Goal: Transaction & Acquisition: Purchase product/service

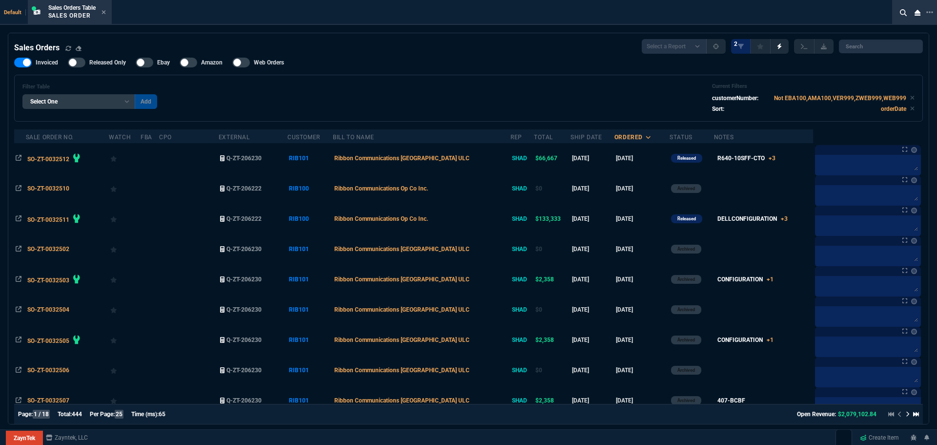
select select "16: HENN"
select select
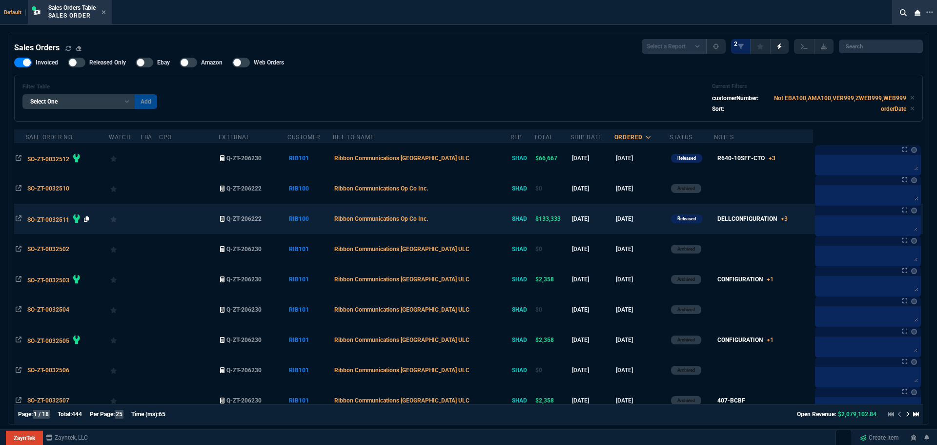
click at [86, 219] on icon at bounding box center [86, 219] width 5 height 6
click at [50, 217] on span "SO-ZT-0032511" at bounding box center [48, 219] width 42 height 7
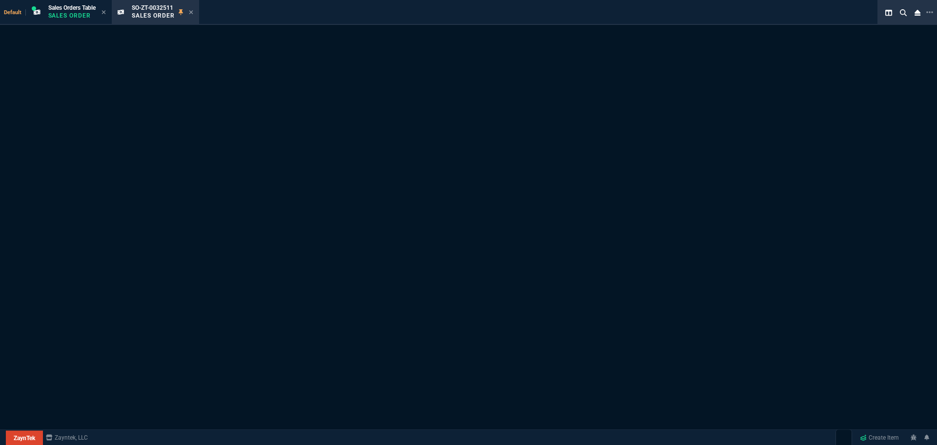
click at [50, 217] on div "Sales Order Not Found. SO-ZT-0032511 It may have been deleted." at bounding box center [468, 260] width 937 height 470
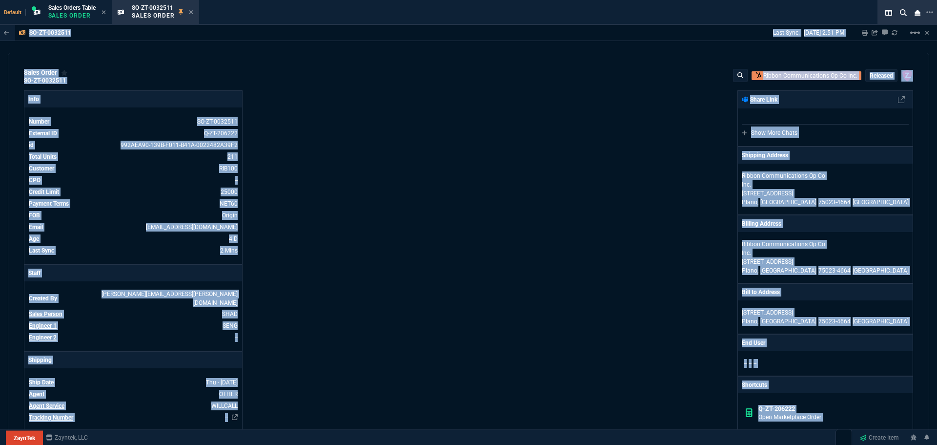
click at [398, 208] on div "Info Number SO-ZT-0032511 External ID Q-ZT-206222 id 992AEA90-139B-F011-B41A-00…" at bounding box center [246, 364] width 445 height 548
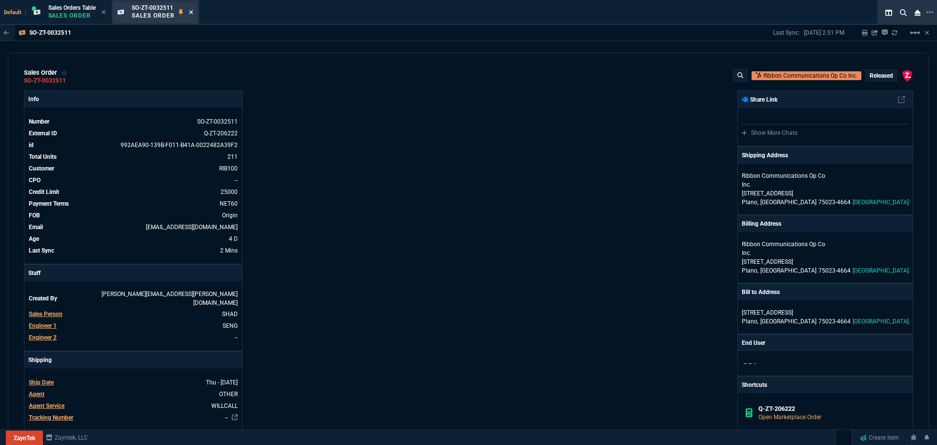
click at [193, 11] on icon at bounding box center [191, 12] width 4 height 4
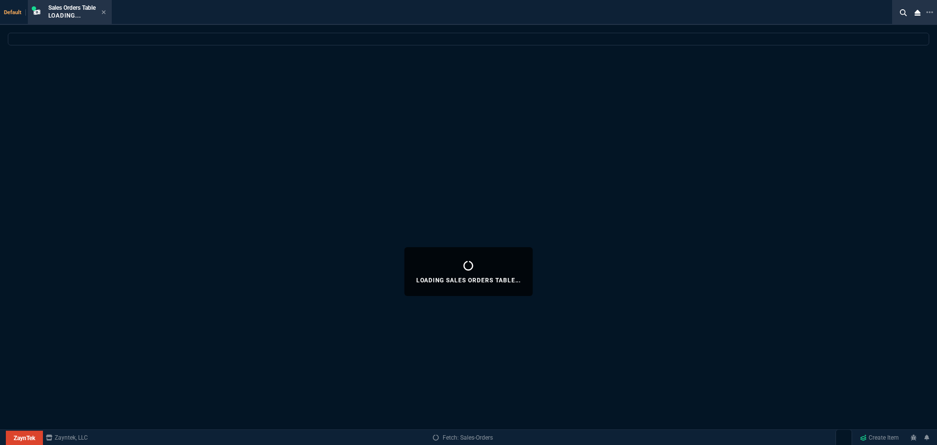
select select
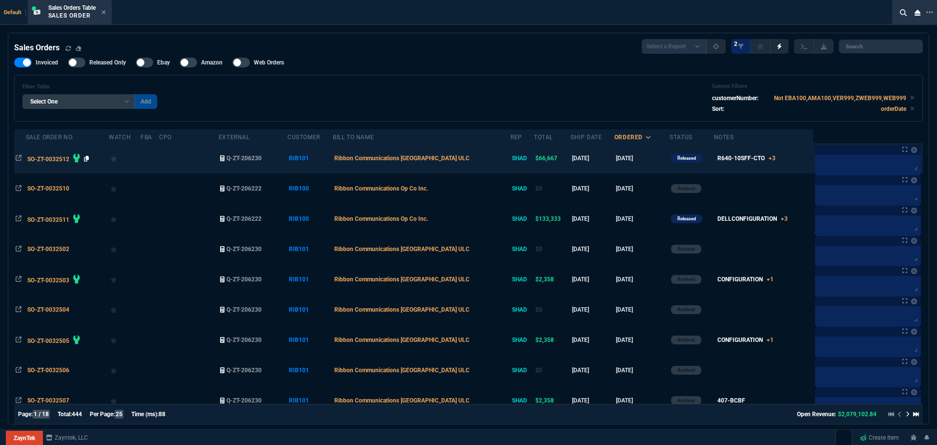
click at [87, 158] on icon at bounding box center [86, 159] width 5 height 6
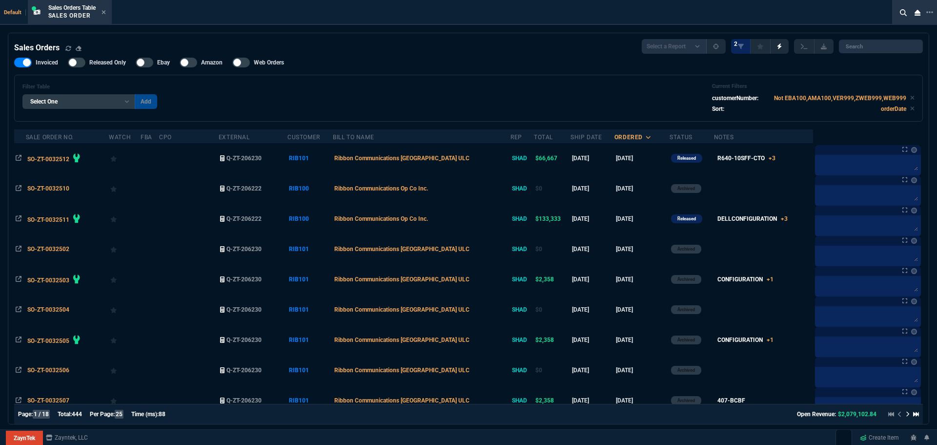
click at [47, 158] on span "SO-ZT-0032512" at bounding box center [48, 159] width 42 height 7
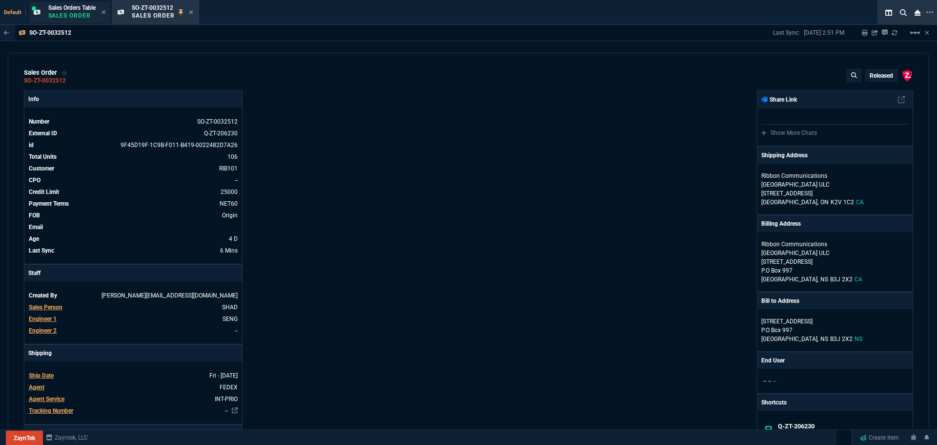
click at [192, 10] on icon at bounding box center [191, 12] width 4 height 6
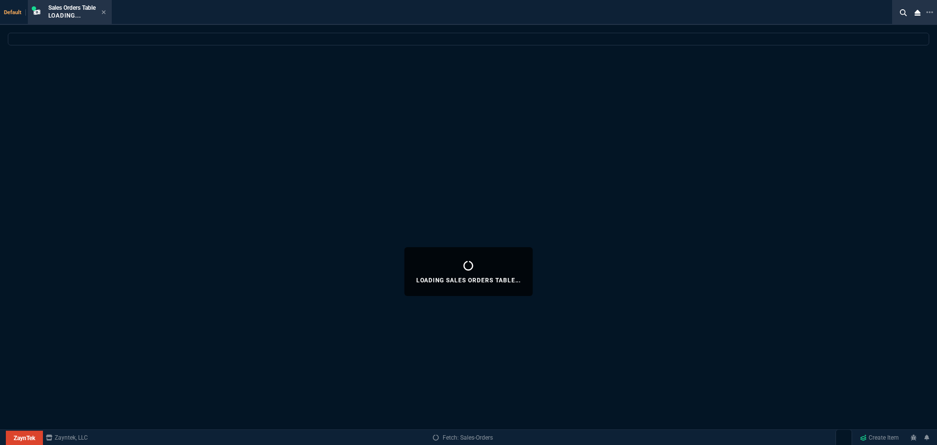
select select
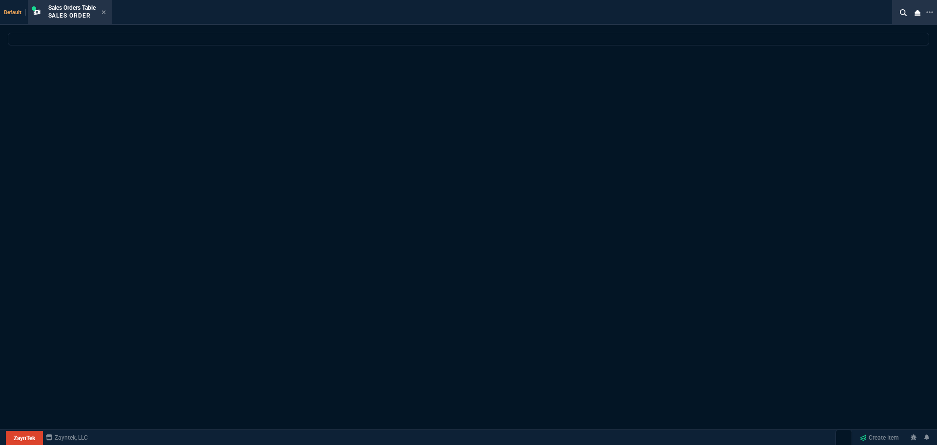
select select "4: SHAD"
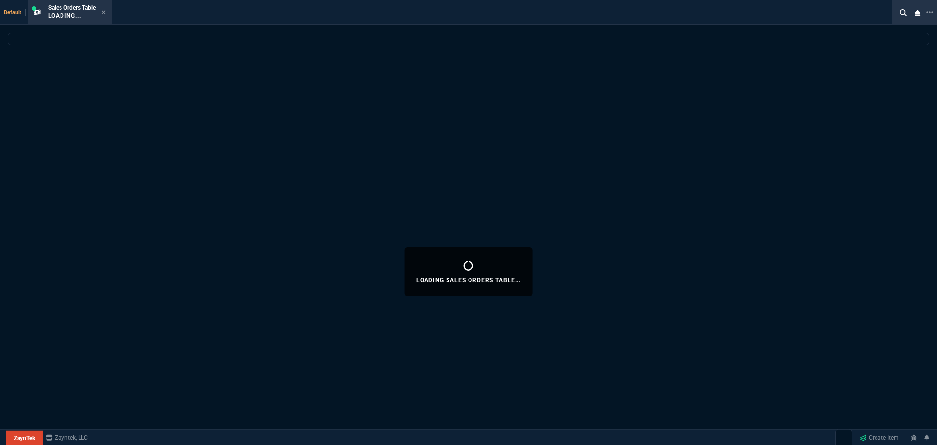
select select
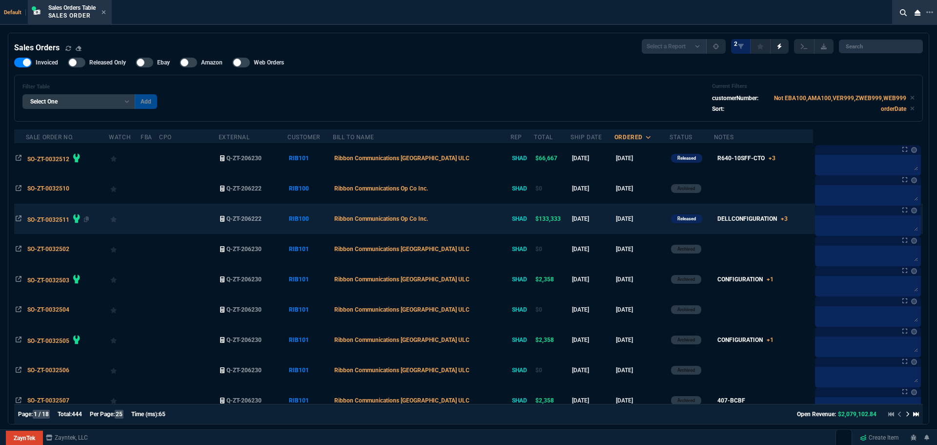
click at [47, 222] on span "SO-ZT-0032511" at bounding box center [48, 219] width 42 height 7
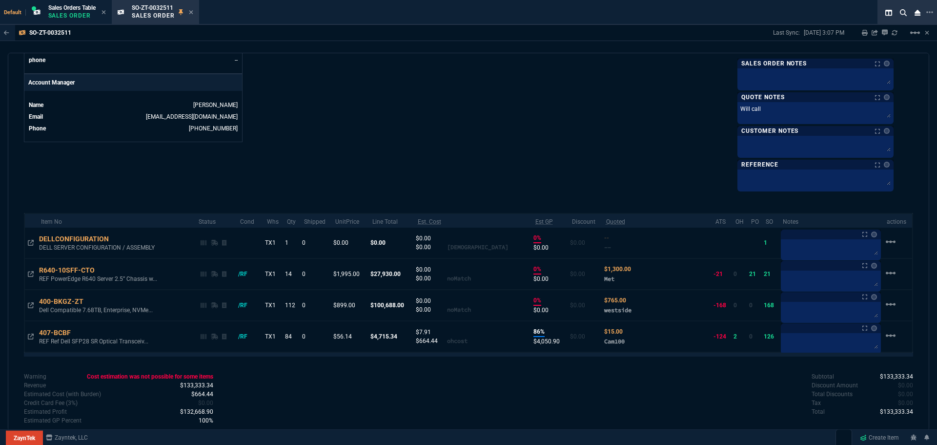
scroll to position [450, 0]
click at [193, 13] on icon at bounding box center [191, 12] width 4 height 6
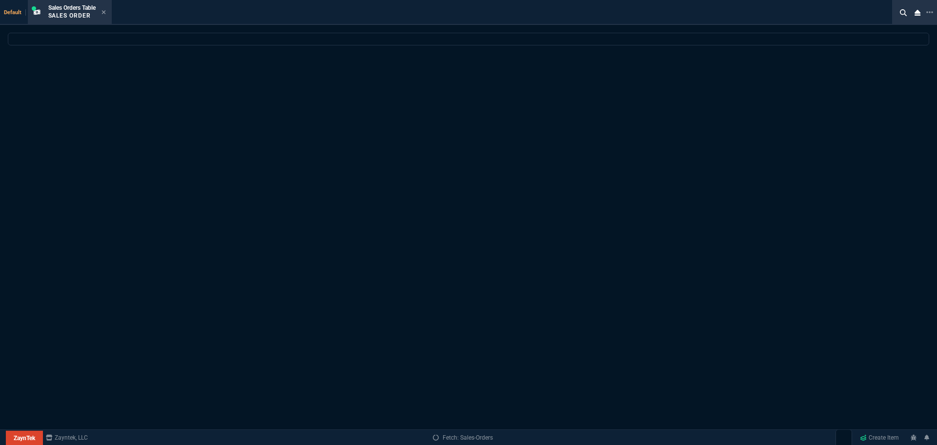
select select
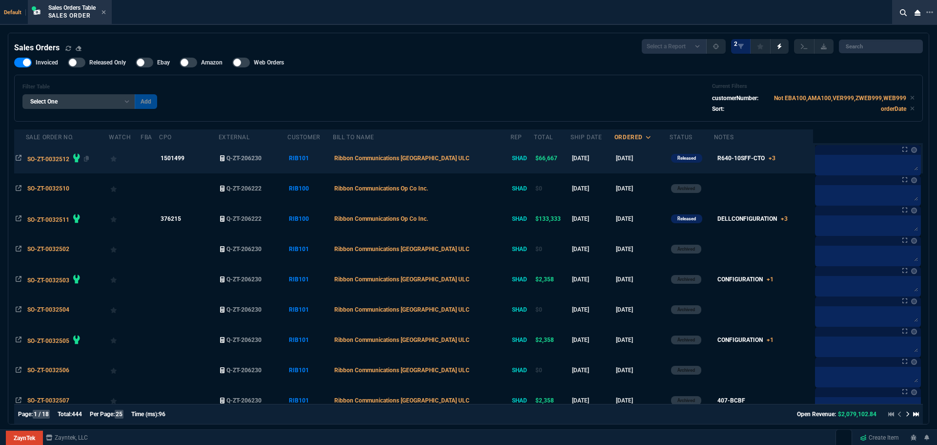
click at [53, 159] on span "SO-ZT-0032512" at bounding box center [48, 159] width 42 height 7
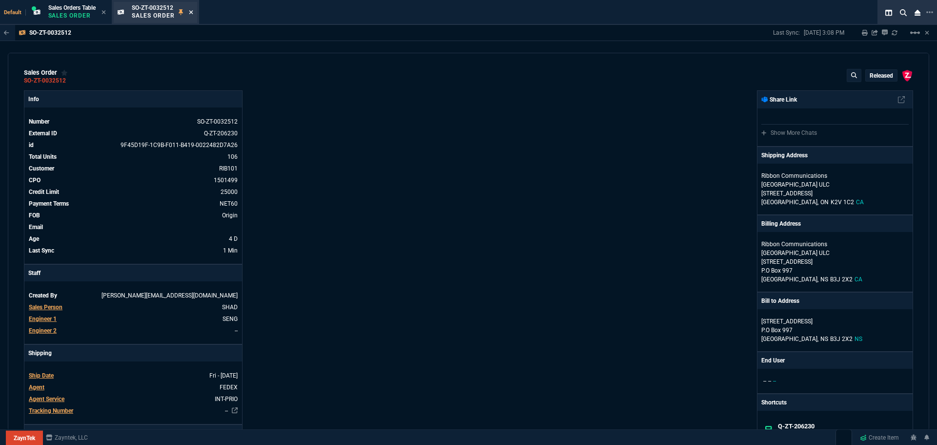
click at [192, 14] on icon at bounding box center [191, 12] width 4 height 6
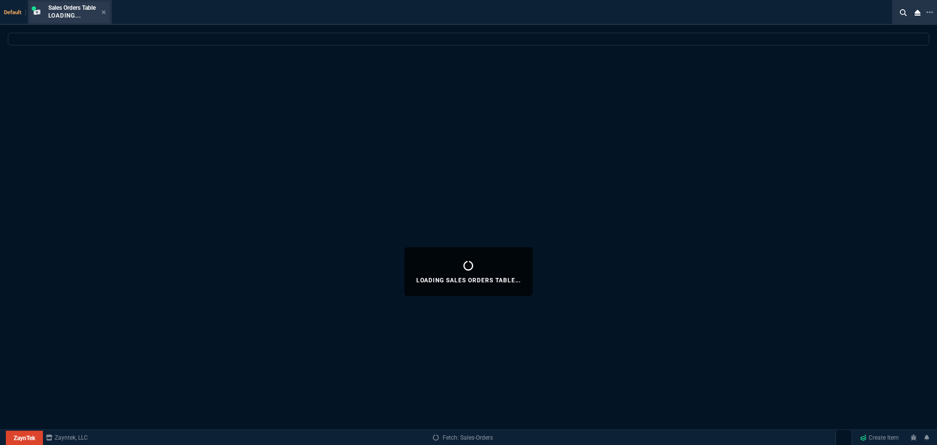
select select
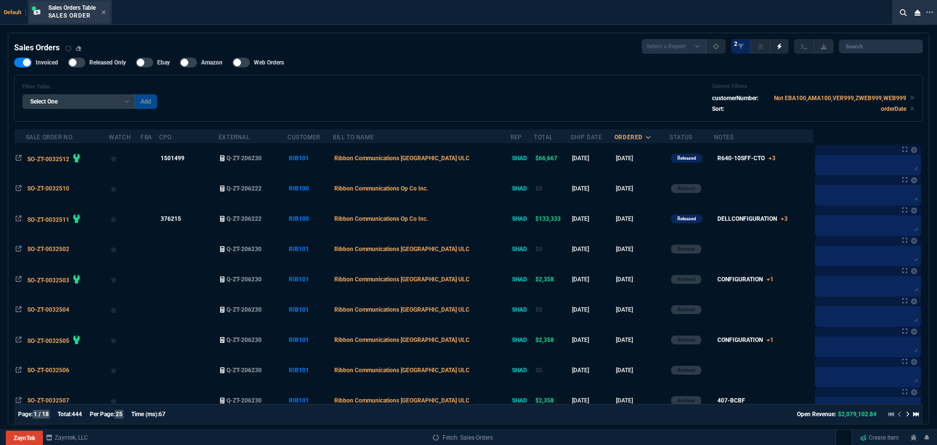
click at [108, 14] on div "Sales Orders Table Sales Order" at bounding box center [70, 12] width 80 height 21
click at [105, 11] on icon at bounding box center [104, 12] width 4 height 6
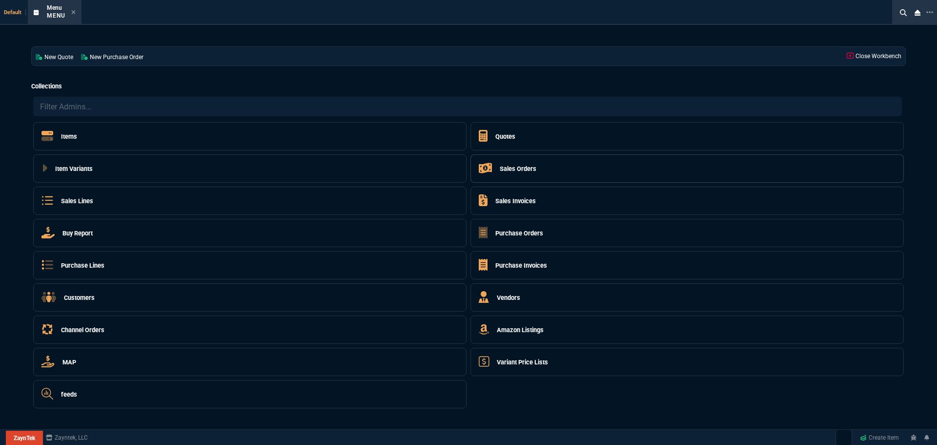
click at [515, 168] on h5 "Sales Orders" at bounding box center [518, 168] width 37 height 9
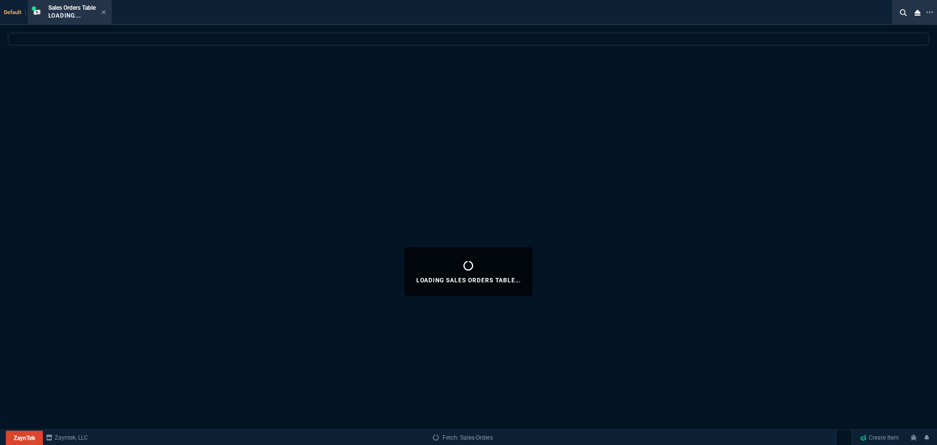
select select
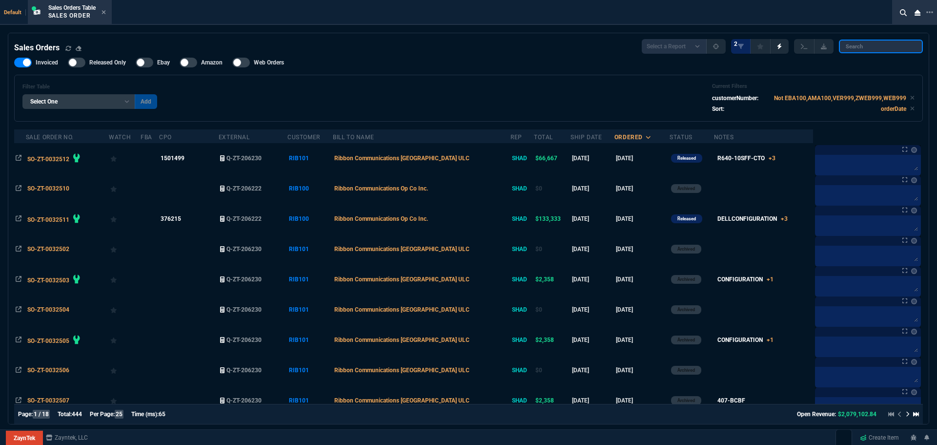
click at [852, 46] on input "search" at bounding box center [881, 47] width 84 height 14
paste input "TRI500"
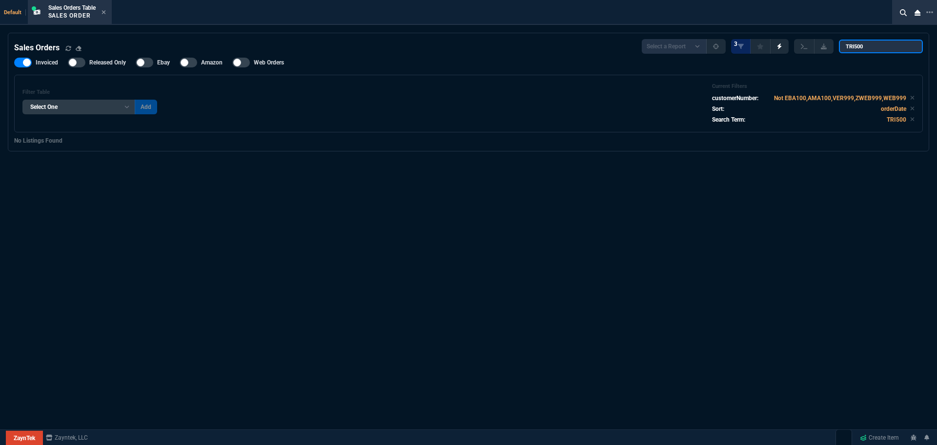
click at [850, 44] on input "TRI500" at bounding box center [881, 47] width 84 height 14
type input "TRI500"
click at [906, 47] on input "TRI500" at bounding box center [881, 47] width 84 height 14
click at [907, 45] on input "TRI500" at bounding box center [881, 47] width 84 height 14
click at [907, 45] on input "search" at bounding box center [881, 47] width 84 height 14
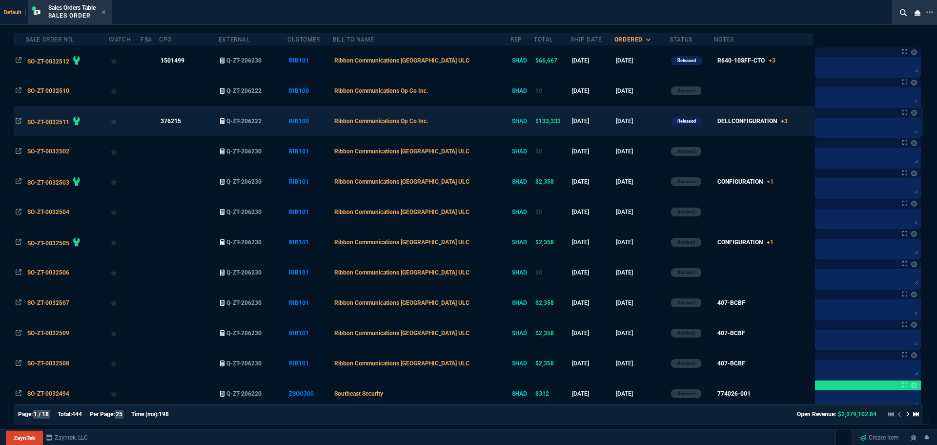
scroll to position [0, 0]
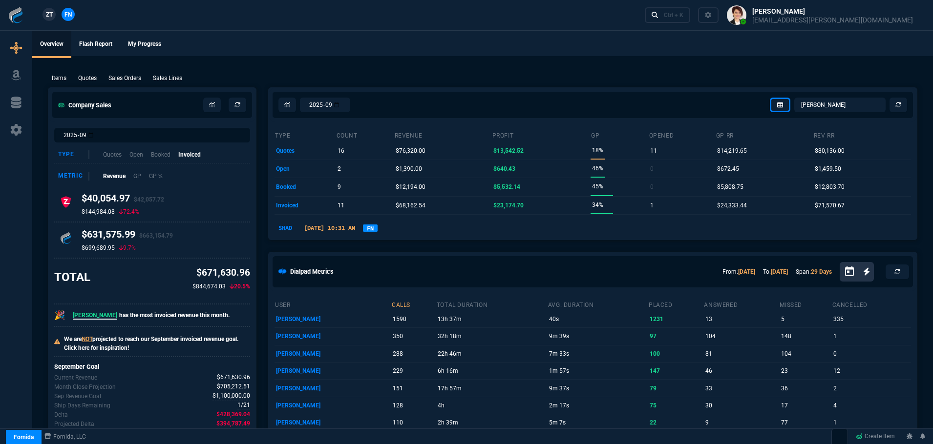
select select "4: SHAD"
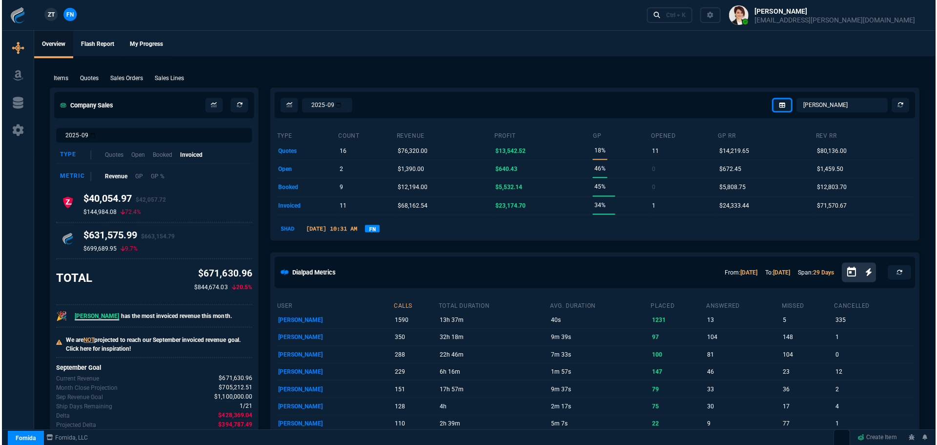
scroll to position [569, 0]
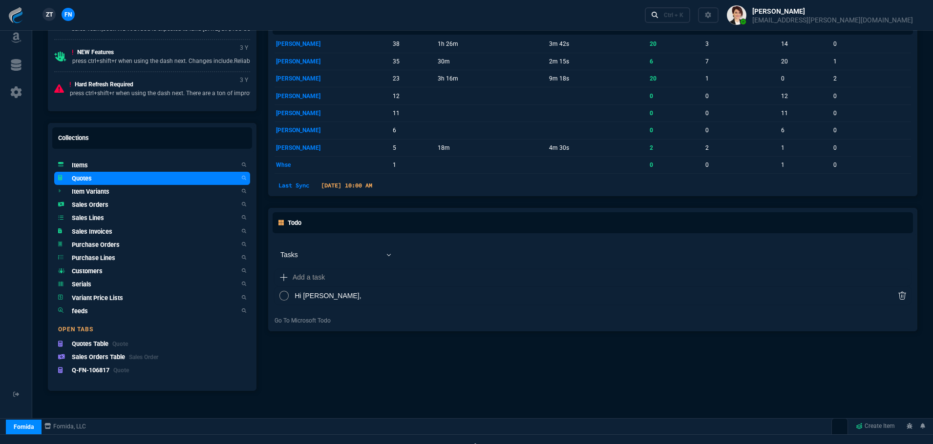
click at [87, 179] on h5 "Quotes" at bounding box center [82, 178] width 20 height 9
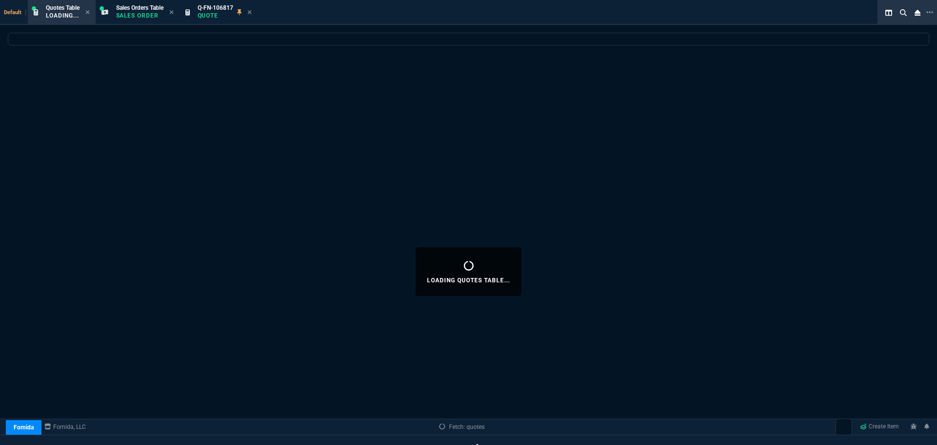
select select
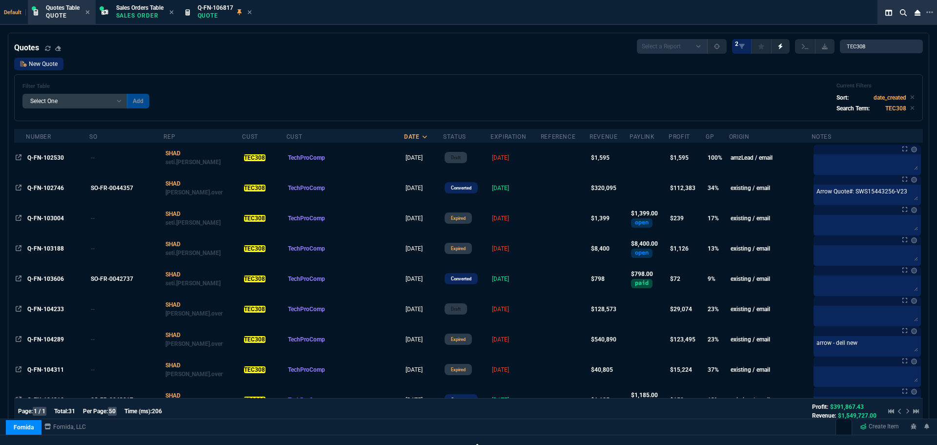
click at [41, 63] on link "New Quote" at bounding box center [38, 64] width 49 height 13
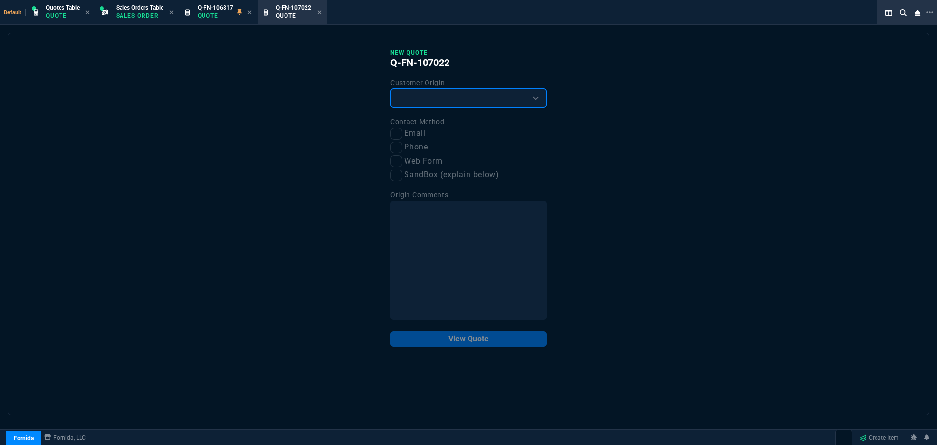
click at [405, 95] on select "Existing Customer Amazon Lead (first order) Website Lead (first order) Called (…" at bounding box center [469, 98] width 156 height 20
select select "existing"
click at [391, 89] on select "Existing Customer Amazon Lead (first order) Website Lead (first order) Called (…" at bounding box center [469, 98] width 156 height 20
click at [395, 133] on input "Email" at bounding box center [397, 134] width 12 height 12
checkbox input "true"
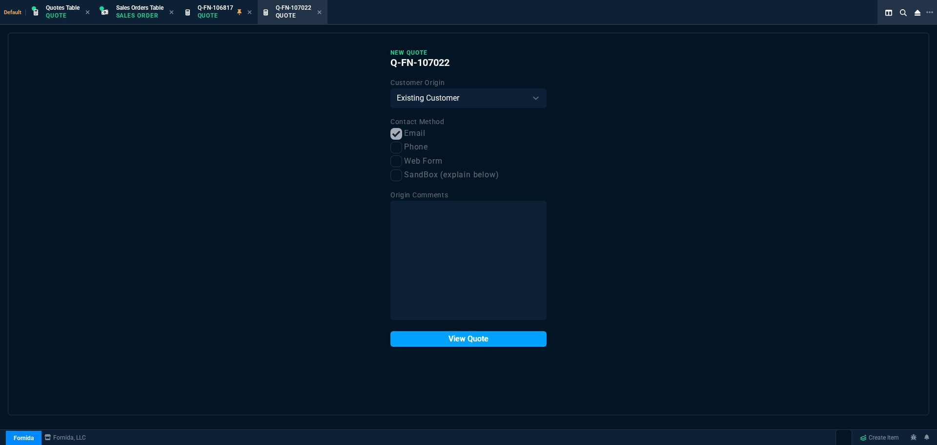
click at [422, 337] on button "View Quote" at bounding box center [469, 339] width 156 height 16
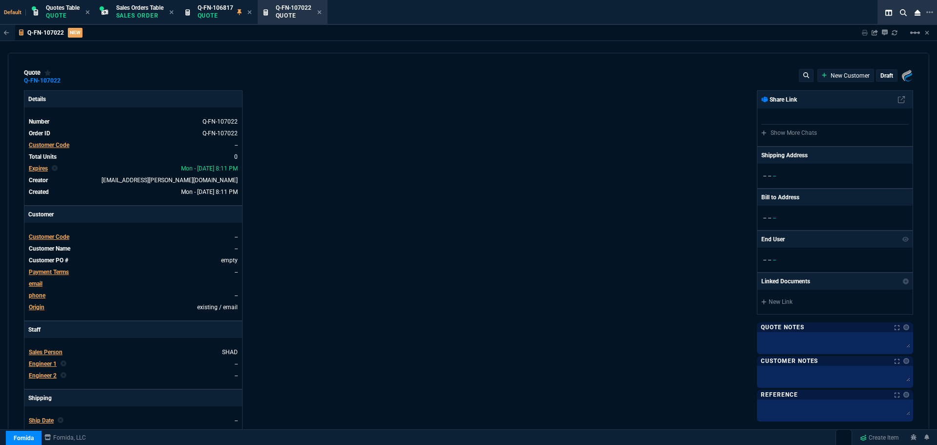
click at [39, 237] on span "Customer Code" at bounding box center [49, 236] width 41 height 7
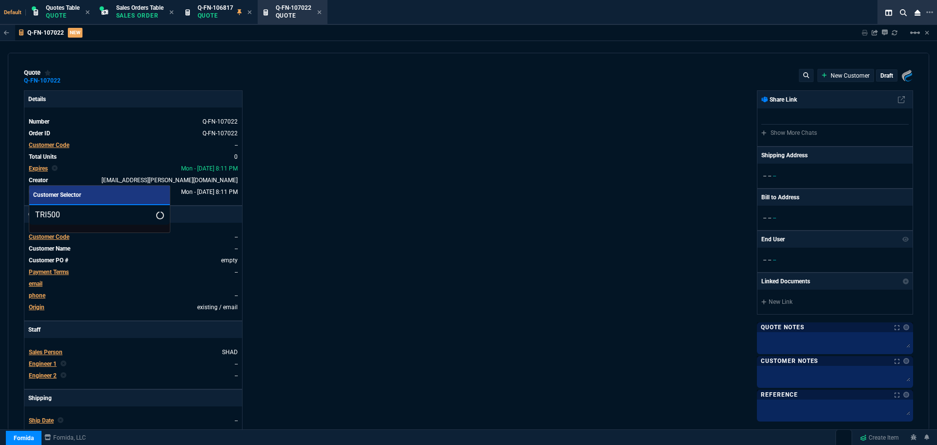
click at [35, 214] on input "TRI500" at bounding box center [99, 215] width 141 height 20
type input "TRI500"
click at [133, 15] on div at bounding box center [468, 222] width 937 height 445
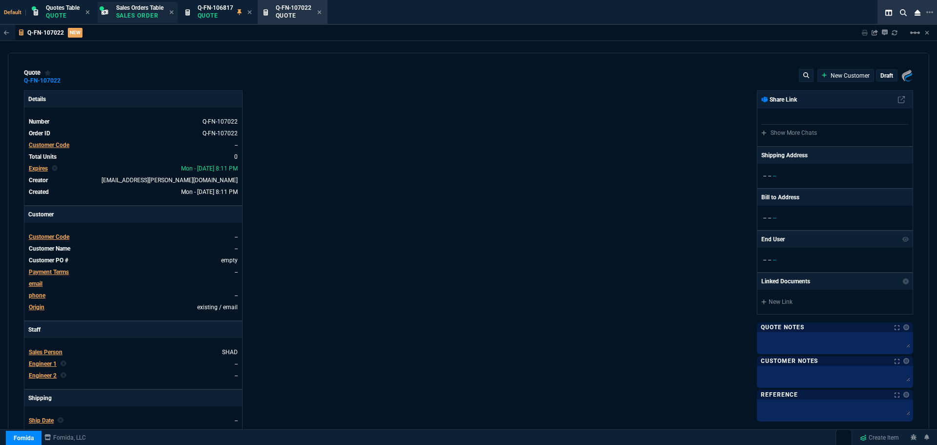
click at [150, 16] on p "Sales Order" at bounding box center [139, 16] width 47 height 8
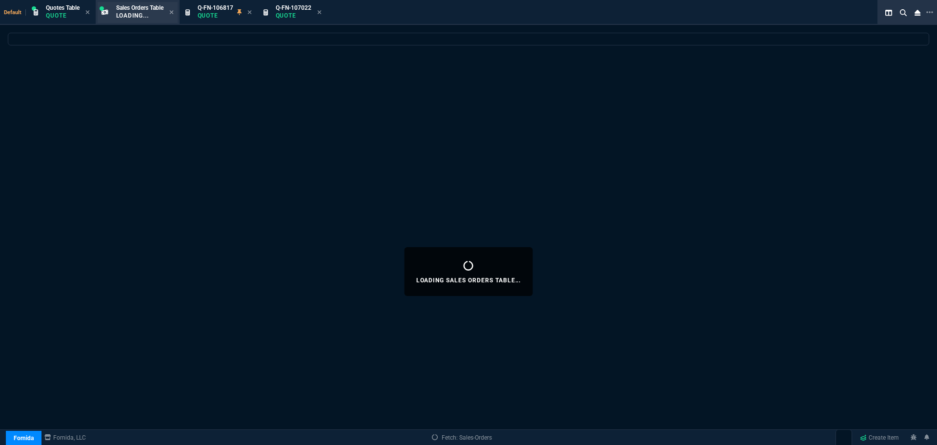
select select
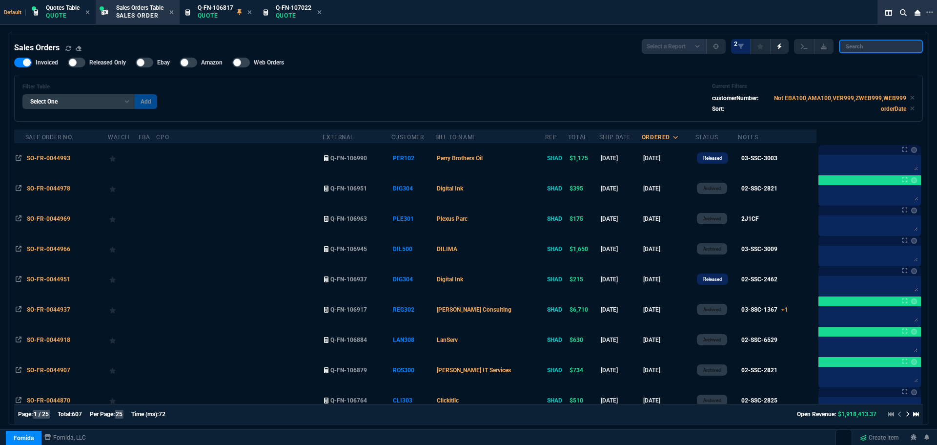
click at [849, 46] on input "search" at bounding box center [881, 47] width 84 height 14
paste input "TRI500"
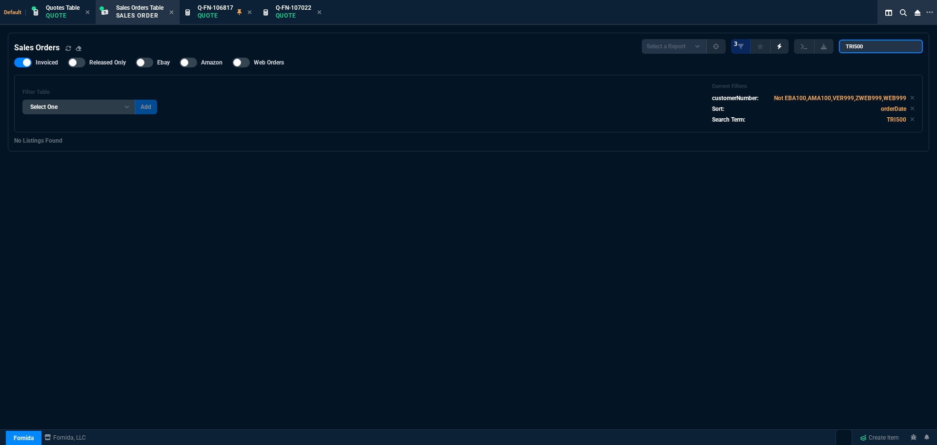
drag, startPoint x: 851, startPoint y: 45, endPoint x: 838, endPoint y: 49, distance: 13.3
click at [838, 49] on div "Select a Report Opened Today Invoiced Only Exclude Invoiced Configuration Statu…" at bounding box center [782, 46] width 281 height 15
type input "TRI500"
click at [906, 47] on input "TRI500" at bounding box center [881, 47] width 84 height 14
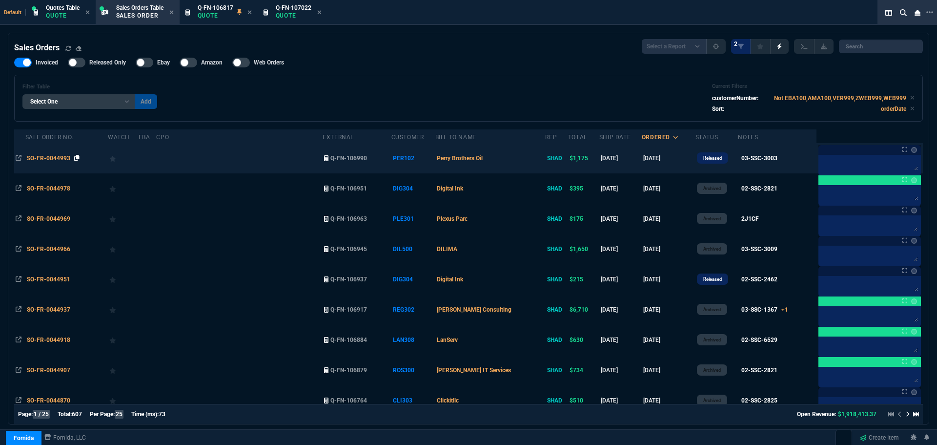
click at [78, 157] on icon at bounding box center [76, 158] width 5 height 6
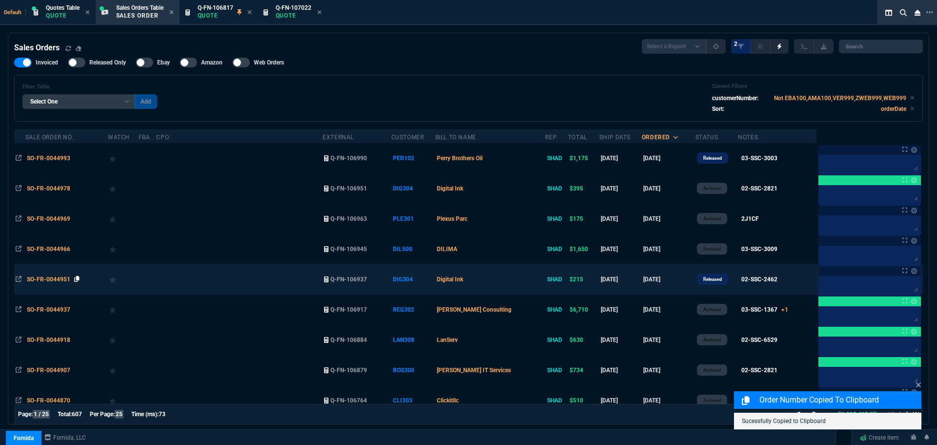
click at [76, 278] on icon at bounding box center [76, 279] width 5 height 6
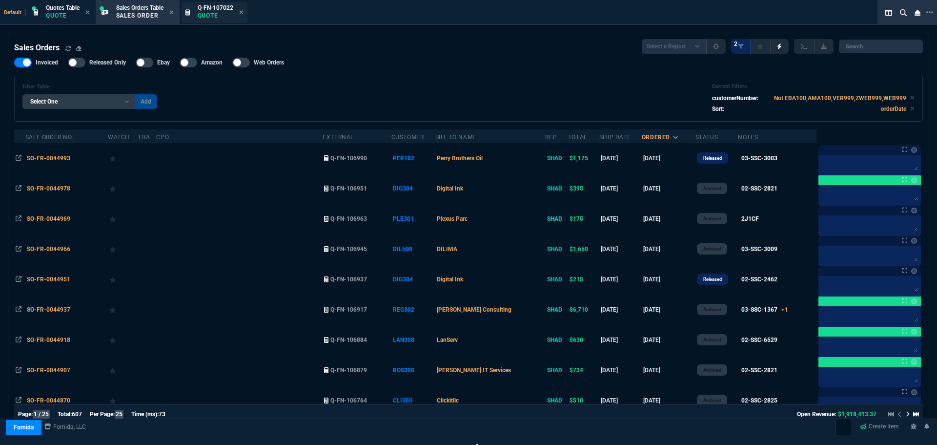
click at [222, 15] on p "Quote" at bounding box center [216, 16] width 36 height 8
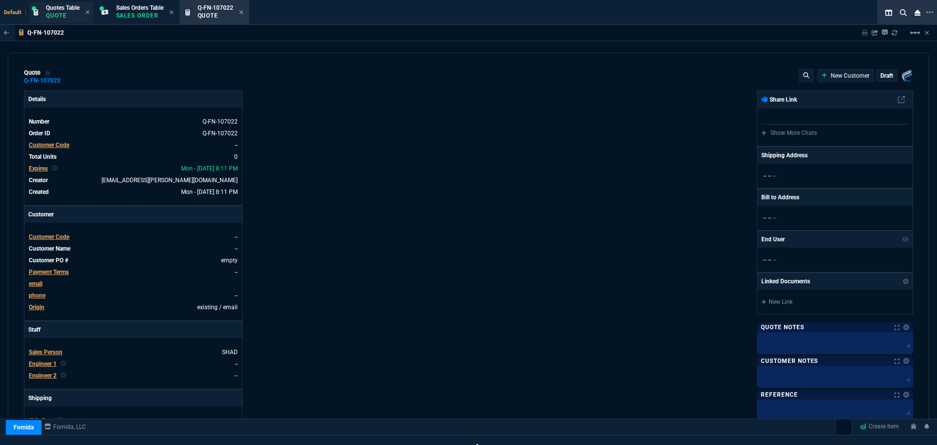
click at [51, 16] on p "Quote" at bounding box center [63, 16] width 34 height 8
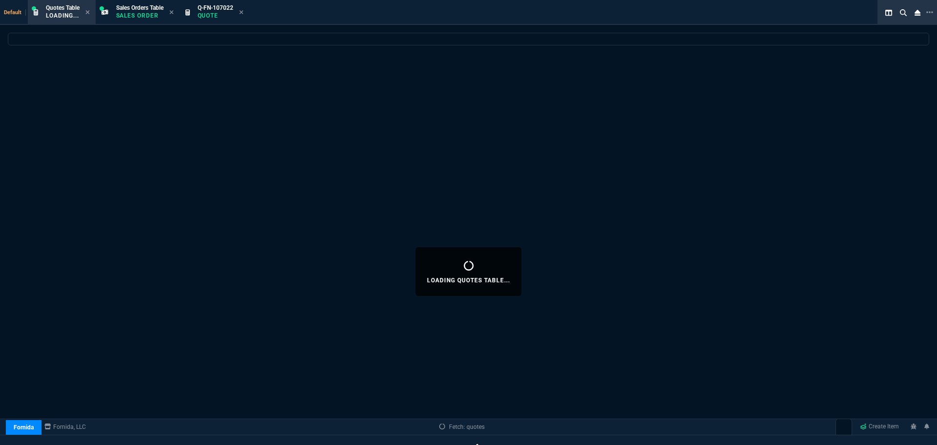
select select
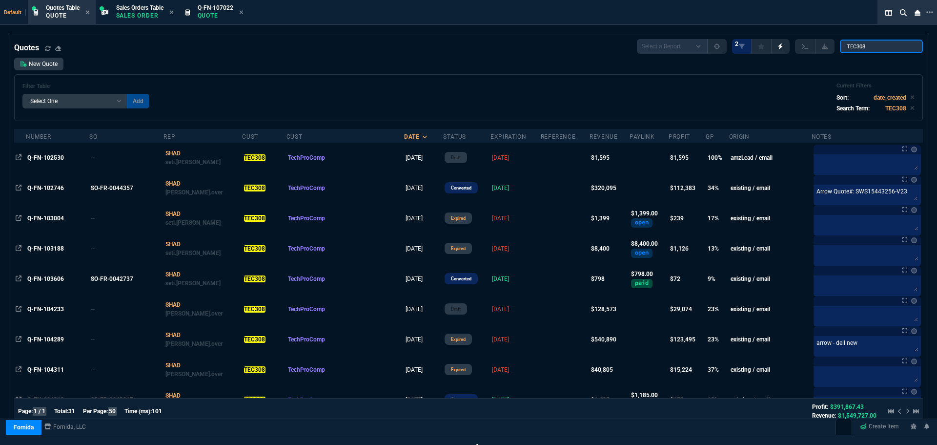
click at [907, 44] on input "TEC308" at bounding box center [881, 47] width 83 height 14
click at [880, 45] on input "TEC308" at bounding box center [881, 47] width 83 height 14
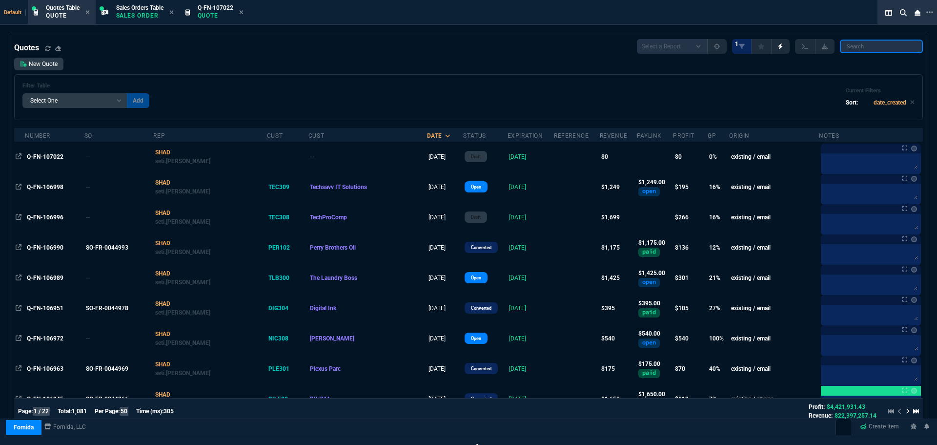
paste input "Q-FN-106998"
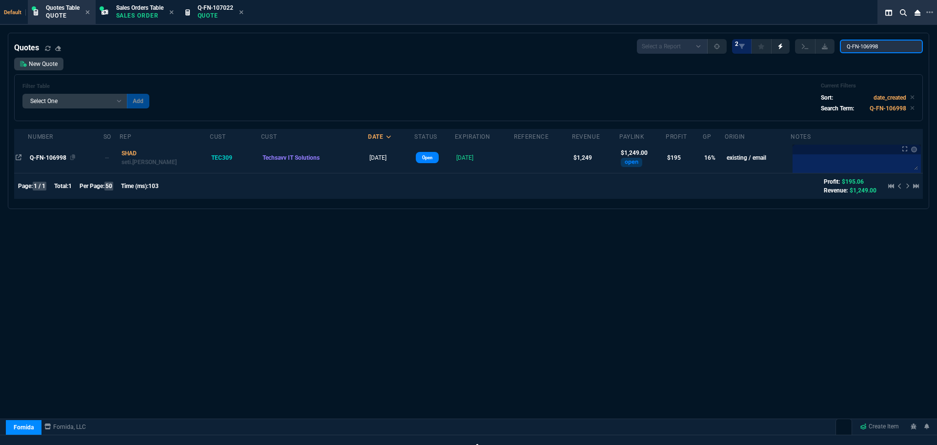
type input "Q-FN-106998"
click at [48, 159] on span "Q-FN-106998" at bounding box center [48, 157] width 37 height 7
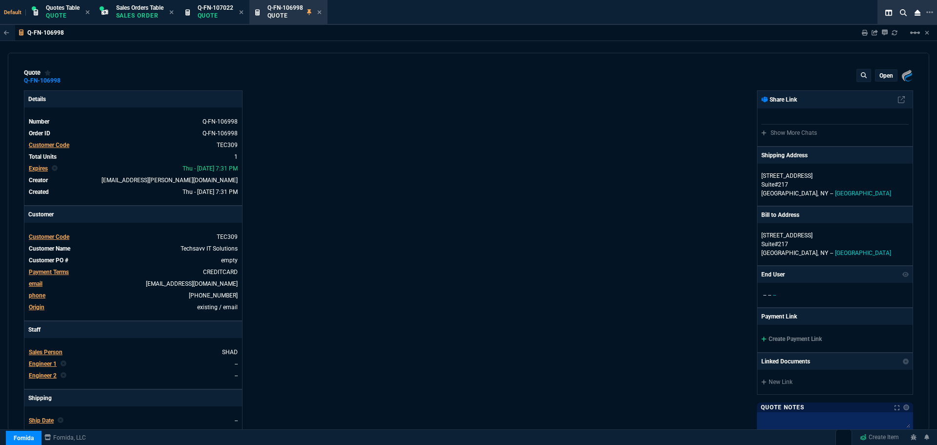
type input "20"
type input "250"
type input "22"
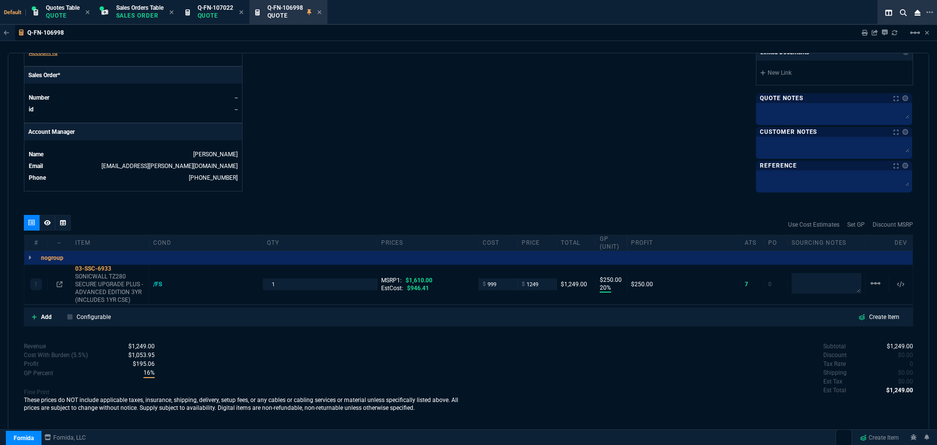
scroll to position [404, 0]
click at [544, 281] on input "1249" at bounding box center [537, 282] width 31 height 11
type input "1191.40"
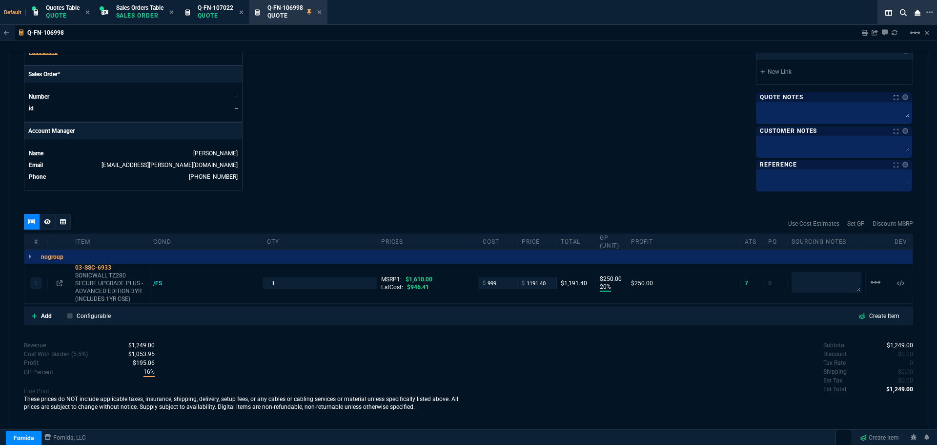
type input "1191.4"
type input "16"
type input "192"
type input "26"
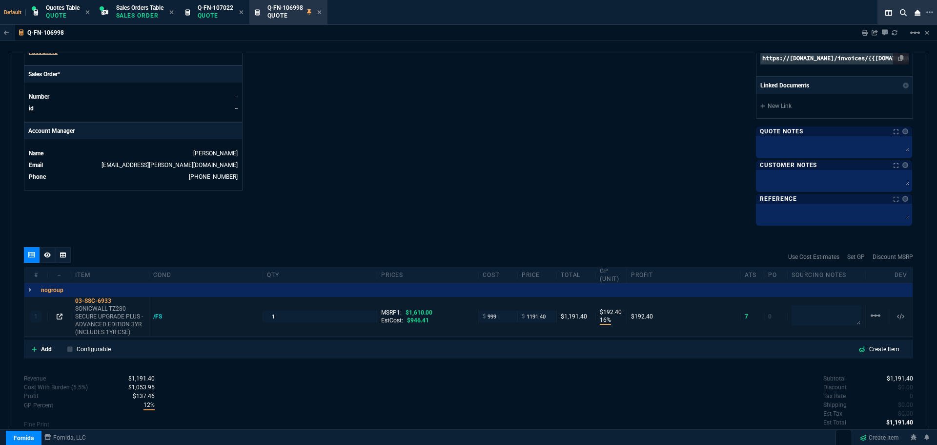
click at [60, 317] on icon at bounding box center [60, 316] width 6 height 6
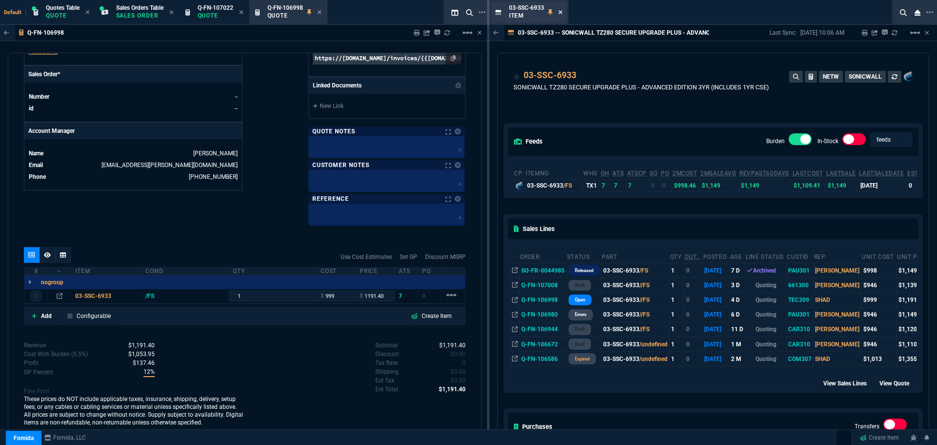
click at [561, 12] on icon at bounding box center [561, 12] width 4 height 4
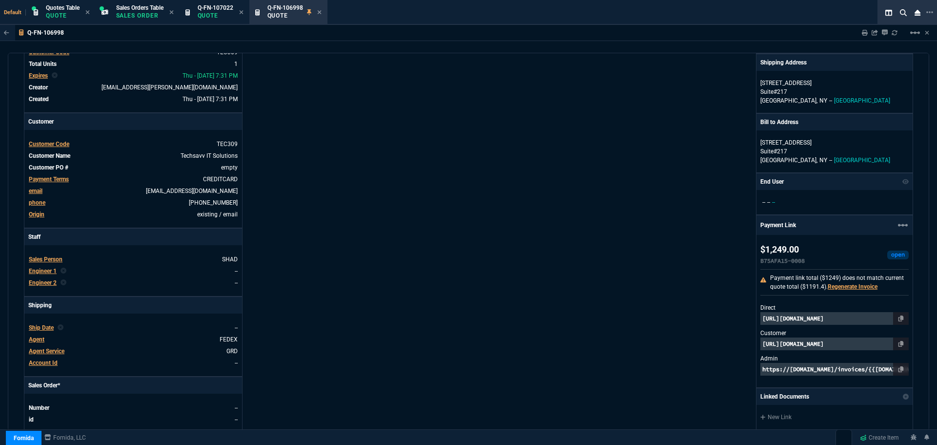
scroll to position [0, 0]
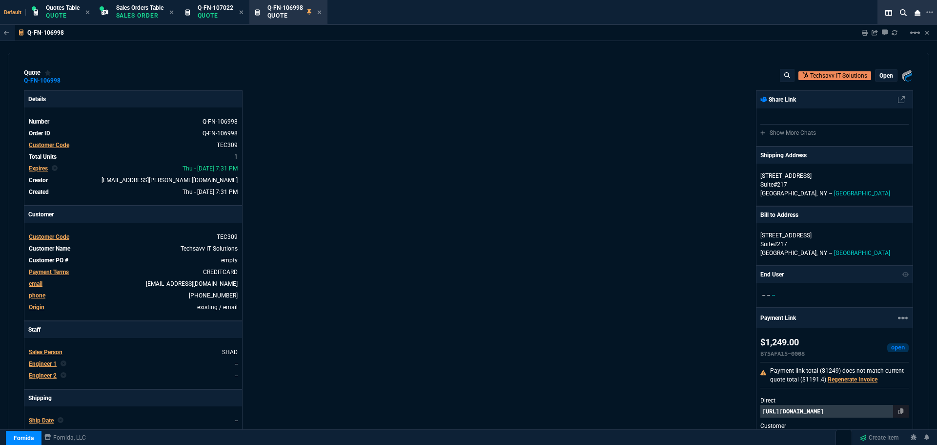
click at [882, 74] on p "open" at bounding box center [887, 76] width 14 height 8
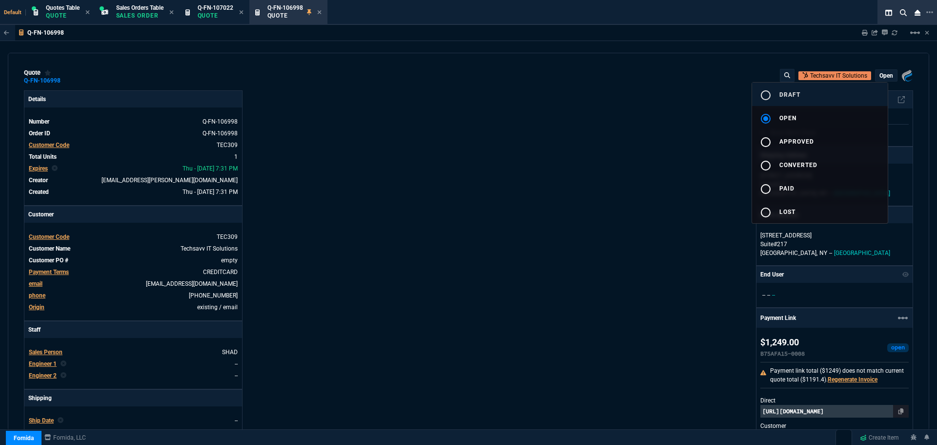
click at [769, 96] on mat-icon "radio_button_unchecked" at bounding box center [766, 95] width 12 height 12
type input "16"
type input "192"
type input "26"
click at [559, 161] on div at bounding box center [468, 222] width 937 height 445
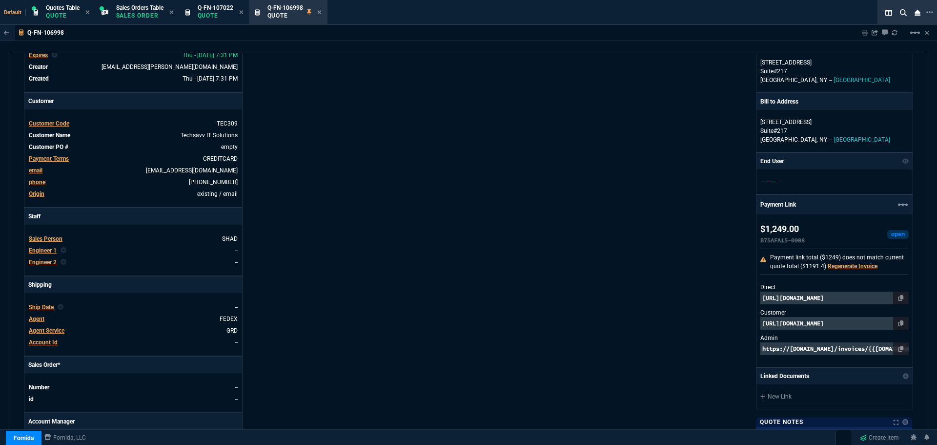
scroll to position [244, 0]
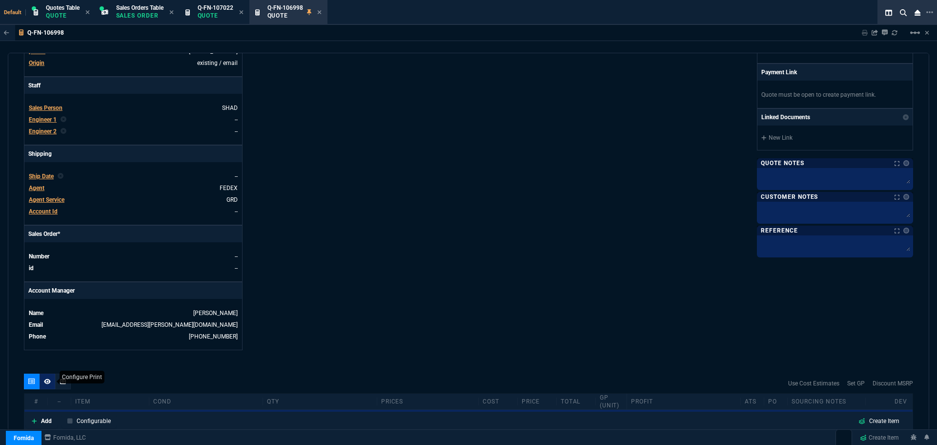
click at [45, 382] on icon at bounding box center [47, 380] width 7 height 5
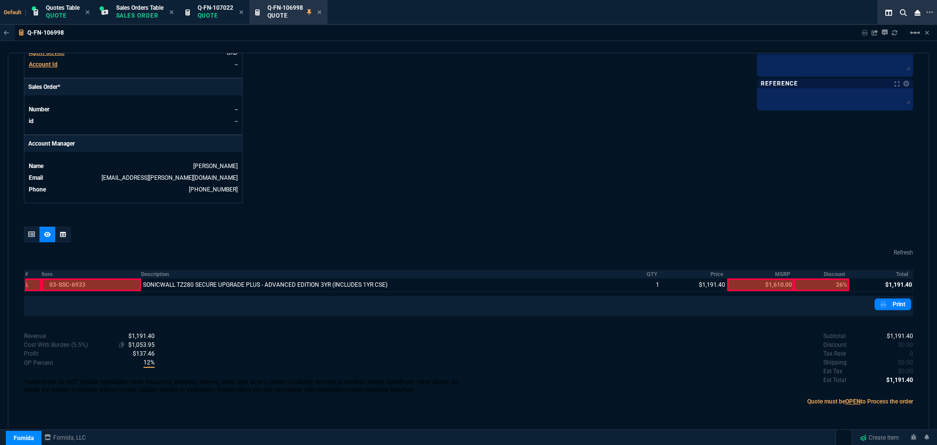
scroll to position [392, 0]
click at [30, 235] on icon at bounding box center [31, 233] width 7 height 6
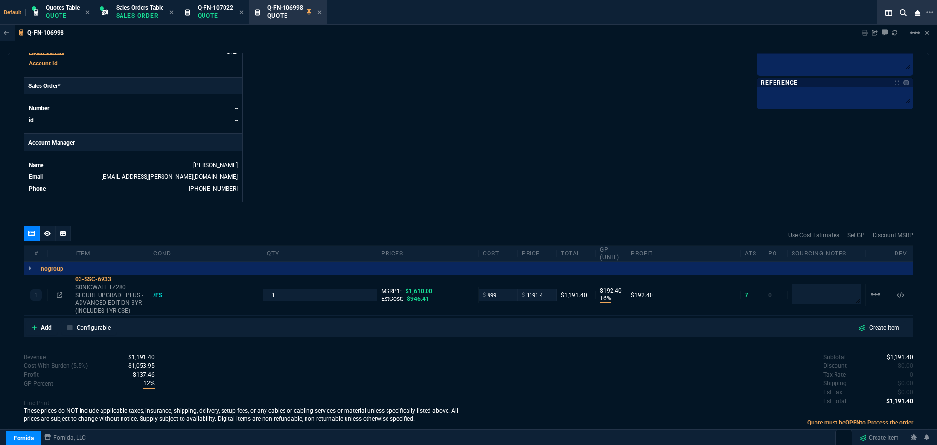
type input "16"
type input "192"
type input "26"
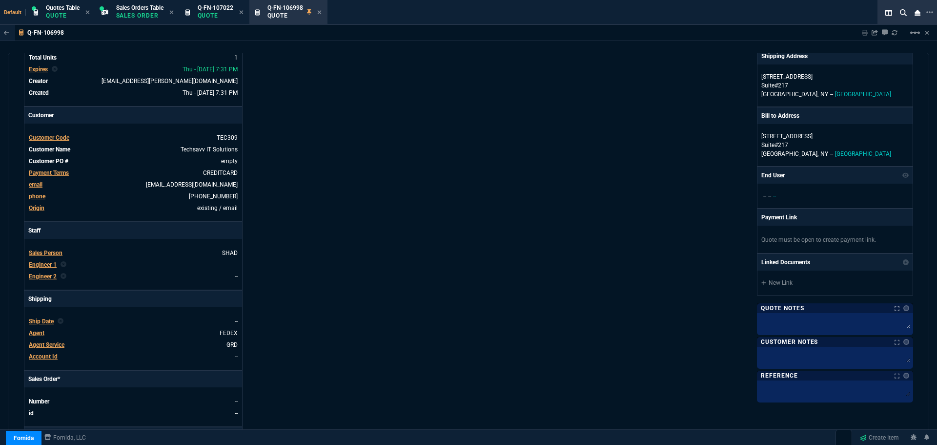
scroll to position [0, 0]
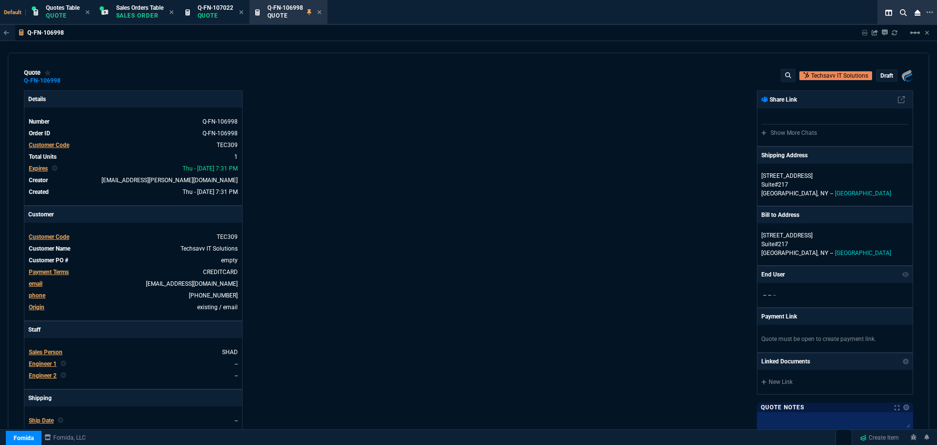
click at [881, 76] on p "draft" at bounding box center [887, 76] width 13 height 8
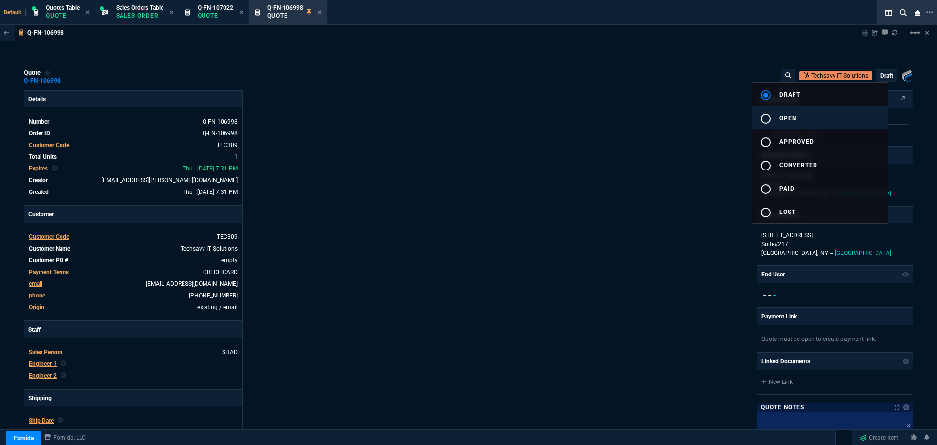
click at [766, 118] on mat-icon "radio_button_unchecked" at bounding box center [766, 119] width 12 height 12
click at [634, 160] on div at bounding box center [468, 222] width 937 height 445
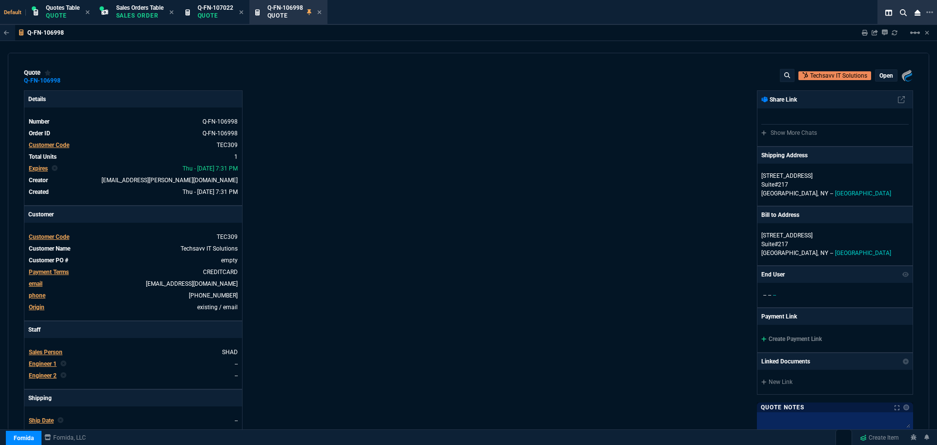
type input "16"
type input "192"
type input "26"
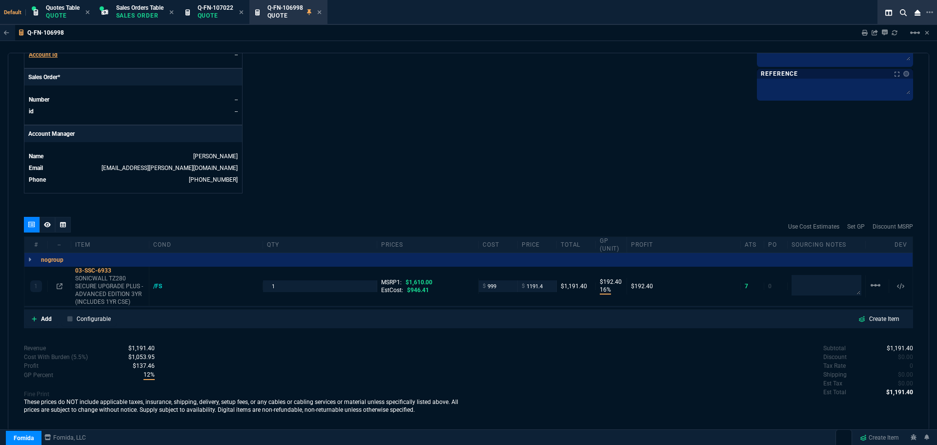
scroll to position [404, 0]
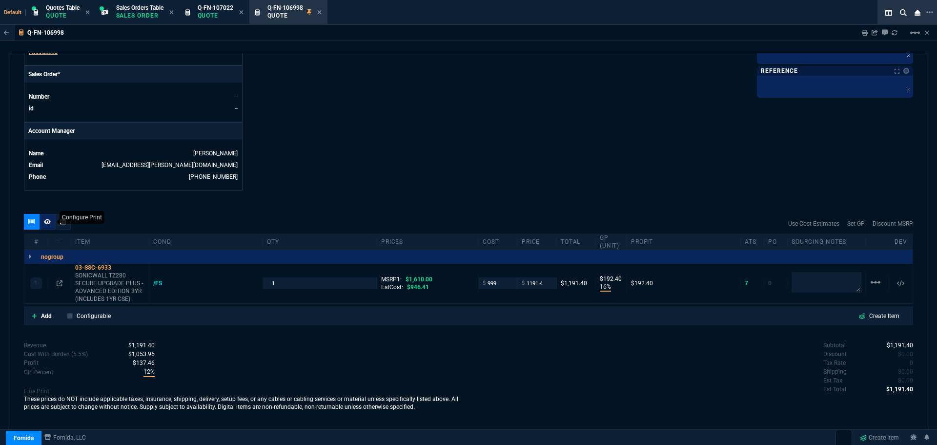
click at [47, 223] on icon at bounding box center [47, 221] width 7 height 5
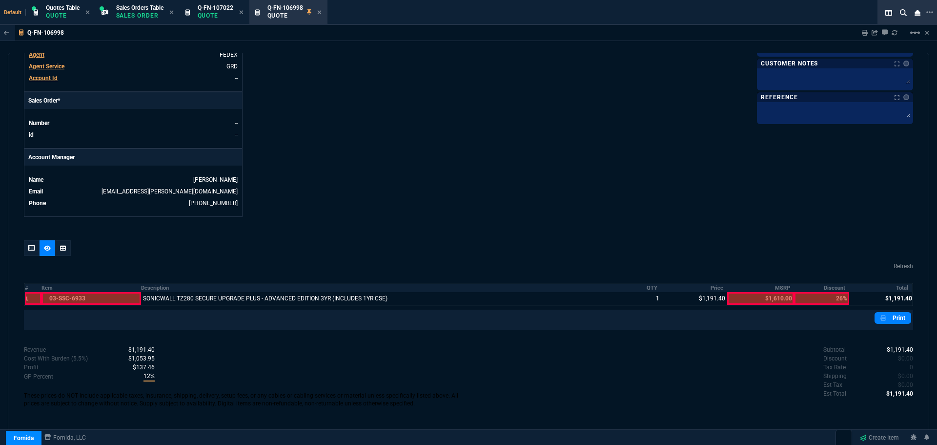
scroll to position [133, 0]
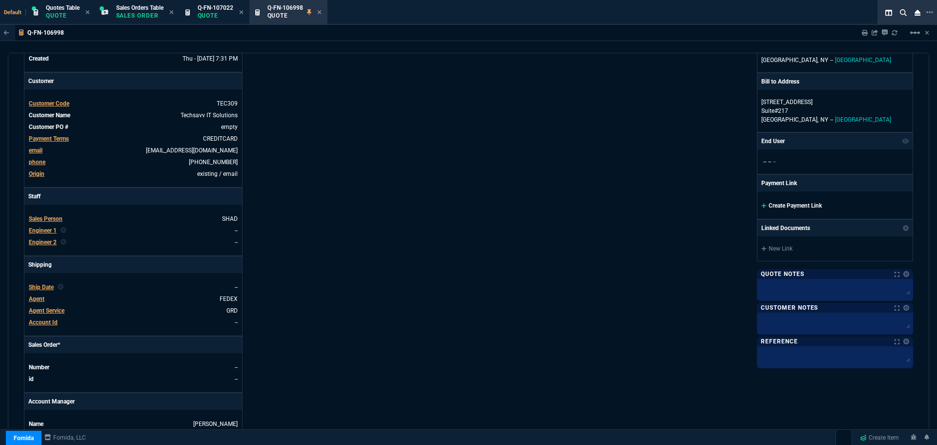
click at [775, 208] on link "Create Payment Link" at bounding box center [792, 205] width 61 height 7
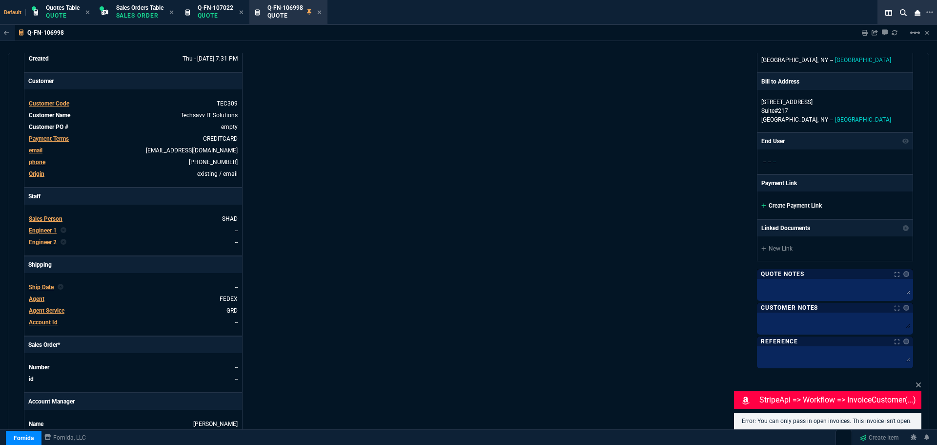
click at [791, 207] on link "Create Payment Link" at bounding box center [792, 205] width 61 height 7
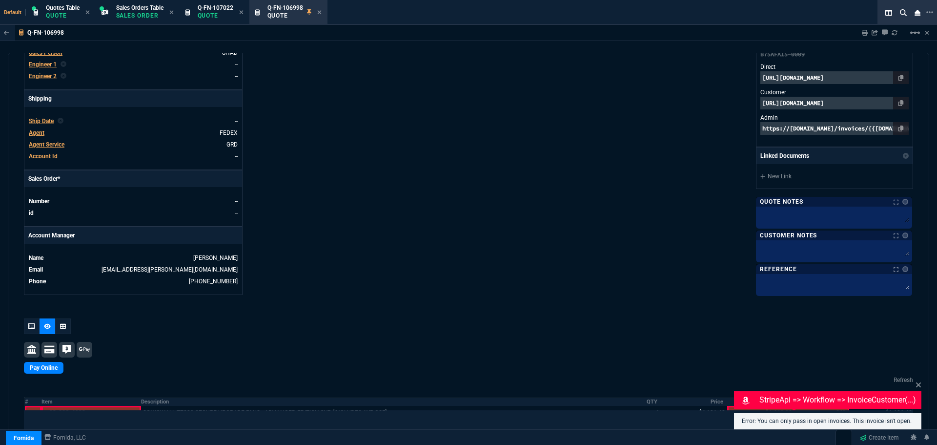
scroll to position [413, 0]
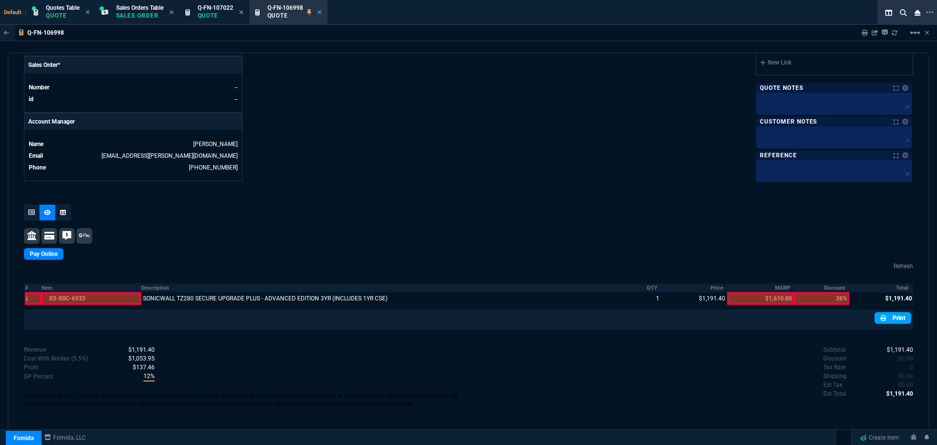
click at [886, 320] on link "Print" at bounding box center [893, 318] width 37 height 12
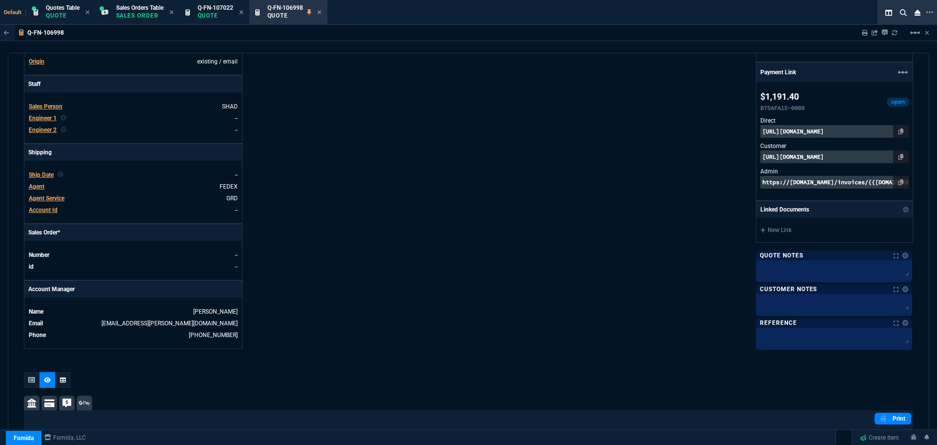
scroll to position [244, 0]
click at [811, 159] on p "https://pay.fornida.com/public/quotes/Q-FN-106998/checkout" at bounding box center [835, 158] width 148 height 13
click at [842, 134] on p "https://invoice.stripe.com/i/acct_1NlHLHDXpnq5UzUZ/live_YWNjdF8xTmxITEhEWHBucTV…" at bounding box center [835, 132] width 148 height 13
click at [768, 160] on p "https://pay.fornida.com/public/quotes/Q-FN-106998/checkout" at bounding box center [835, 158] width 148 height 13
click at [786, 159] on p "https://pay.fornida.com/public/quotes/Q-FN-106998/checkout" at bounding box center [835, 158] width 148 height 13
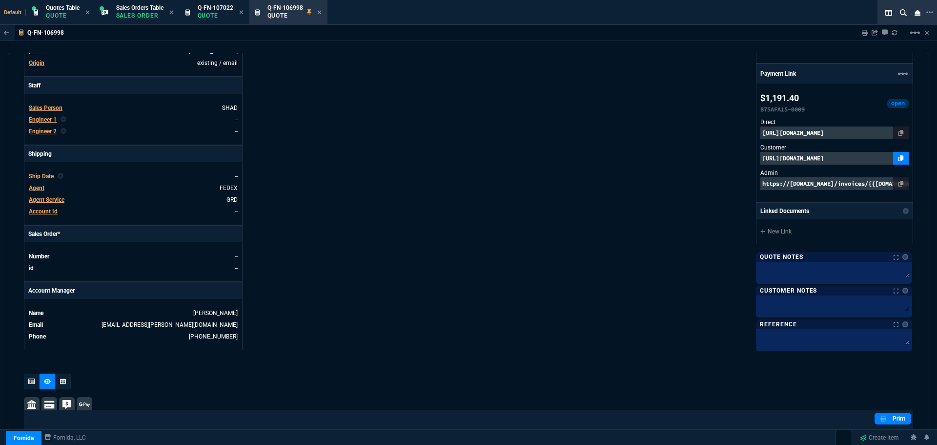
click at [899, 157] on icon at bounding box center [901, 158] width 5 height 6
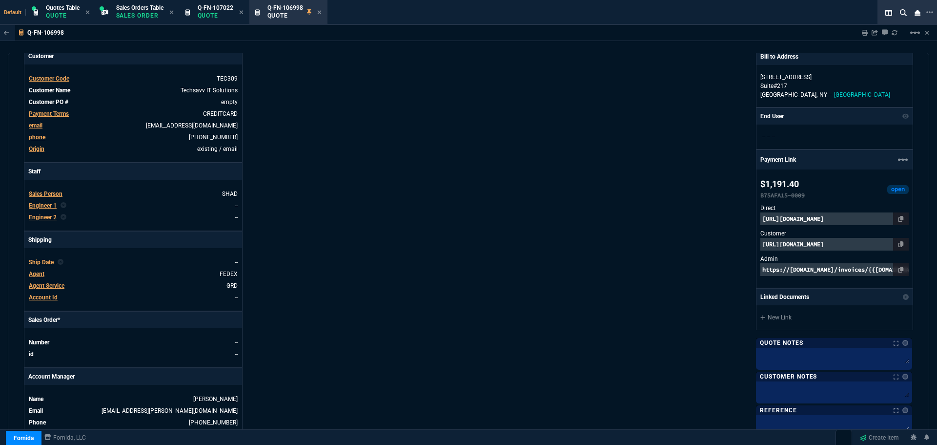
scroll to position [0, 0]
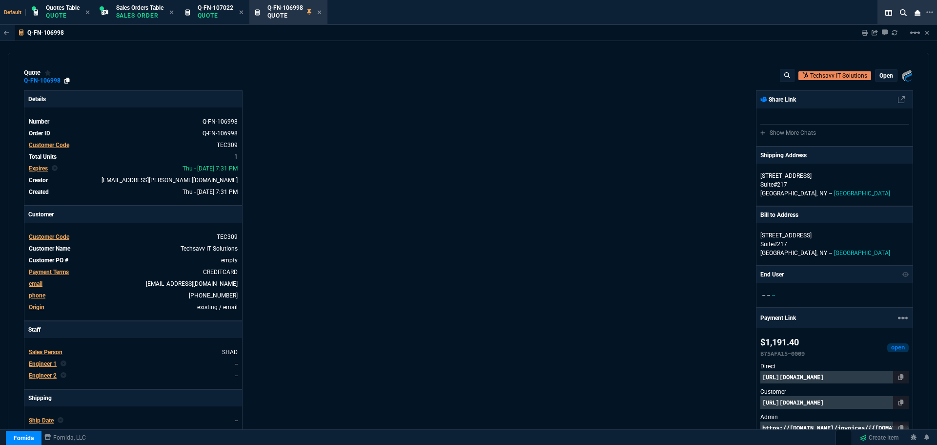
click at [66, 80] on icon at bounding box center [66, 81] width 5 height 6
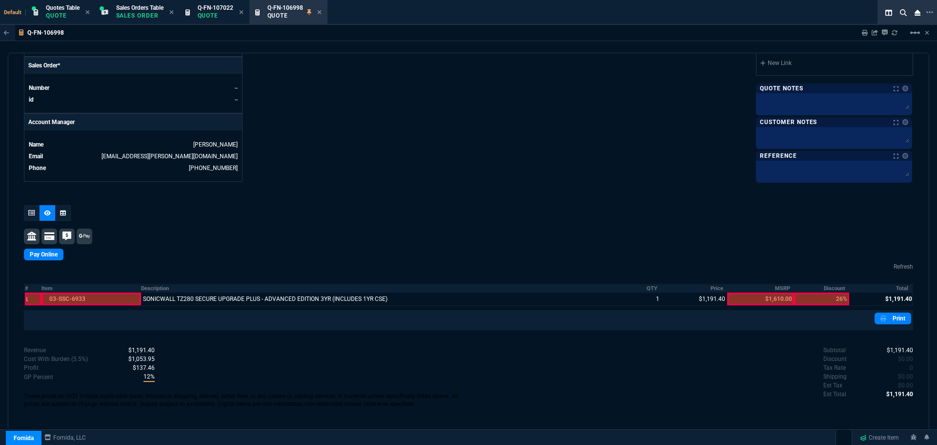
scroll to position [413, 0]
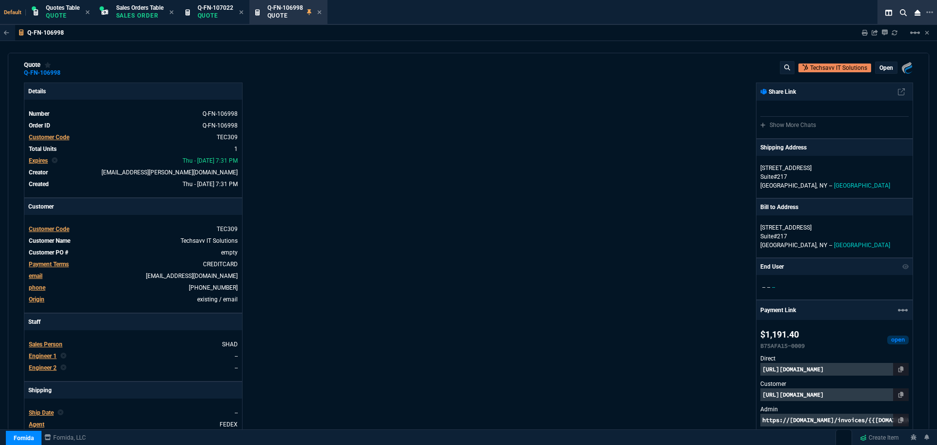
scroll to position [0, 0]
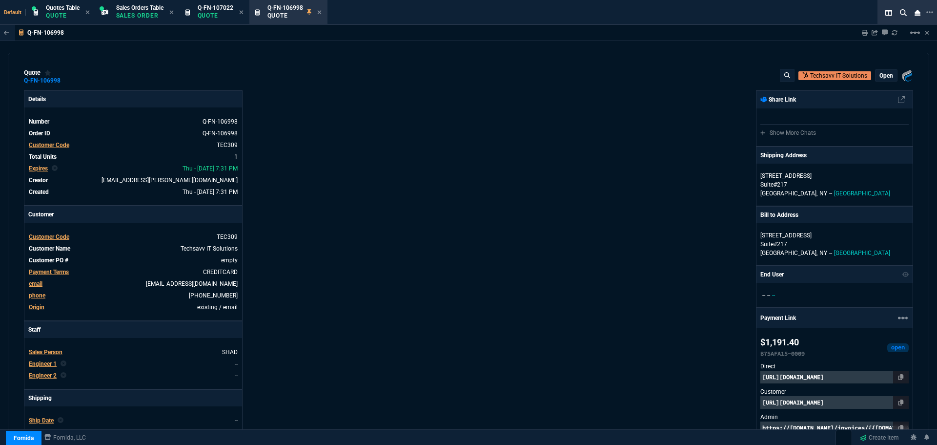
click at [883, 77] on p "open" at bounding box center [887, 76] width 14 height 8
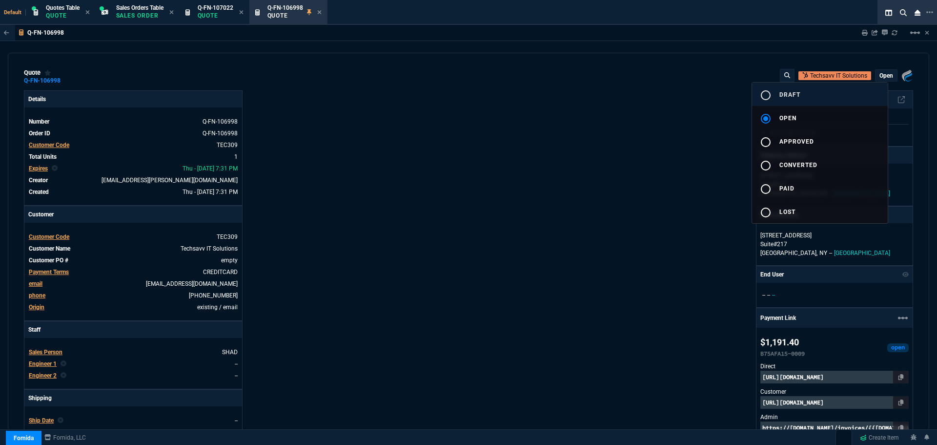
click at [790, 93] on span "draft" at bounding box center [790, 94] width 21 height 7
type input "16"
type input "192"
type input "26"
click at [397, 204] on div at bounding box center [468, 222] width 937 height 445
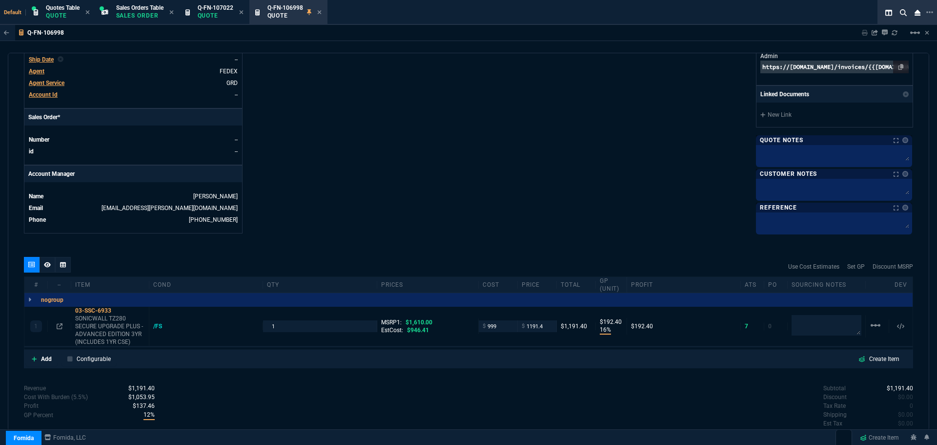
scroll to position [414, 0]
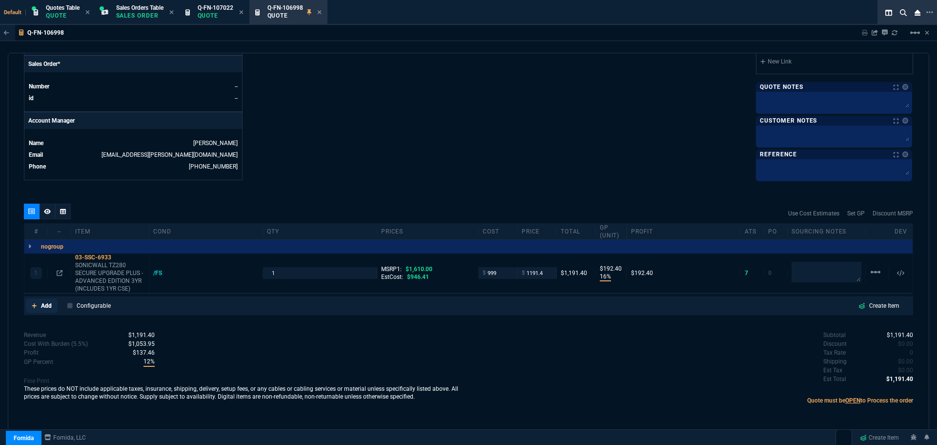
click at [37, 308] on link "Add" at bounding box center [42, 305] width 32 height 15
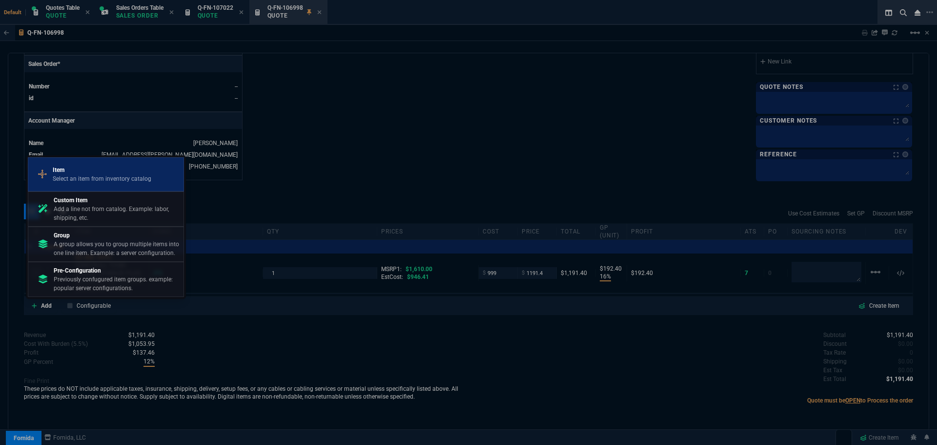
click at [86, 175] on p "Select an item from inventory catalog" at bounding box center [102, 178] width 99 height 9
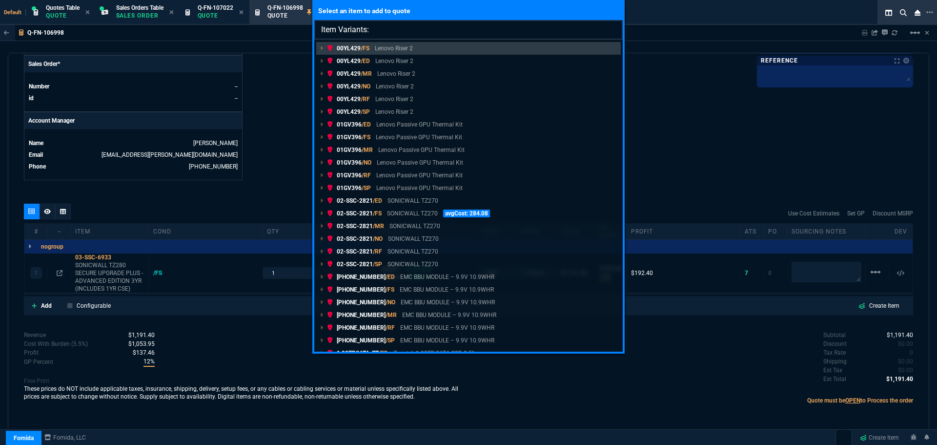
type input "Item Variants: 03-SSC-3456"
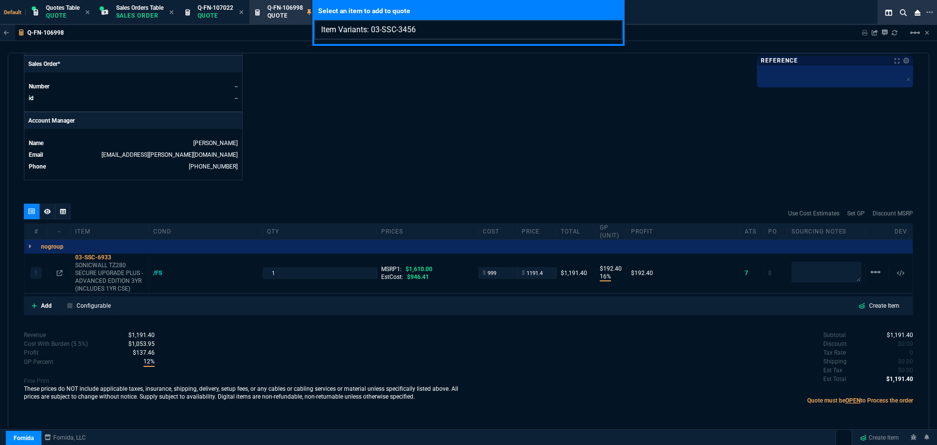
click at [611, 27] on input "Item Variants: 03-SSC-3456" at bounding box center [468, 30] width 309 height 20
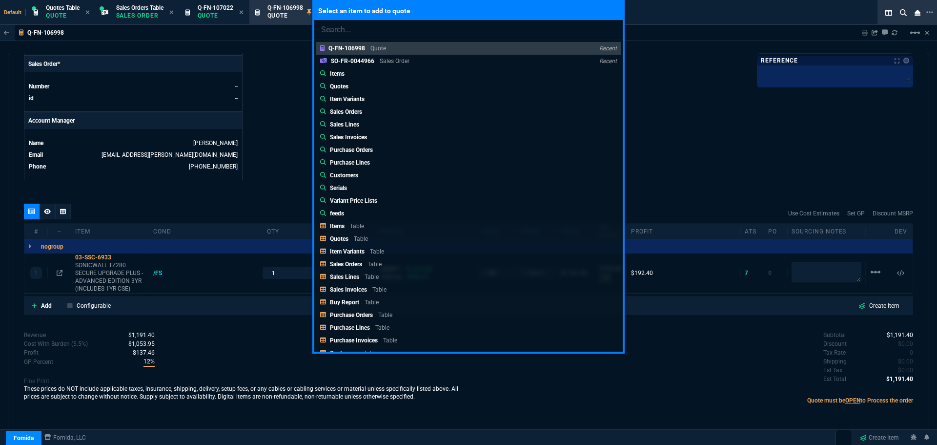
click at [44, 305] on div "Select an item to add to quote Q-FN-106998 Quote Recent SO-FR-0044966 Sales Ord…" at bounding box center [468, 222] width 937 height 445
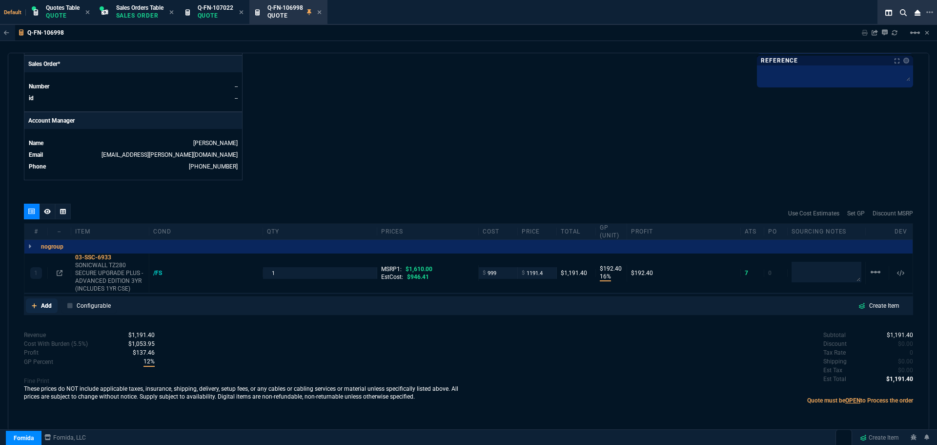
click at [45, 305] on p "Add" at bounding box center [46, 305] width 11 height 9
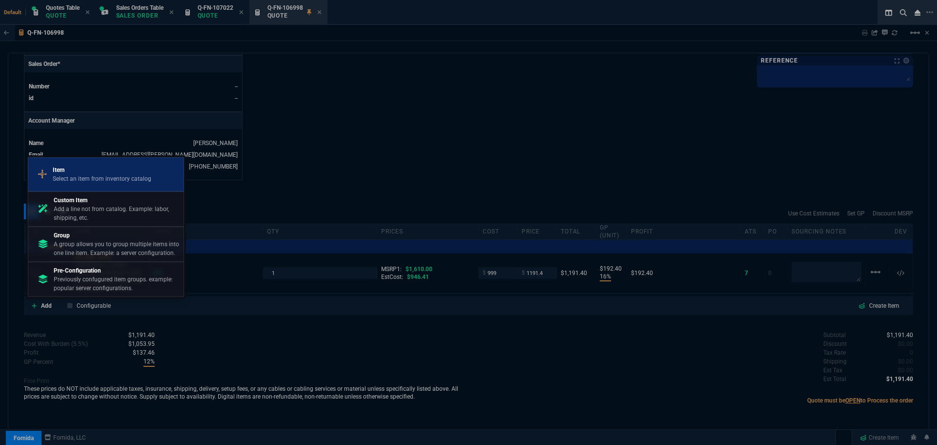
click at [93, 168] on p "Item" at bounding box center [102, 170] width 99 height 9
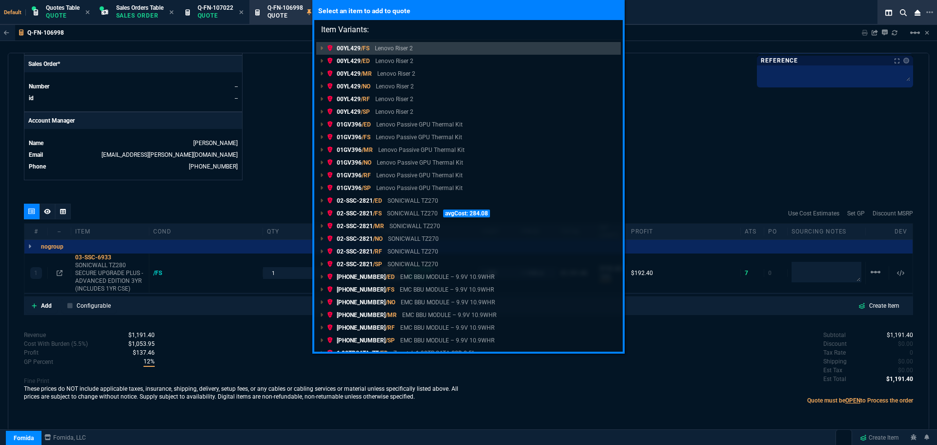
click at [41, 304] on div "Select an item to add to quote Item Variants: 00YL429 /FS Lenovo Riser 2 00YL42…" at bounding box center [468, 222] width 937 height 445
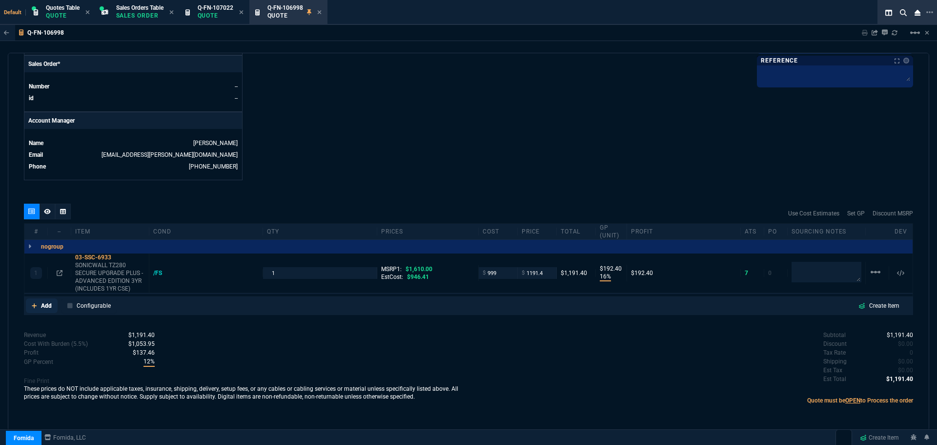
click at [41, 304] on p "Add" at bounding box center [46, 305] width 11 height 9
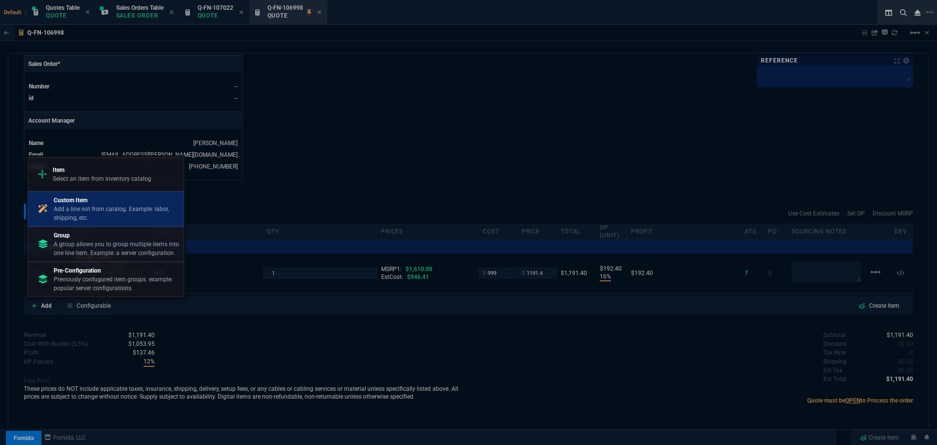
click at [83, 216] on p "Add a line not from catalog. Example: labor, shipping, etc." at bounding box center [117, 214] width 126 height 18
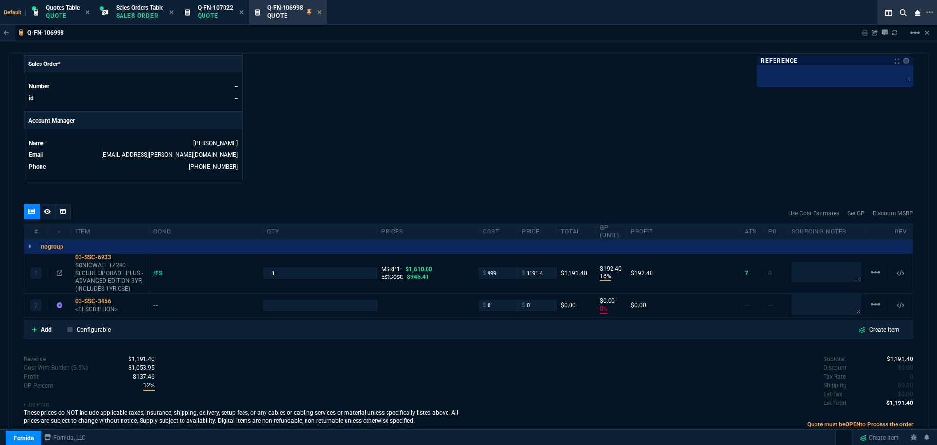
type input "16"
type input "192"
type input "0"
type input "26"
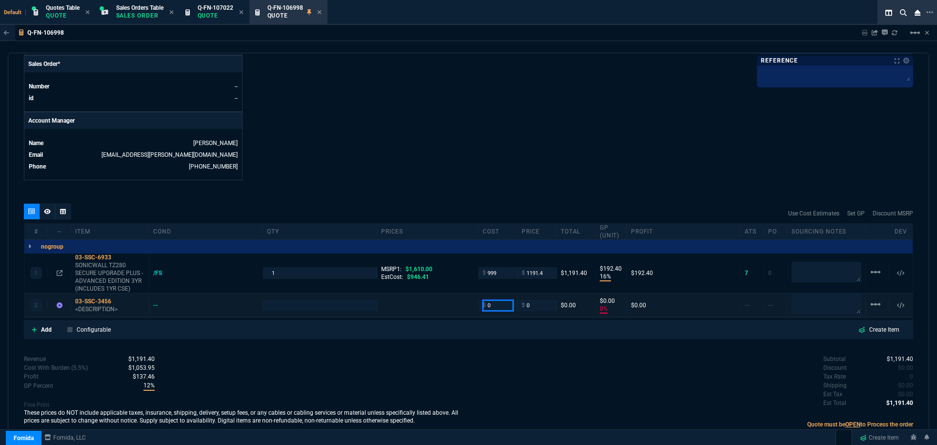
click at [493, 307] on input "0" at bounding box center [498, 305] width 31 height 11
type input "127"
type input "1"
type input "127"
type input "-100"
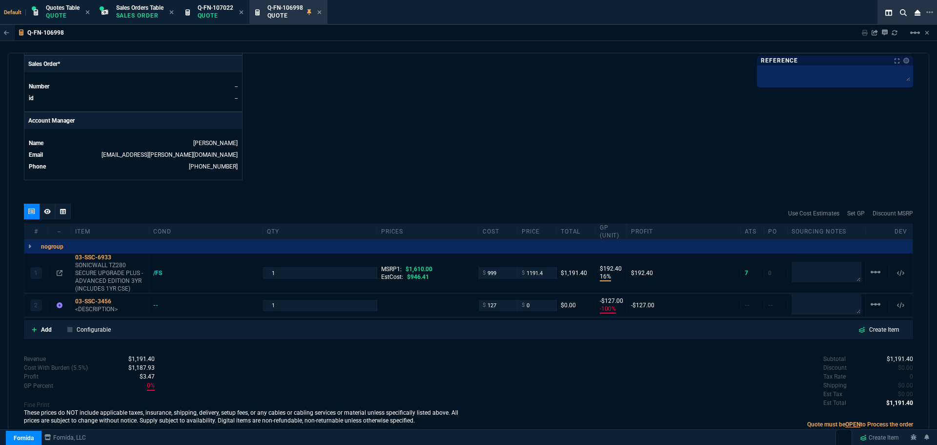
type input "-127"
click at [535, 305] on input "0" at bounding box center [537, 305] width 31 height 11
type input "150"
click at [823, 306] on textarea at bounding box center [827, 304] width 70 height 20
type input "150"
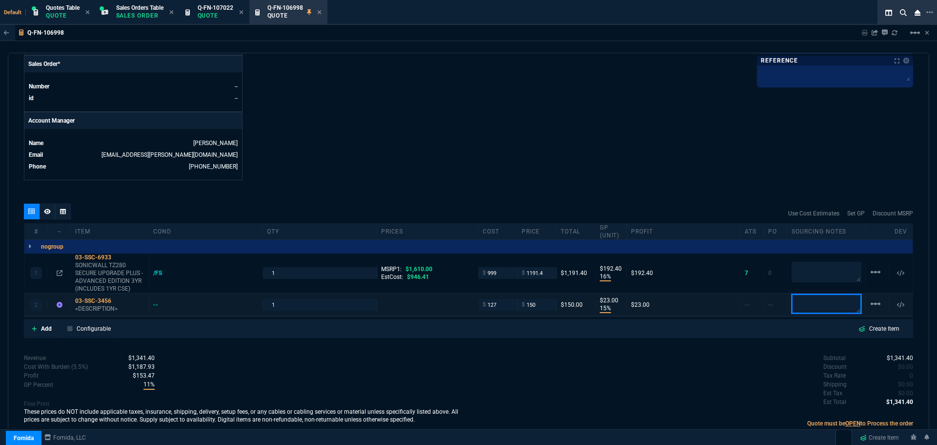
type input "15"
type input "23"
type textarea "D&H"
click at [87, 300] on div "03-SSC-3456" at bounding box center [110, 301] width 70 height 8
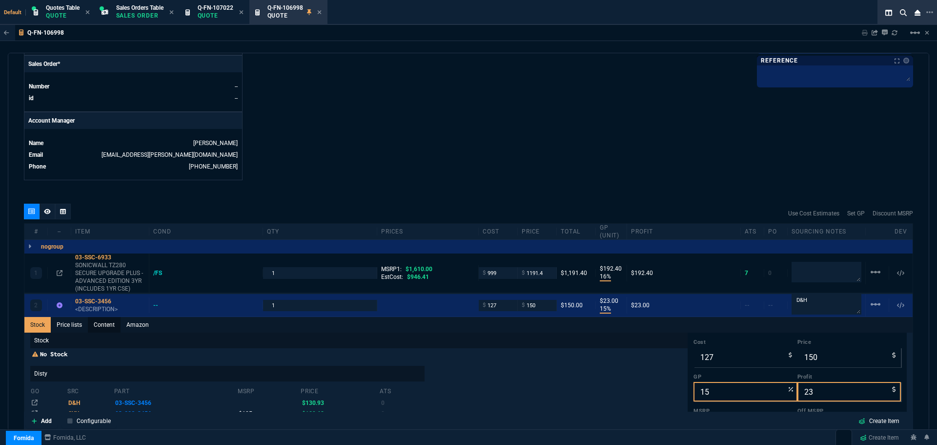
click at [109, 326] on link "Content" at bounding box center [104, 325] width 33 height 16
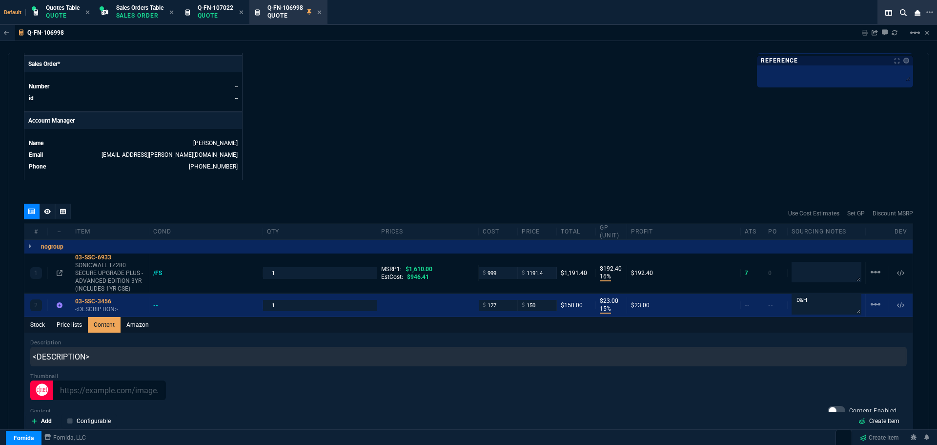
scroll to position [0, 0]
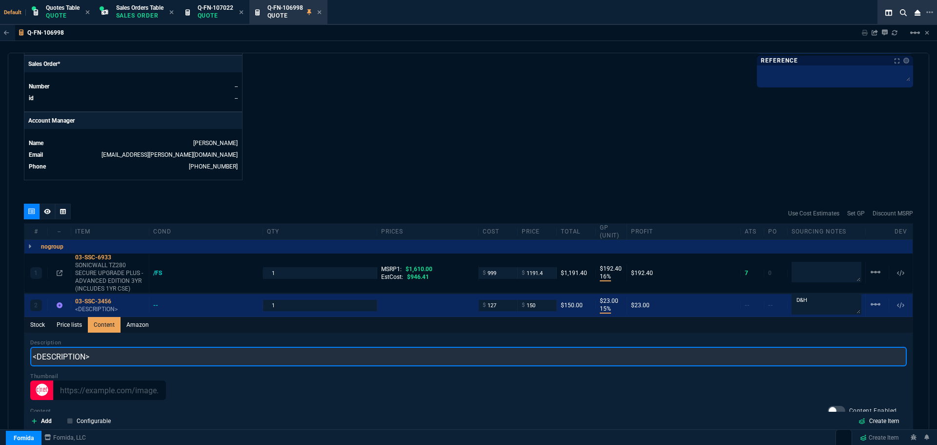
click at [98, 357] on input "<DESCRIPTION>" at bounding box center [468, 357] width 877 height 20
paste input "TZ280 Rack Mount Kit"
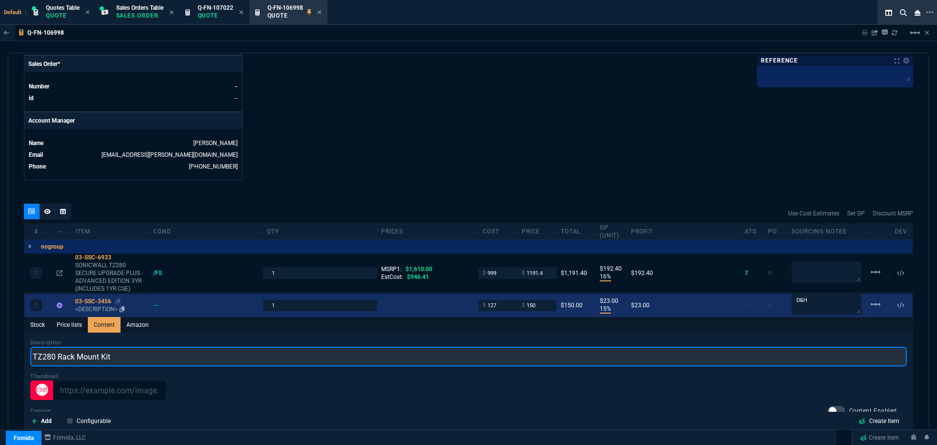
type input "TZ280 Rack Mount Kit"
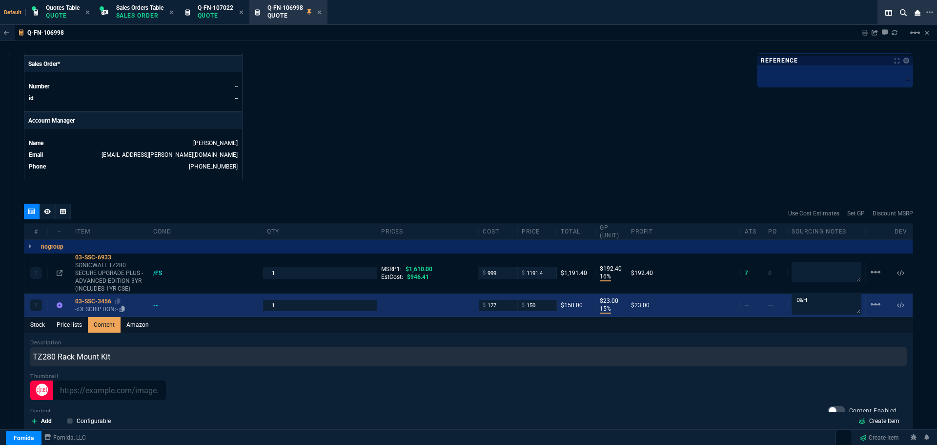
click at [94, 300] on div "03-SSC-3456" at bounding box center [110, 301] width 70 height 8
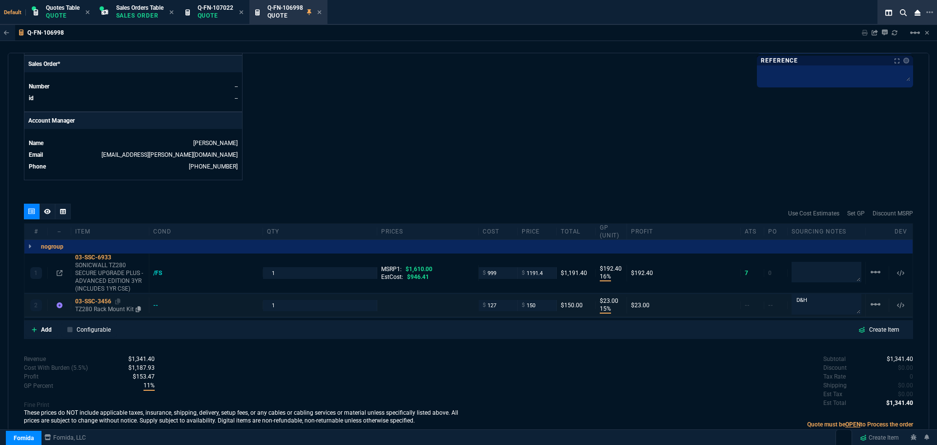
type input "15"
type input "23"
click at [95, 301] on div "03-SSC-3456" at bounding box center [110, 301] width 70 height 8
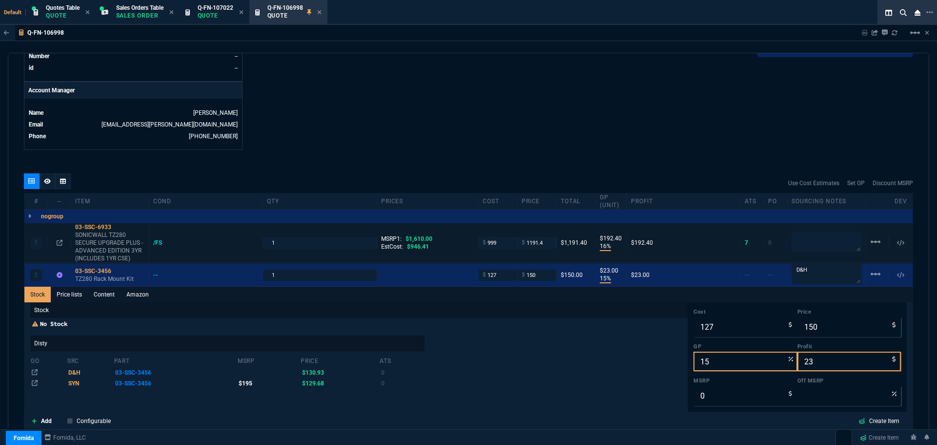
scroll to position [609, 0]
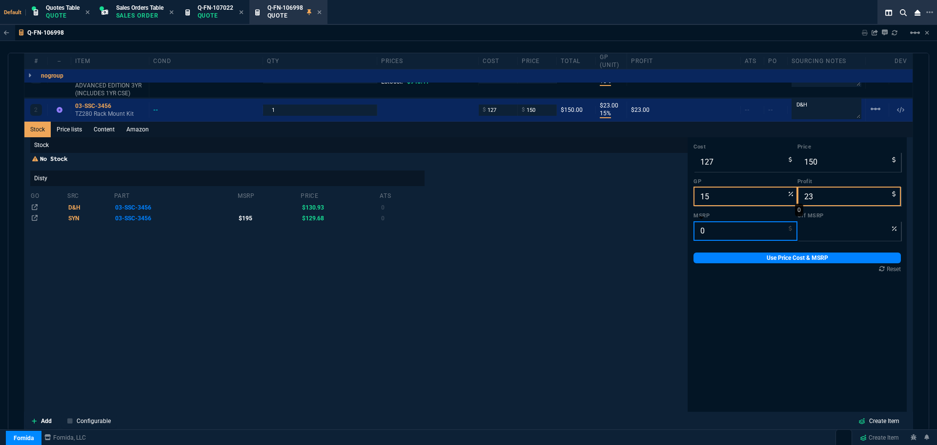
click at [715, 229] on input "0" at bounding box center [746, 231] width 104 height 20
type input "1"
type input "-14900"
type input "19"
type input "-689"
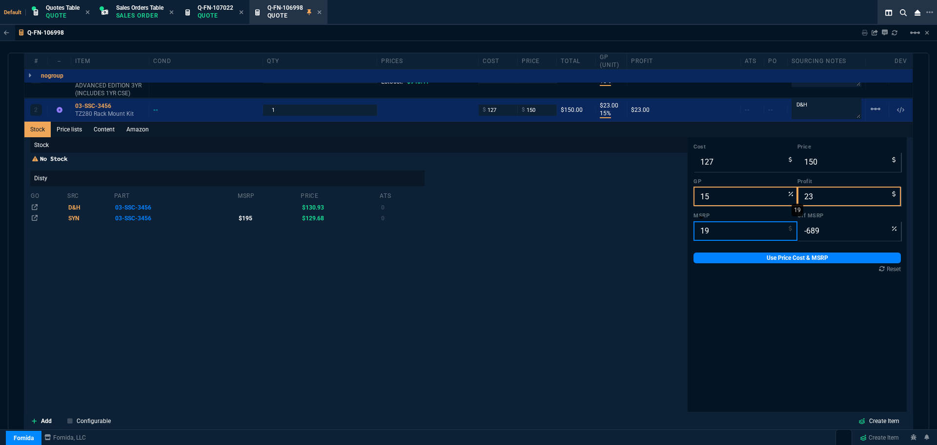
type input "195"
type input "23"
type input "195"
click at [745, 259] on link "Use Price Cost & MSRP" at bounding box center [798, 257] width 208 height 11
click at [607, 319] on div "Stock No Stock Disty go src part msrp price ats D&H 03-SSC-3456 $130.93 0 SYN 0…" at bounding box center [359, 293] width 658 height 312
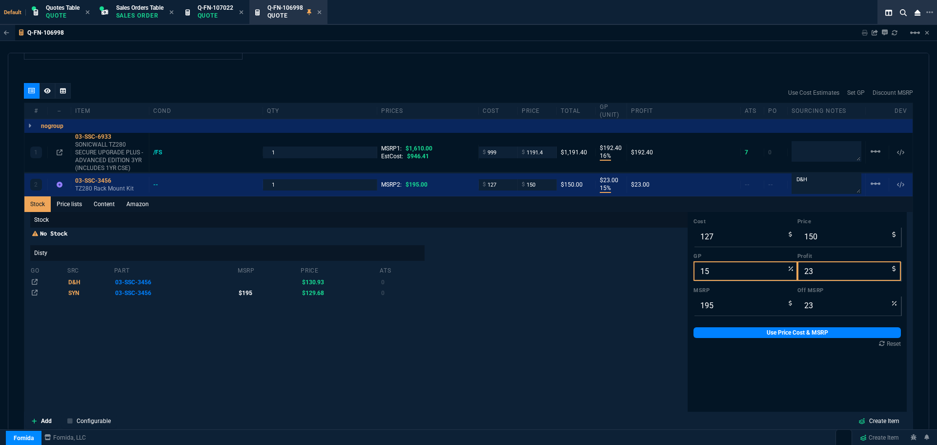
scroll to position [537, 0]
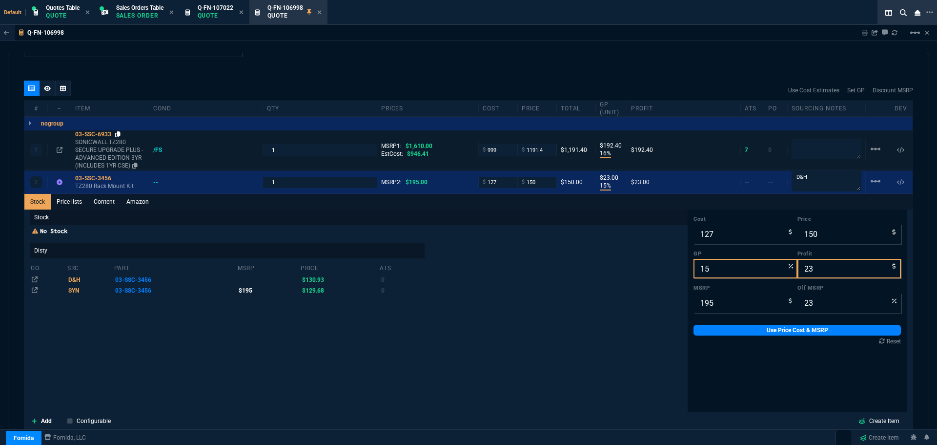
click at [119, 134] on icon at bounding box center [117, 134] width 5 height 6
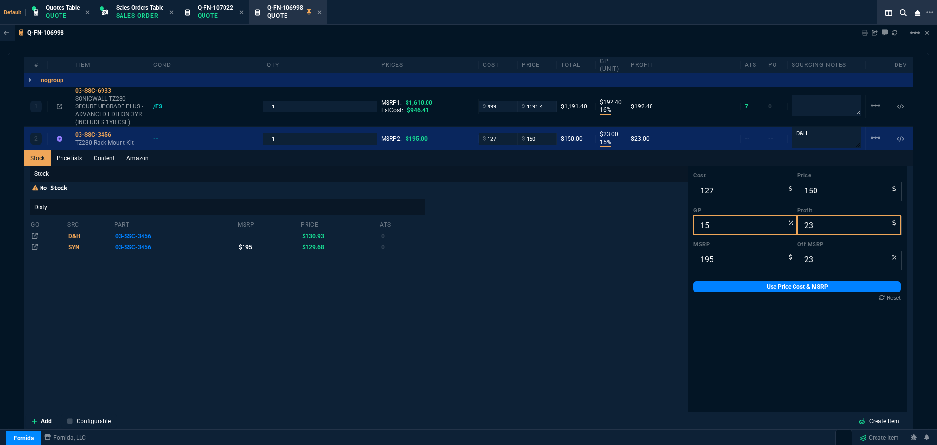
scroll to position [586, 0]
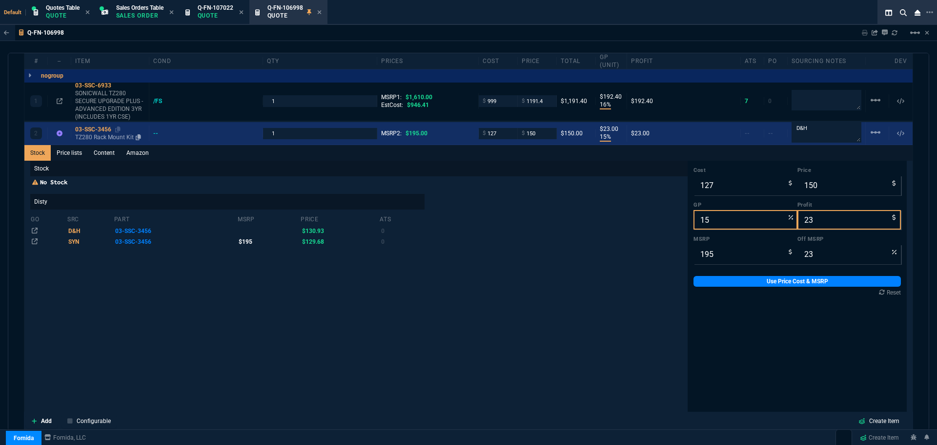
click at [89, 131] on div "03-SSC-3456" at bounding box center [110, 129] width 70 height 8
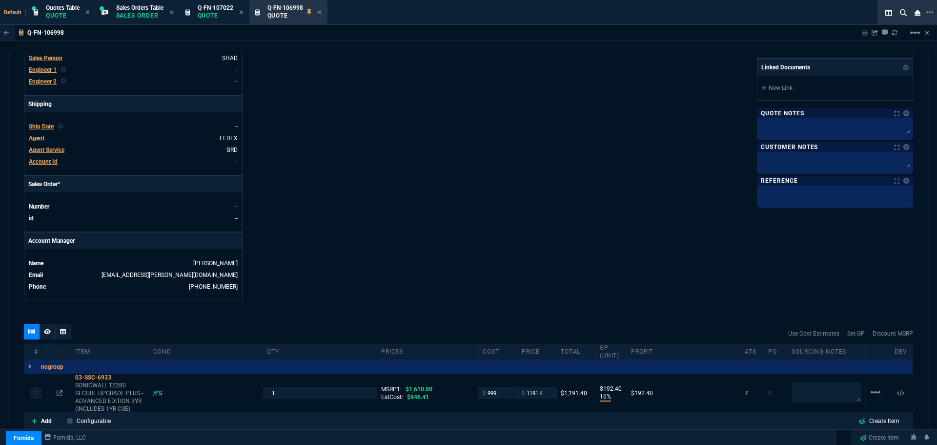
scroll to position [342, 0]
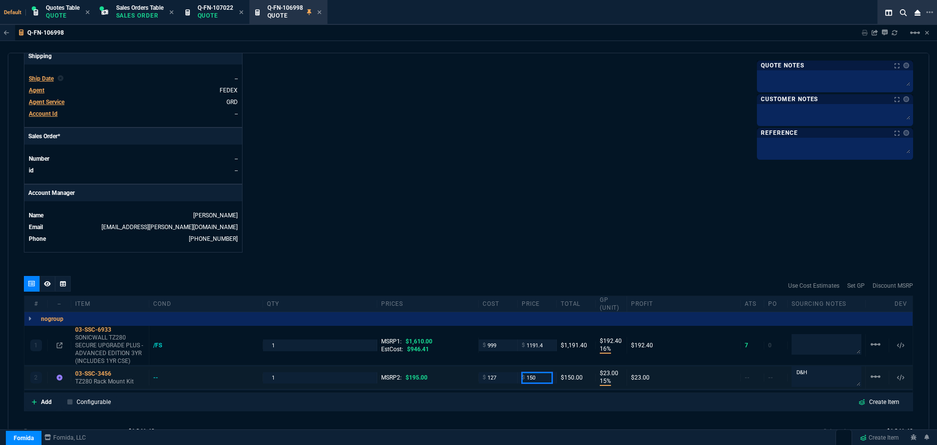
click at [546, 378] on input "150" at bounding box center [537, 377] width 31 height 11
type input "159"
click at [516, 211] on div "Fornida, LLC 2609 Technology Dr Suite 300 Plano, TX 75074 Share Link Show More …" at bounding box center [691, 1] width 445 height 504
type input "159"
type input "20"
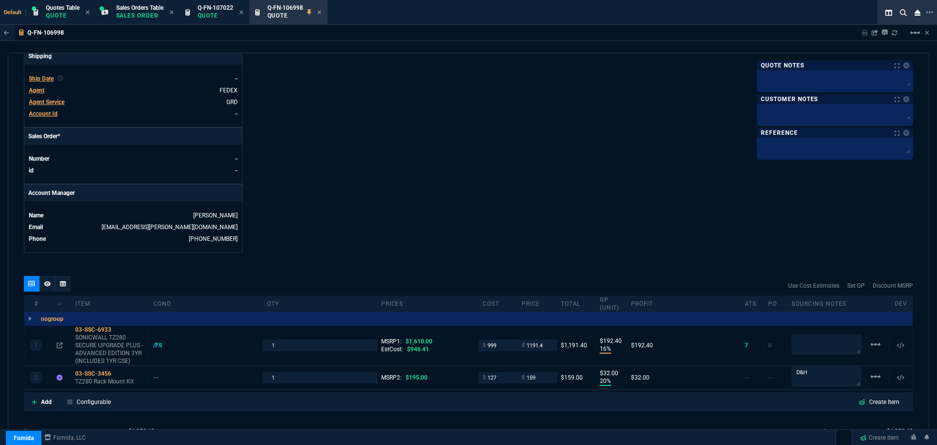
type input "32"
type input "18"
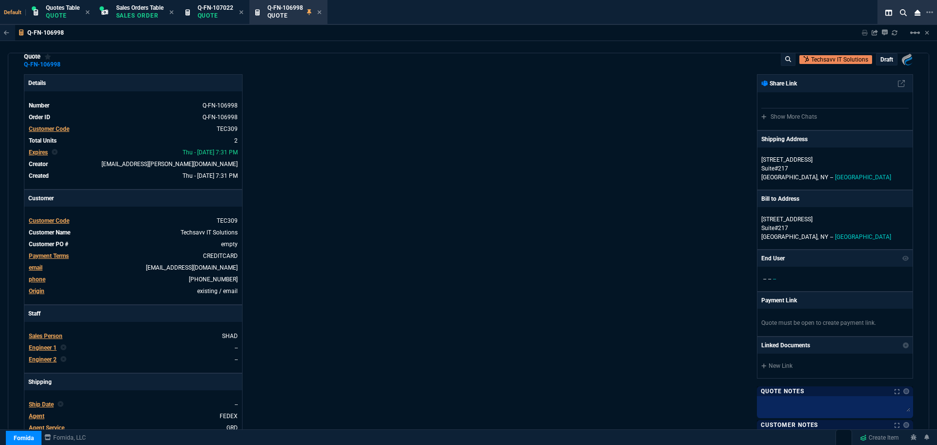
scroll to position [0, 0]
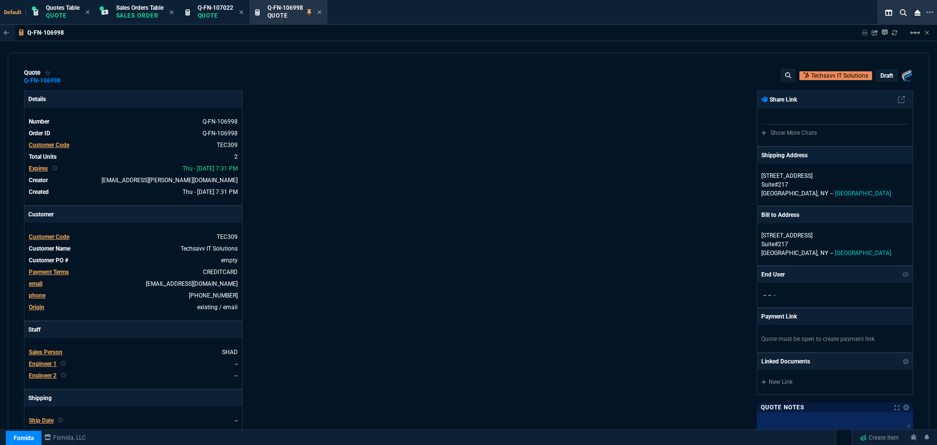
click at [887, 74] on p "draft" at bounding box center [887, 76] width 13 height 8
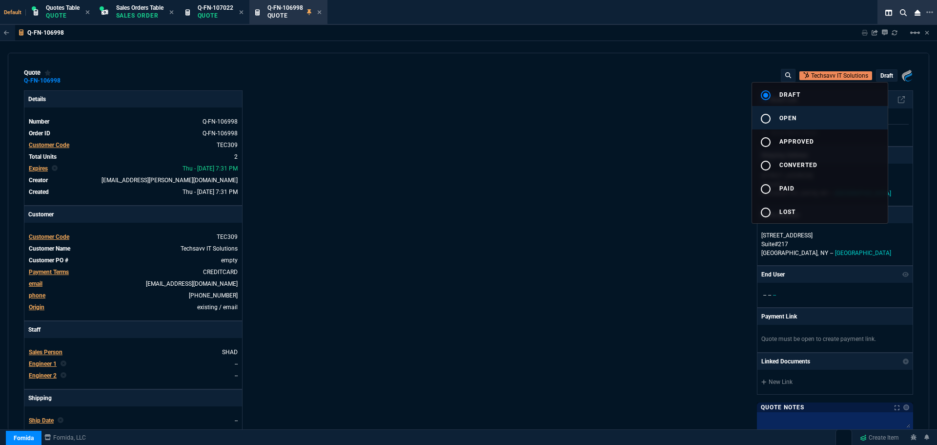
click at [767, 119] on mat-icon "radio_button_unchecked" at bounding box center [766, 119] width 12 height 12
click at [628, 194] on div at bounding box center [468, 222] width 937 height 445
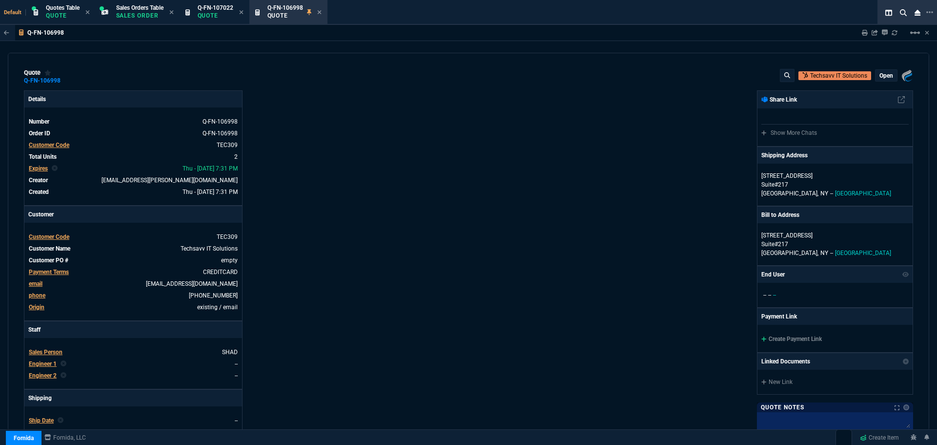
type input "16"
type input "192"
type input "20"
type input "32"
type input "26"
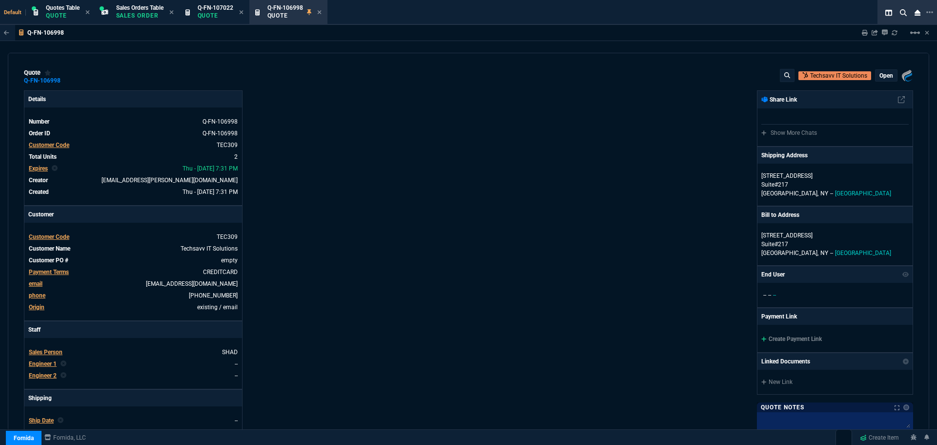
type input "18"
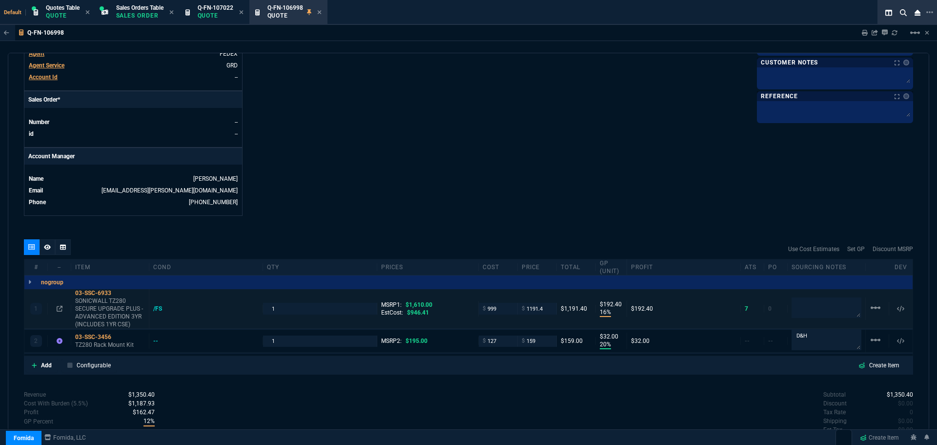
scroll to position [428, 0]
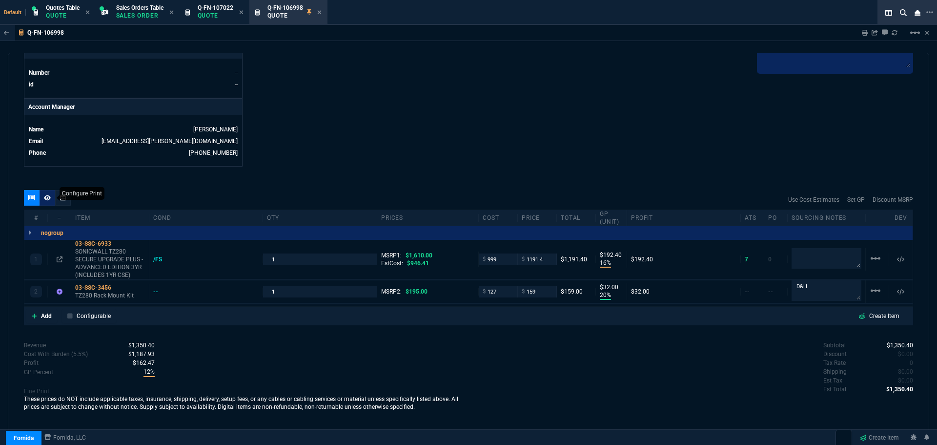
click at [46, 198] on icon at bounding box center [47, 198] width 7 height 6
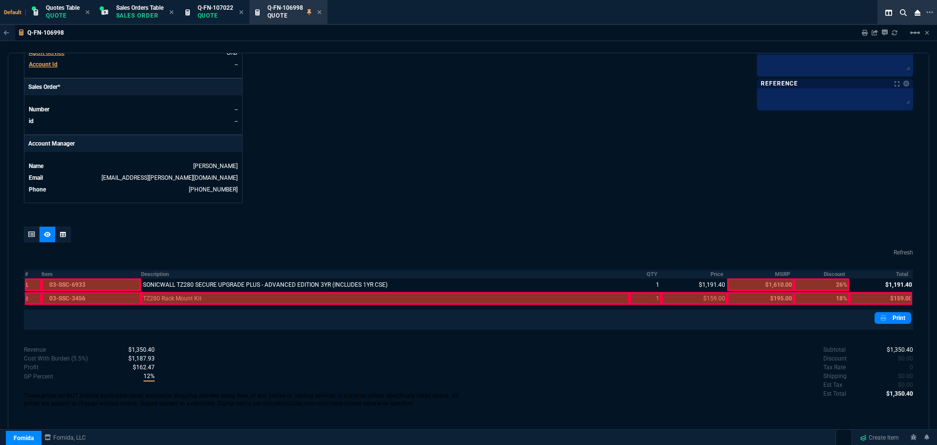
scroll to position [391, 0]
click at [386, 292] on td "TZ280 Rack Mount Kit" at bounding box center [385, 298] width 489 height 14
click at [615, 296] on div at bounding box center [385, 298] width 489 height 13
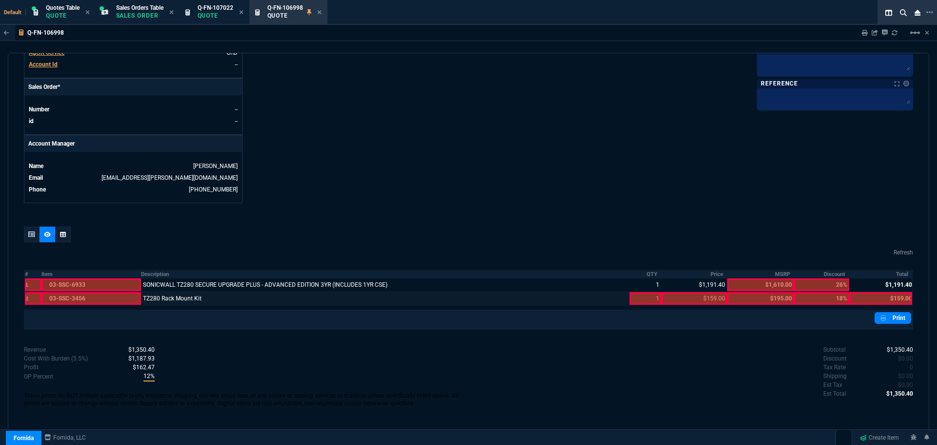
click at [652, 298] on div at bounding box center [646, 298] width 32 height 13
click at [686, 296] on div at bounding box center [695, 298] width 66 height 13
click at [857, 298] on div at bounding box center [881, 298] width 63 height 13
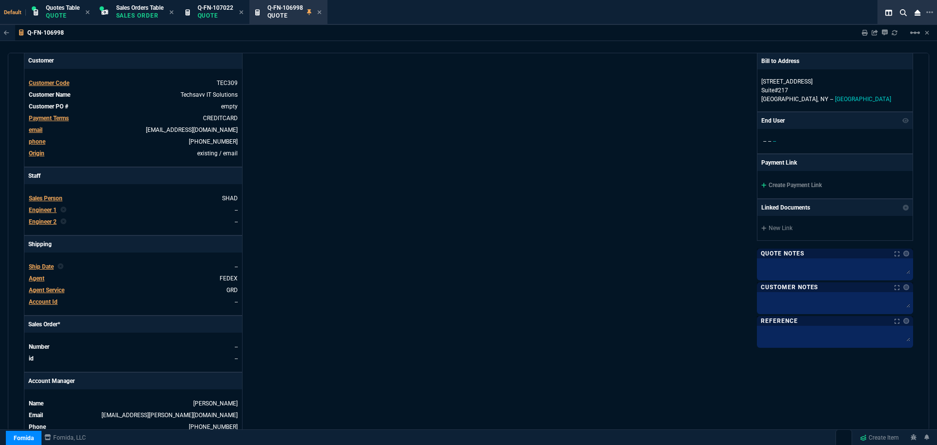
scroll to position [147, 0]
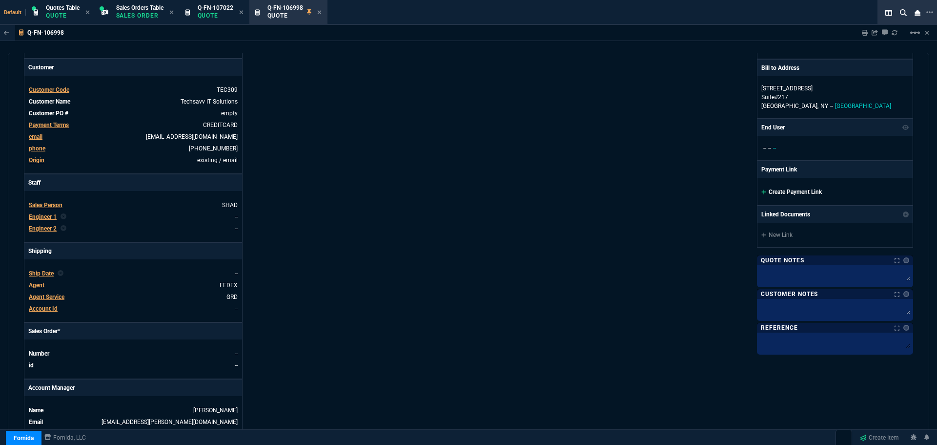
click at [802, 192] on link "Create Payment Link" at bounding box center [792, 191] width 61 height 7
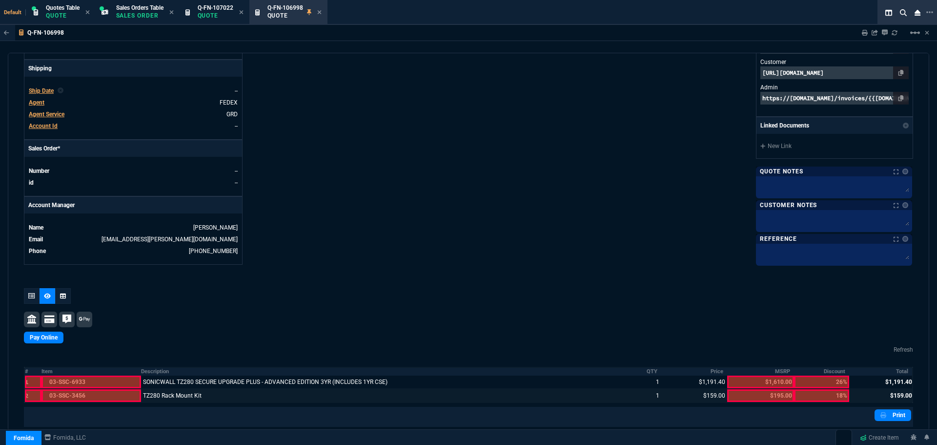
scroll to position [245, 0]
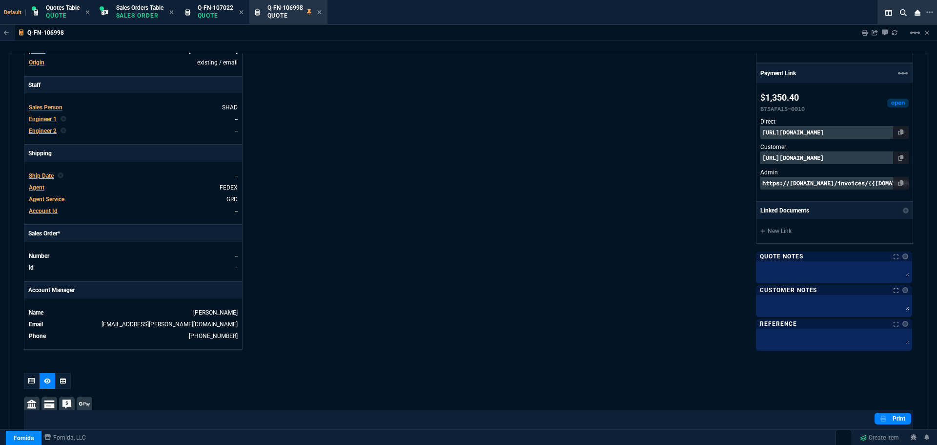
click at [769, 132] on p "https://invoice.stripe.com/i/acct_1NlHLHDXpnq5UzUZ/live_YWNjdF8xTmxITEhEWHBucTV…" at bounding box center [835, 132] width 148 height 13
click at [822, 160] on p "https://pay.fornida.com/public/quotes/Q-FN-106998/checkout" at bounding box center [835, 157] width 148 height 13
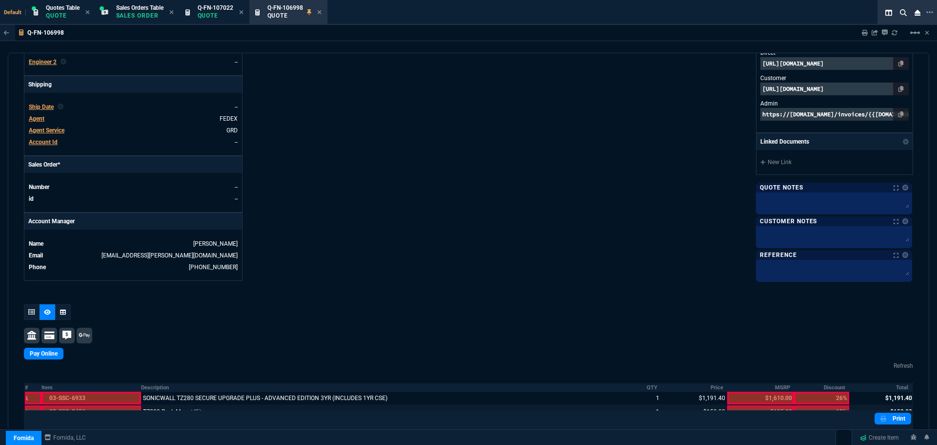
scroll to position [427, 0]
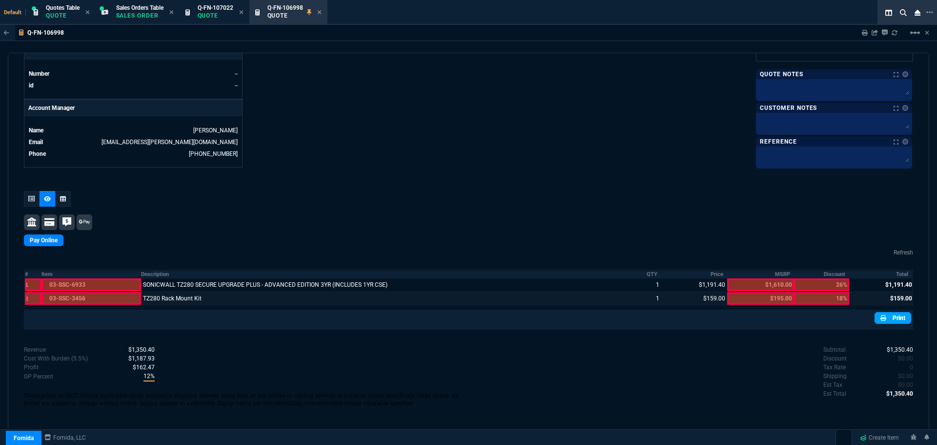
click at [891, 321] on link "Print" at bounding box center [893, 318] width 37 height 12
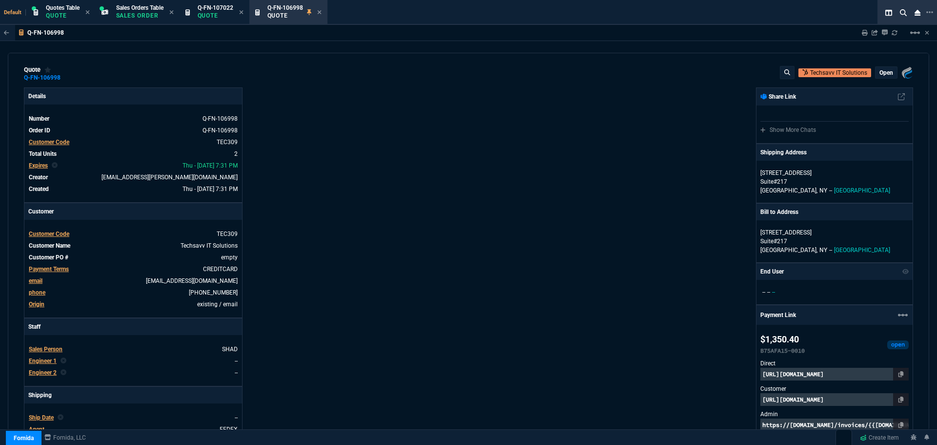
scroll to position [0, 0]
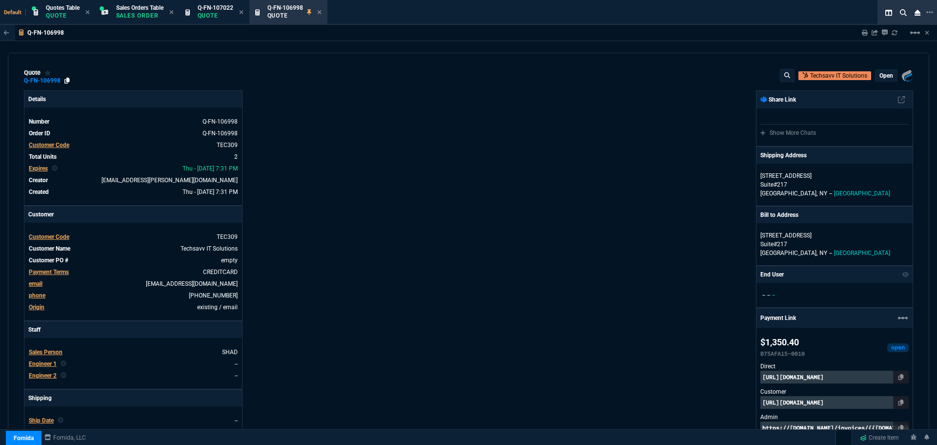
click at [68, 79] on icon at bounding box center [66, 81] width 5 height 6
click at [899, 401] on icon at bounding box center [901, 402] width 5 height 6
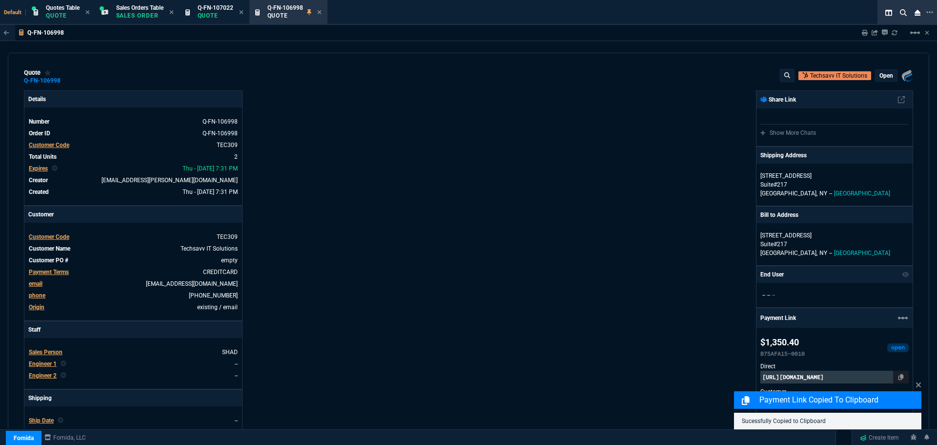
drag, startPoint x: 870, startPoint y: 403, endPoint x: 577, endPoint y: 400, distance: 292.5
click at [869, 403] on p "Payment Link Copied to Clipboard" at bounding box center [840, 400] width 160 height 12
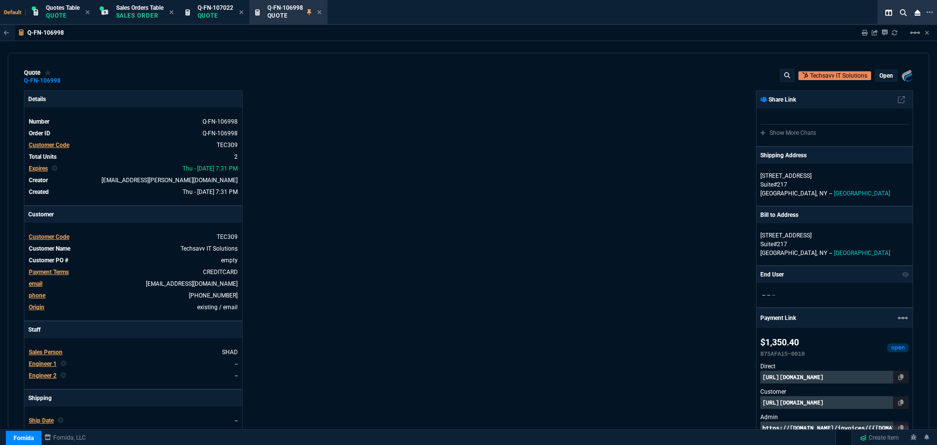
click at [791, 404] on p "https://pay.fornida.com/public/quotes/Q-FN-106998/checkout" at bounding box center [835, 402] width 148 height 13
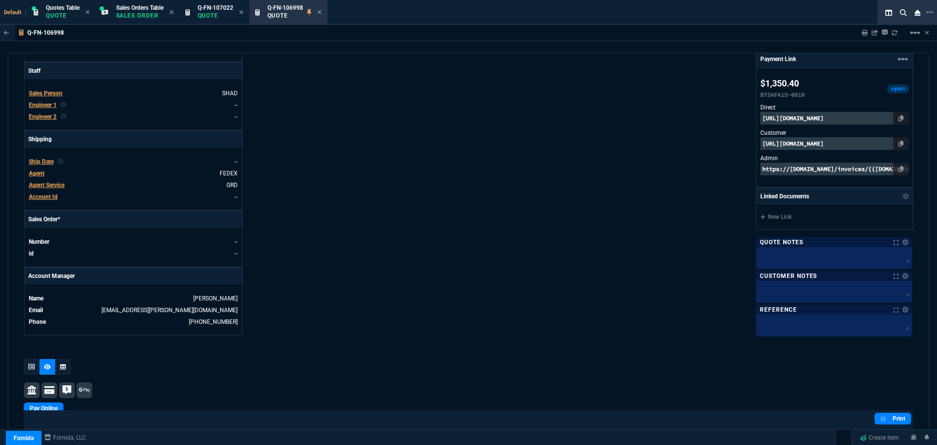
scroll to position [427, 0]
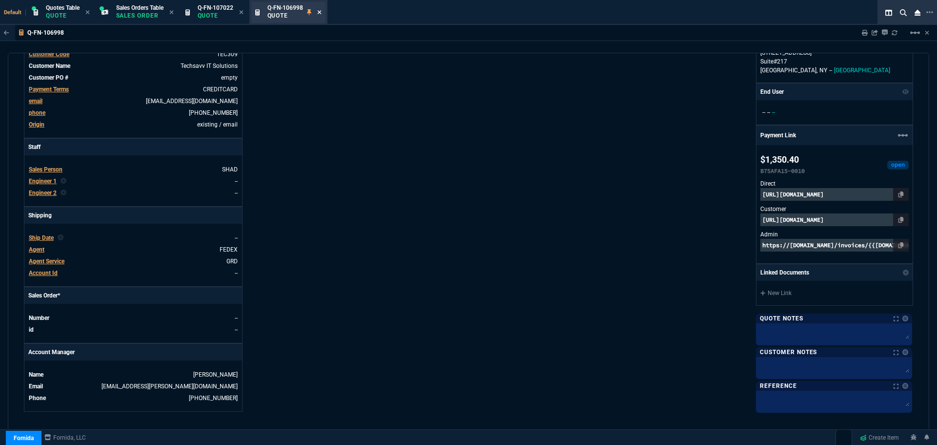
click at [321, 10] on icon at bounding box center [319, 12] width 4 height 6
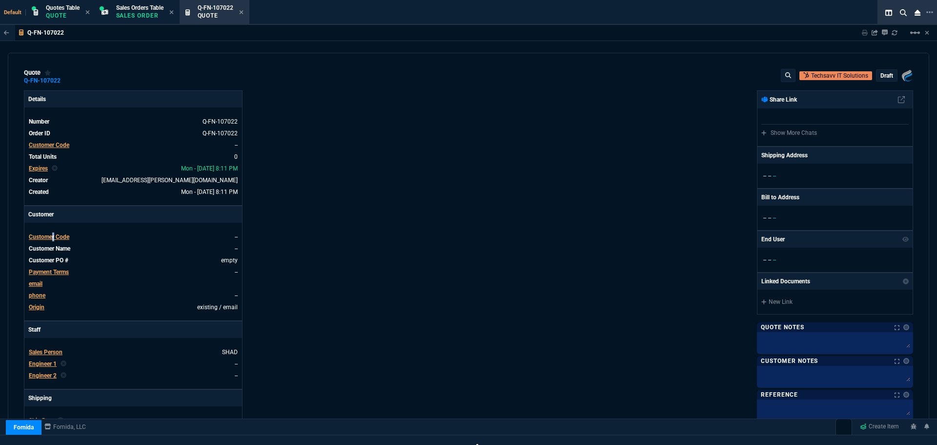
click at [53, 237] on span "Customer Code" at bounding box center [49, 236] width 41 height 7
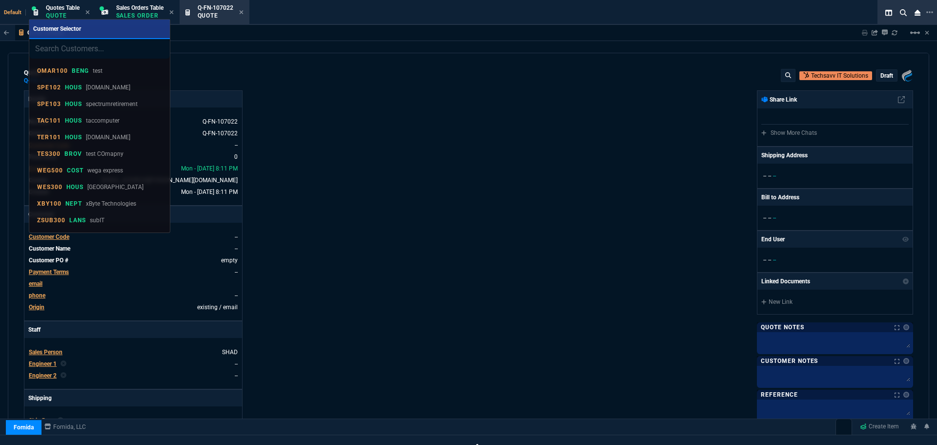
click at [44, 49] on input "search" at bounding box center [99, 49] width 141 height 20
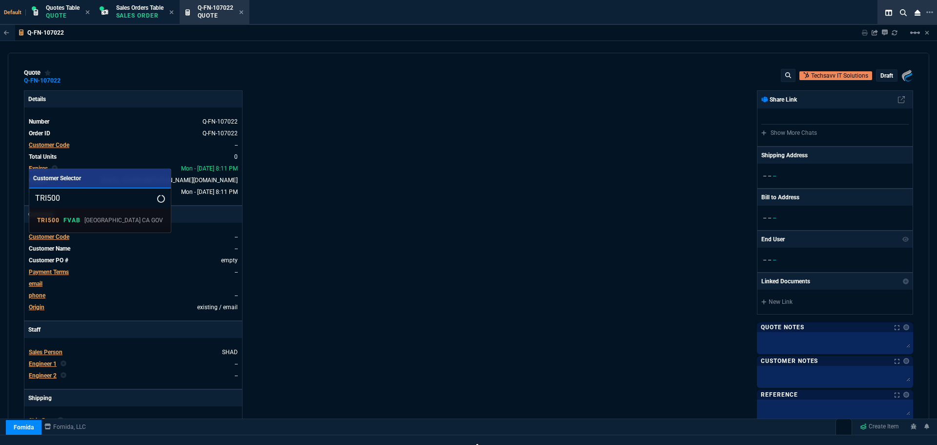
type input "TRI500"
click at [66, 15] on div at bounding box center [468, 222] width 937 height 445
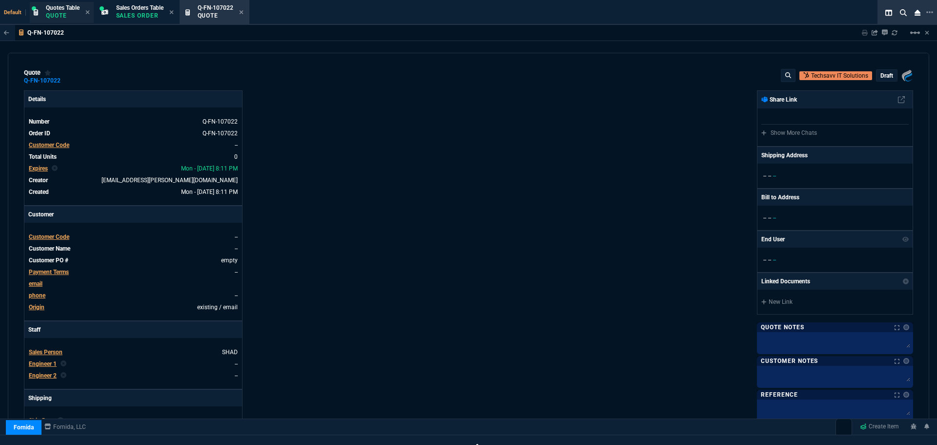
click at [57, 14] on p "Quote" at bounding box center [63, 16] width 34 height 8
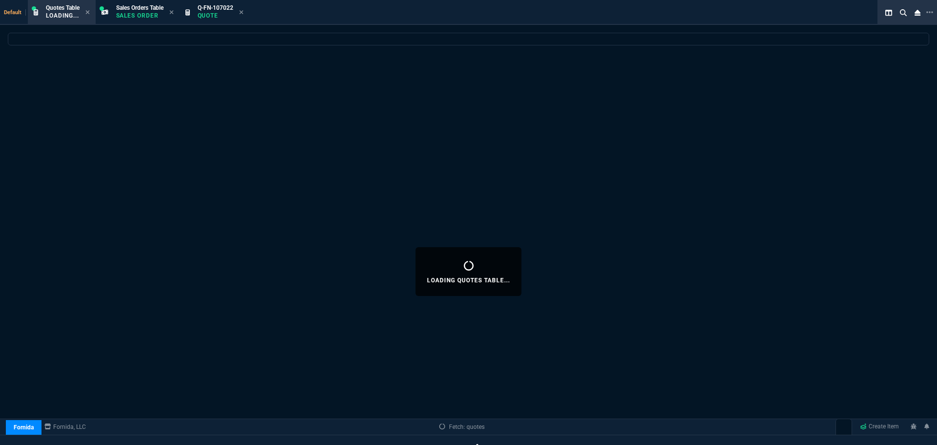
select select
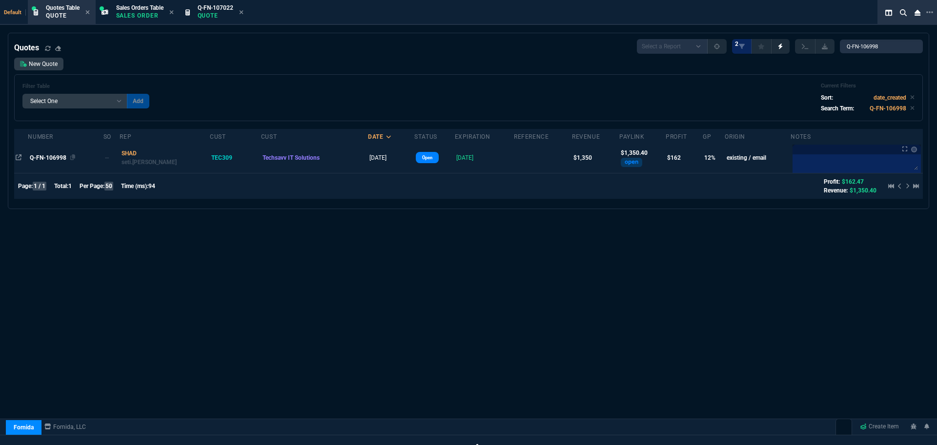
click at [50, 158] on span "Q-FN-106998" at bounding box center [48, 157] width 37 height 7
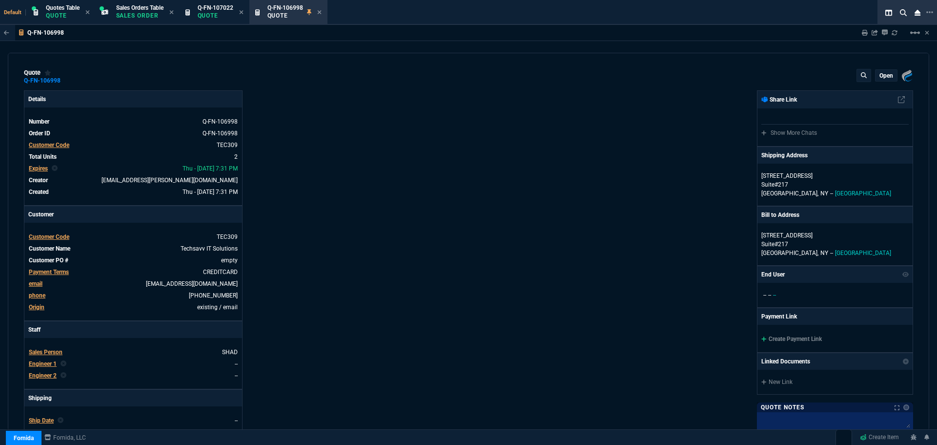
type input "16"
type input "192"
type input "20"
type input "32"
type input "26"
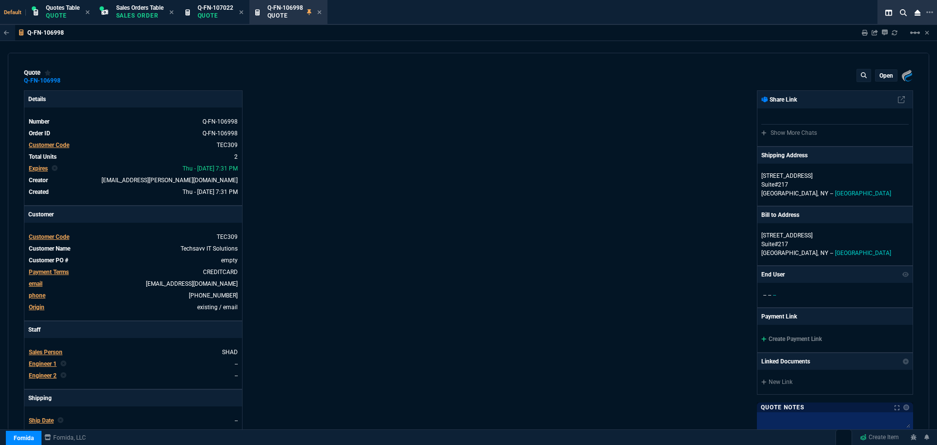
type input "18"
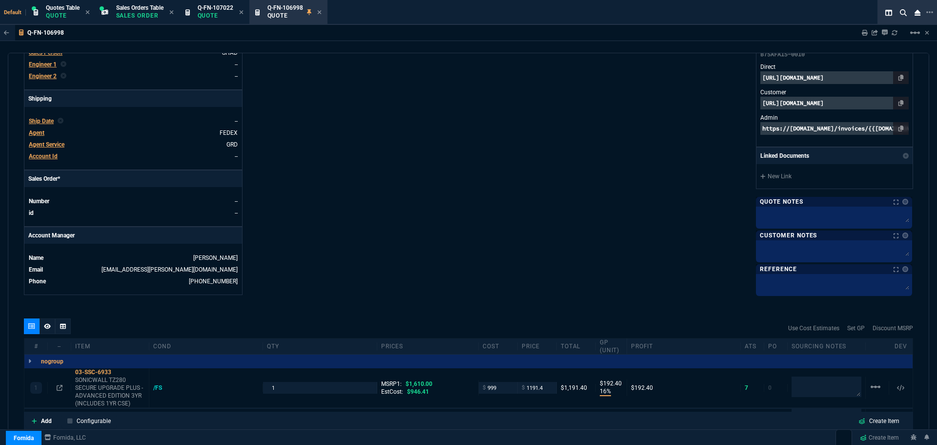
scroll to position [428, 0]
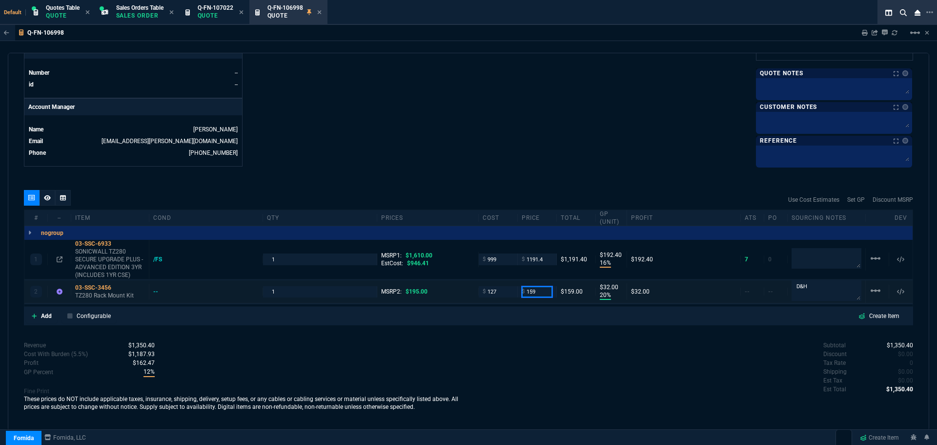
click at [540, 293] on input "159" at bounding box center [537, 291] width 31 height 11
type input "150"
click at [492, 207] on div "Use Cost Estimates Set GP Discount MSRP" at bounding box center [469, 200] width 890 height 20
type input "150"
type input "15"
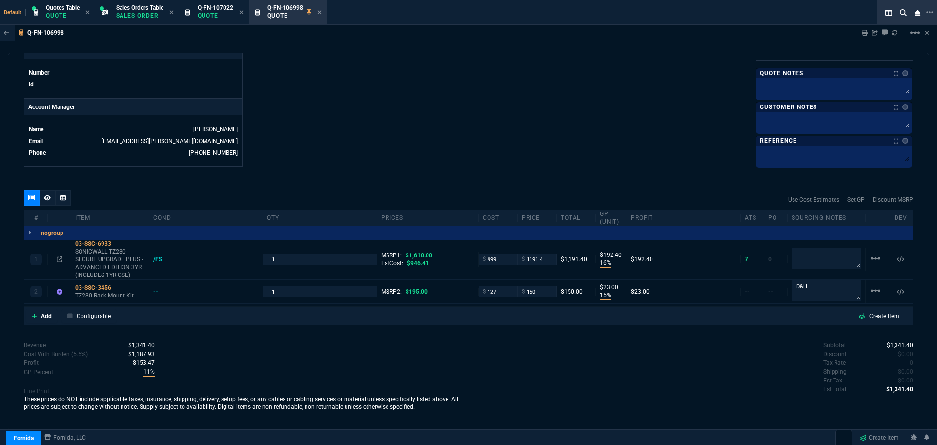
type input "23"
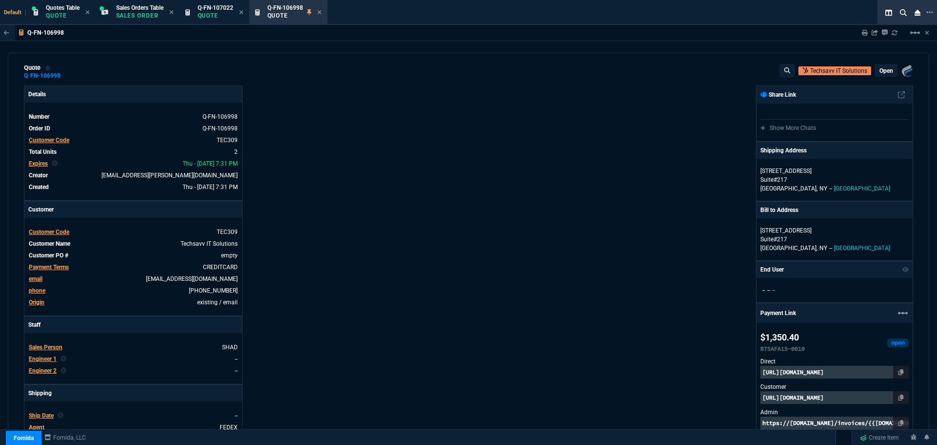
scroll to position [0, 0]
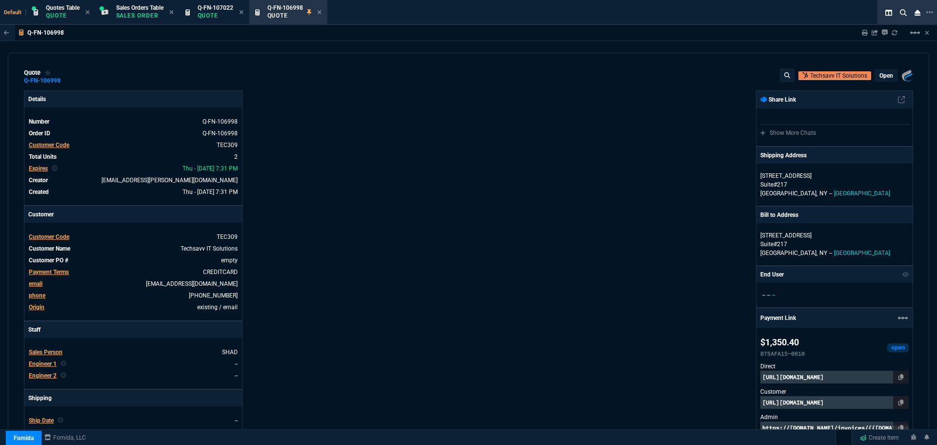
click at [882, 73] on p "open" at bounding box center [887, 76] width 14 height 8
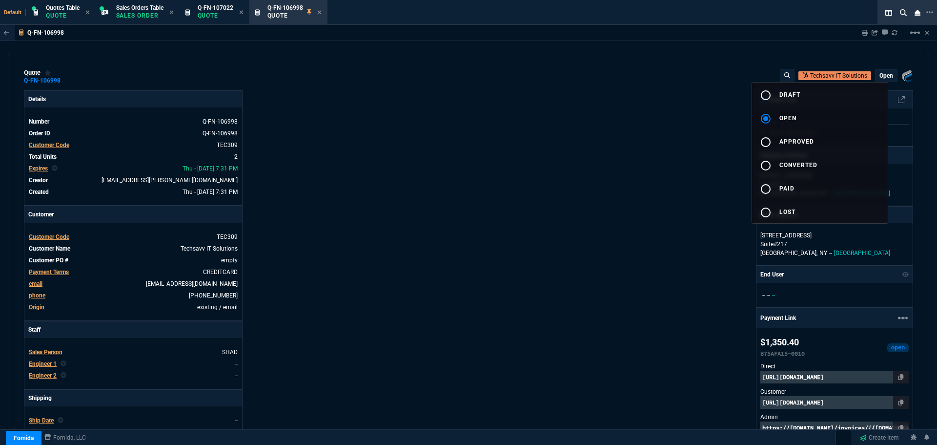
click at [765, 97] on mat-icon "radio_button_unchecked" at bounding box center [766, 95] width 12 height 12
type input "16"
type input "192"
type input "15"
type input "23"
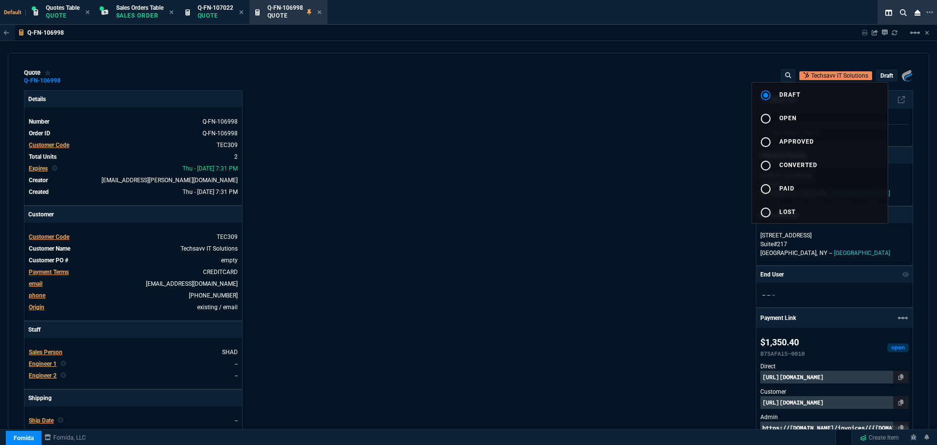
type input "26"
type input "23"
click at [602, 172] on div at bounding box center [468, 222] width 937 height 445
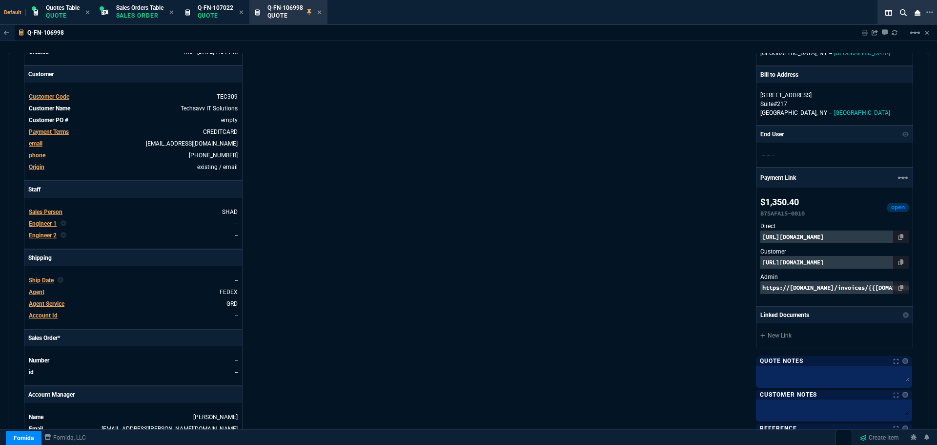
scroll to position [293, 0]
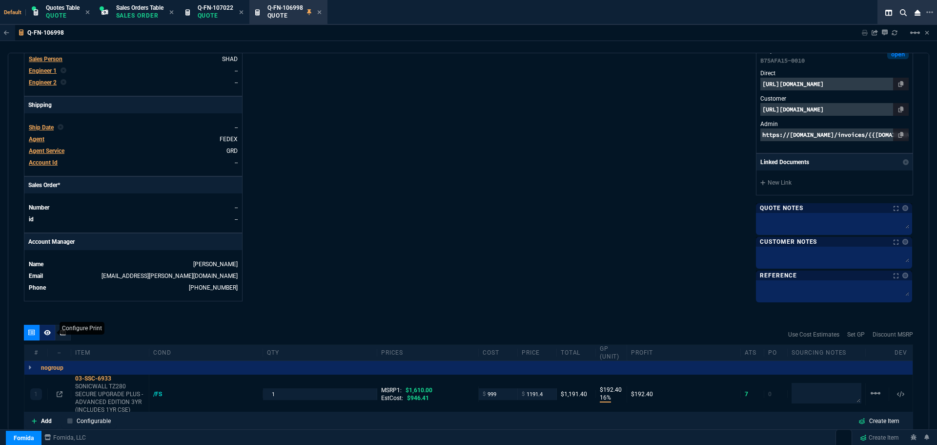
click at [47, 332] on icon at bounding box center [47, 333] width 7 height 6
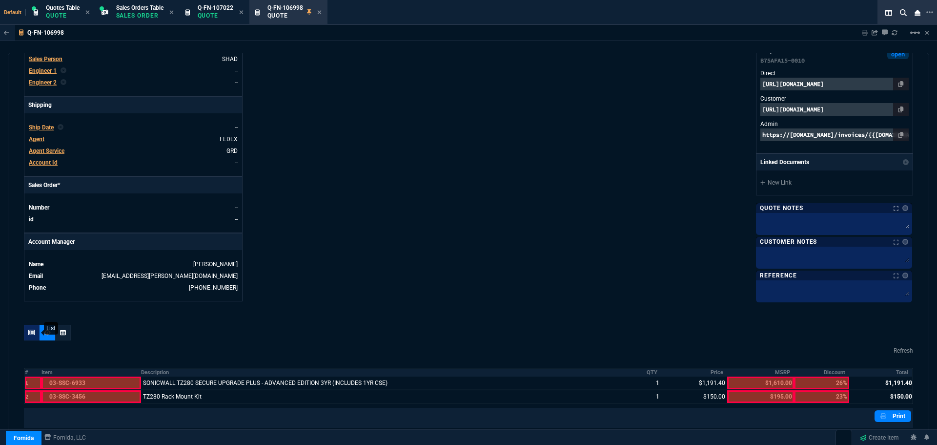
click at [31, 332] on icon at bounding box center [31, 333] width 7 height 6
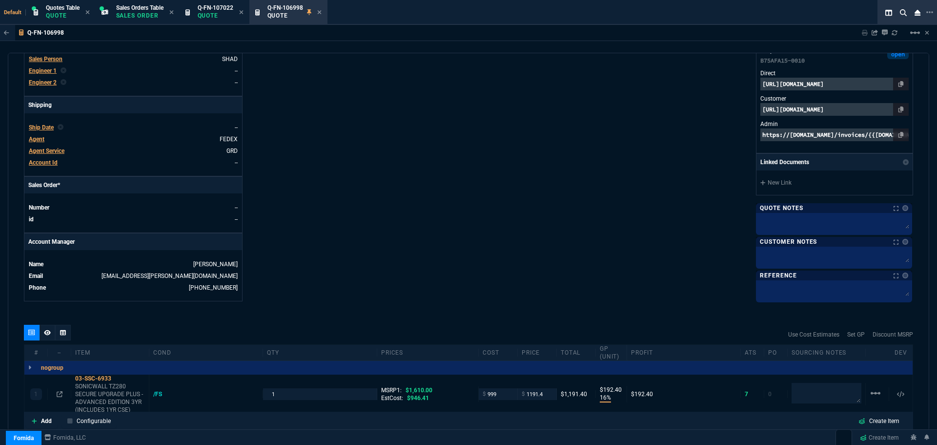
type input "26"
type input "23"
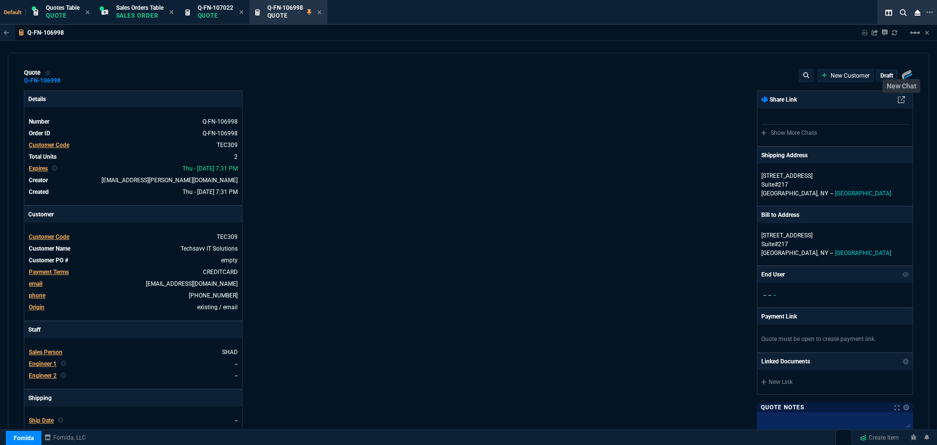
type input "16"
type input "192"
type input "15"
type input "23"
select select "4: SHAD"
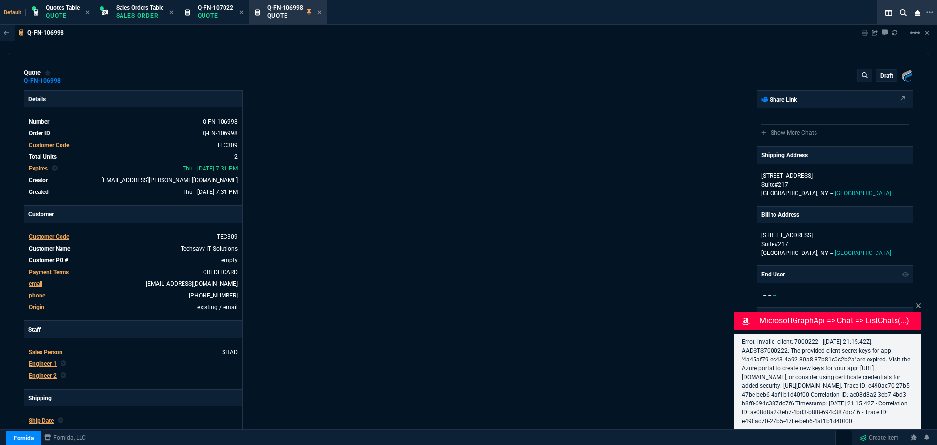
type input "26"
type input "23"
click at [881, 76] on p "draft" at bounding box center [887, 76] width 13 height 8
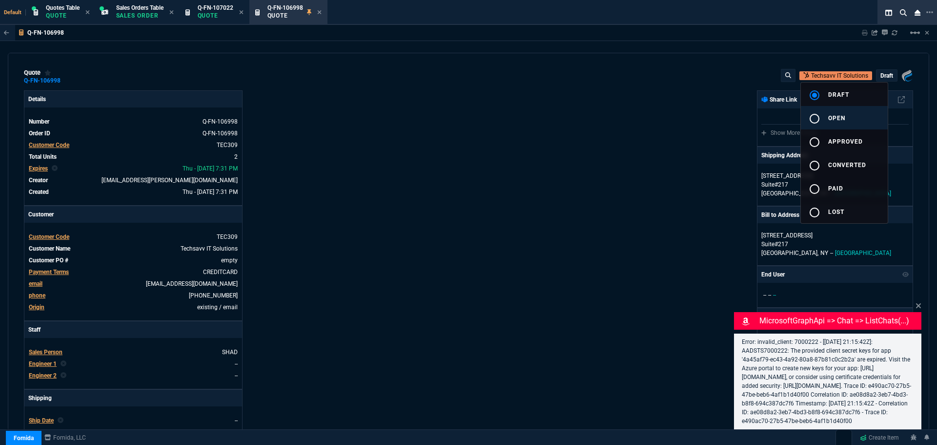
click at [815, 120] on mat-icon "radio_button_unchecked" at bounding box center [815, 119] width 12 height 12
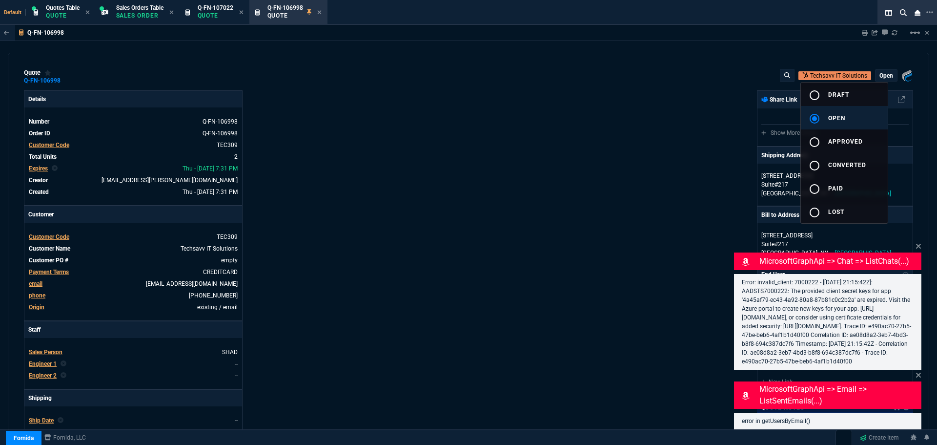
type input "16"
type input "192"
type input "15"
type input "23"
type input "26"
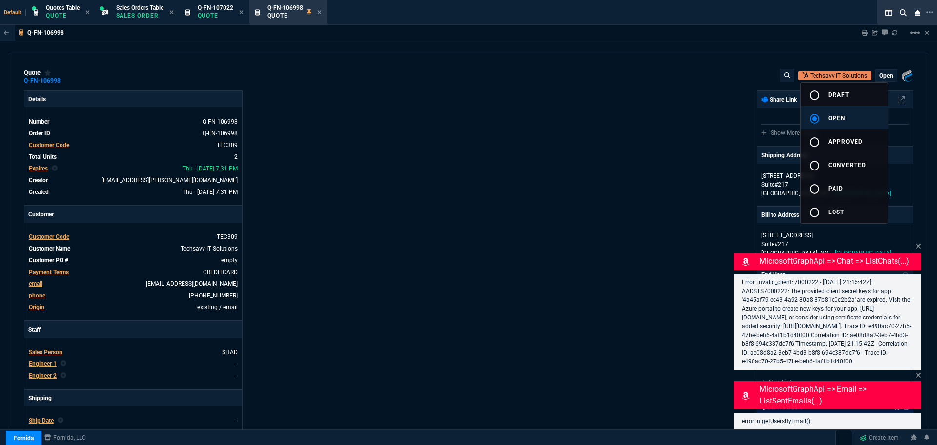
type input "23"
click at [552, 160] on div at bounding box center [468, 222] width 937 height 445
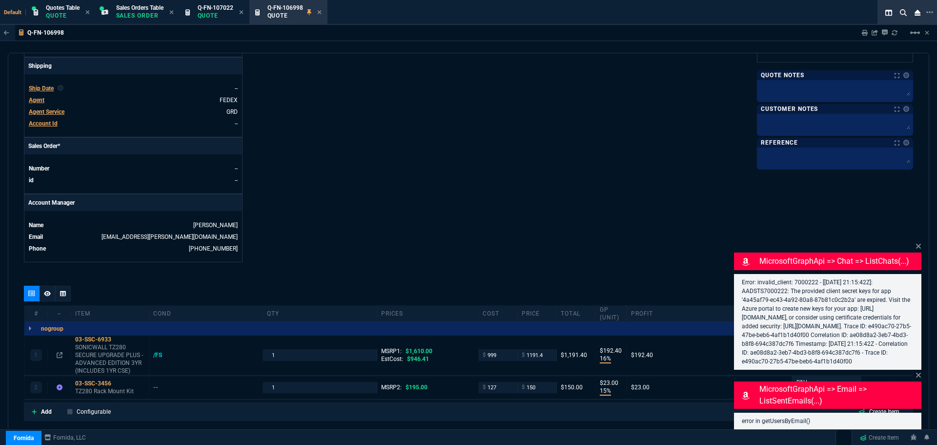
scroll to position [428, 0]
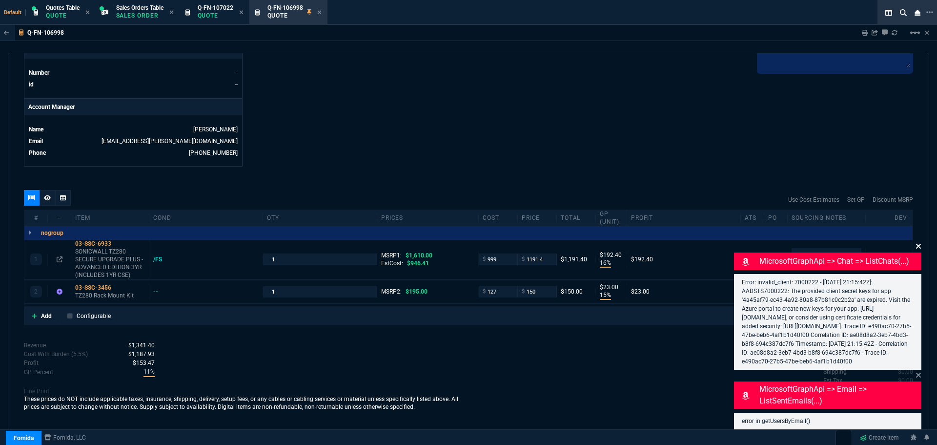
click at [921, 244] on icon at bounding box center [918, 246] width 5 height 5
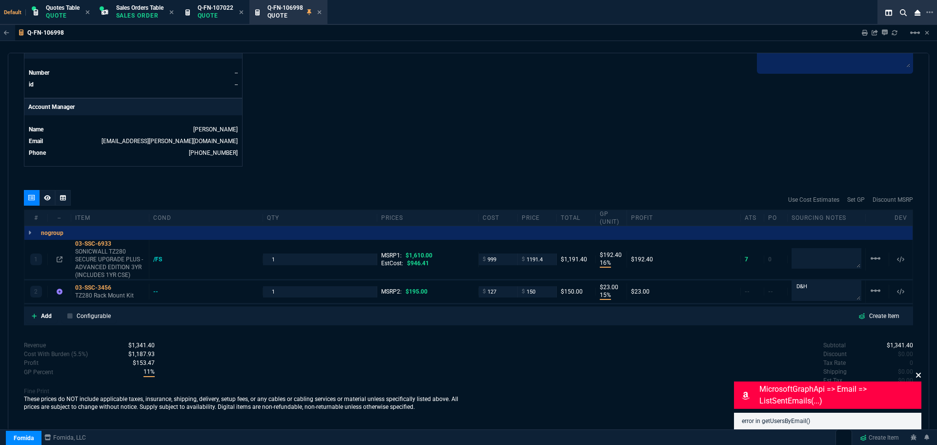
click at [918, 374] on icon at bounding box center [918, 375] width 5 height 5
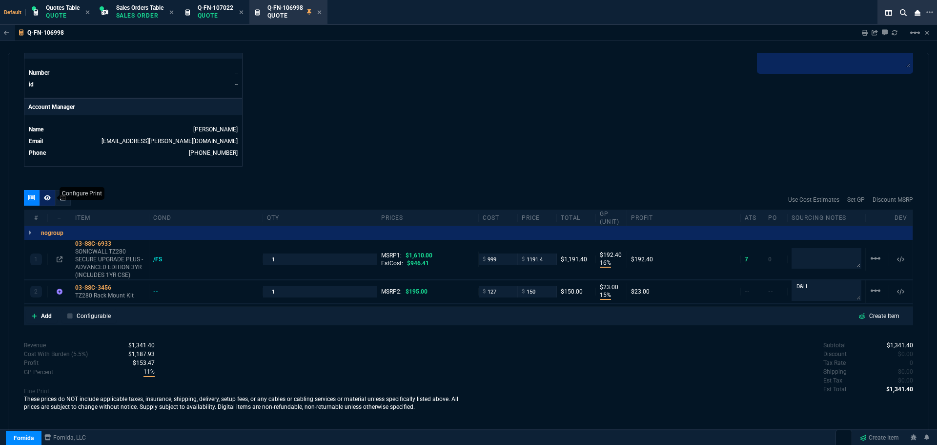
click at [47, 200] on icon at bounding box center [47, 197] width 7 height 5
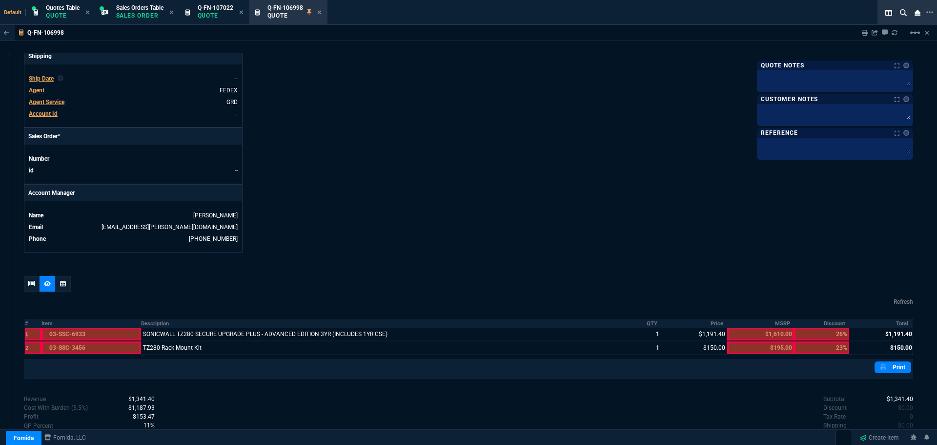
scroll to position [195, 0]
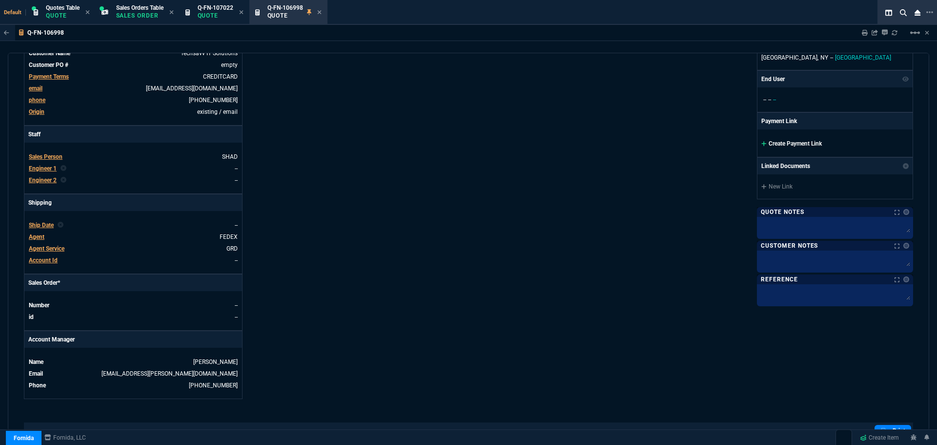
click at [792, 144] on link "Create Payment Link" at bounding box center [792, 143] width 61 height 7
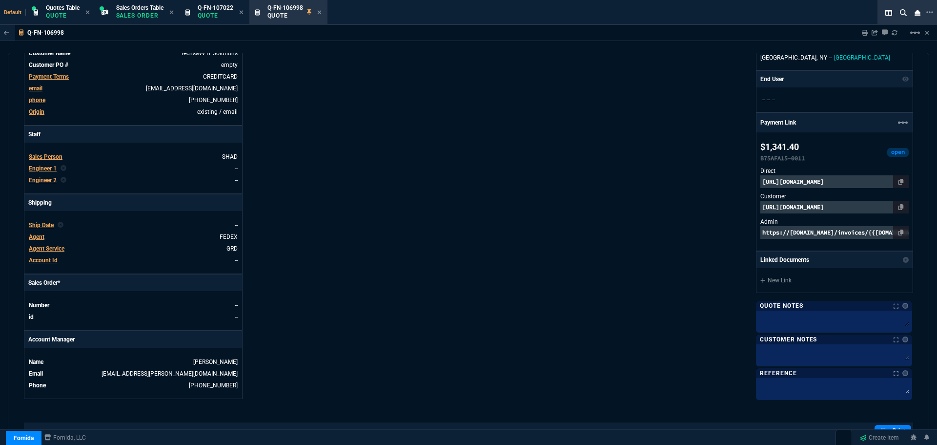
click at [806, 181] on p "https://invoice.stripe.com/i/acct_1NlHLHDXpnq5UzUZ/live_YWNjdF8xTmxITEhEWHBucTV…" at bounding box center [835, 181] width 148 height 13
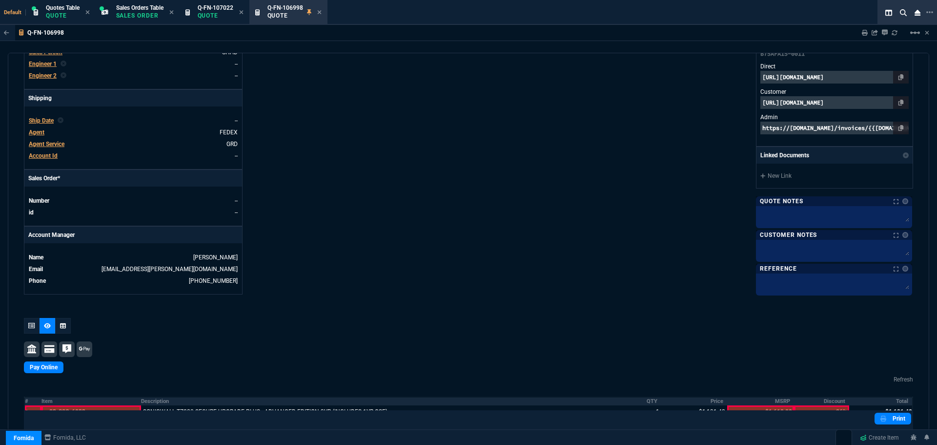
scroll to position [427, 0]
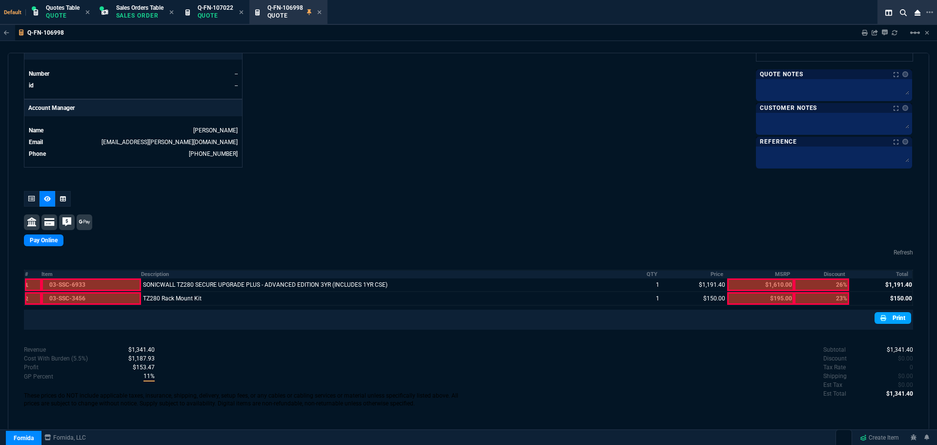
click at [883, 317] on nx-icon at bounding box center [885, 317] width 8 height 9
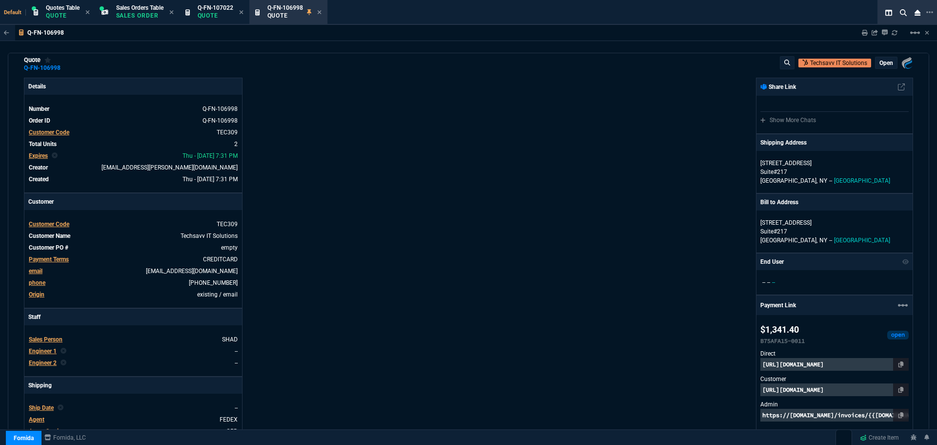
scroll to position [0, 0]
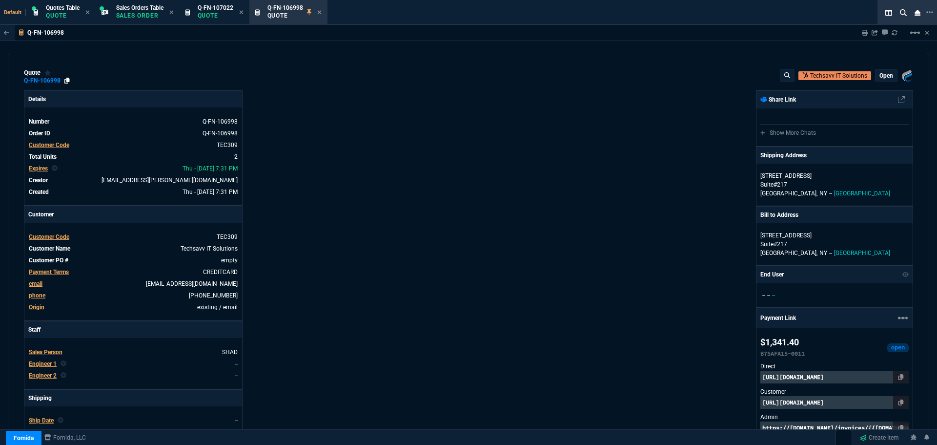
click at [67, 79] on icon at bounding box center [66, 81] width 5 height 6
click at [899, 401] on icon at bounding box center [901, 402] width 5 height 6
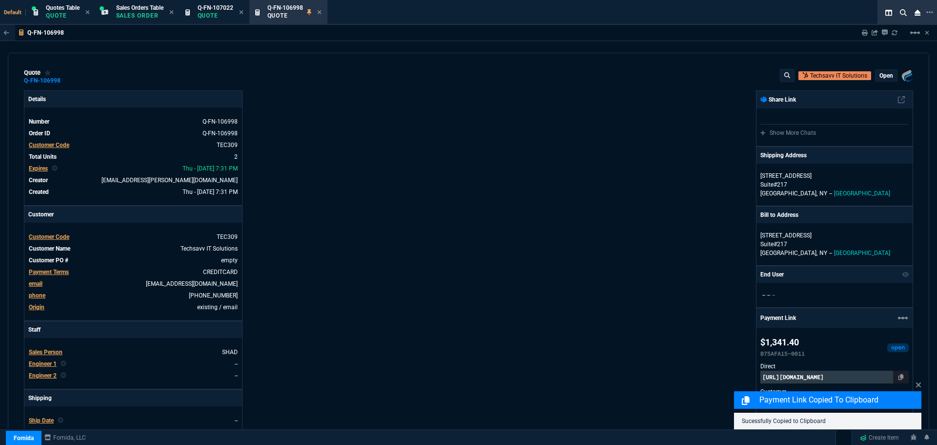
click at [867, 401] on p "Payment Link Copied to Clipboard" at bounding box center [840, 400] width 160 height 12
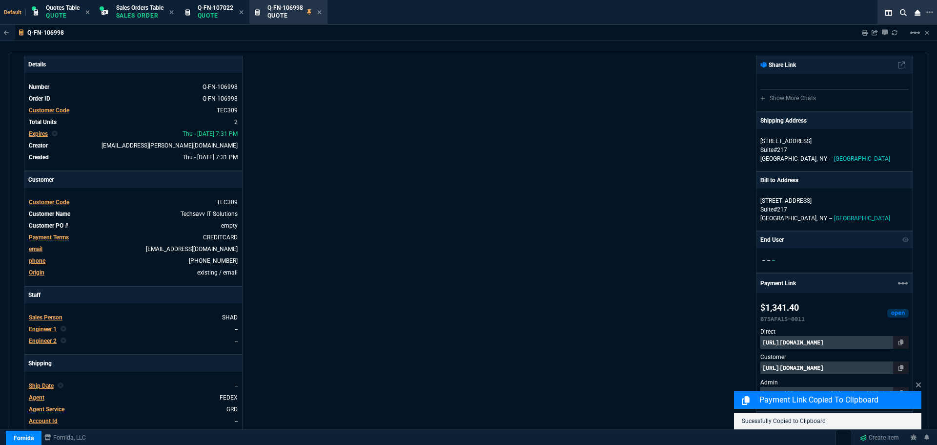
scroll to position [146, 0]
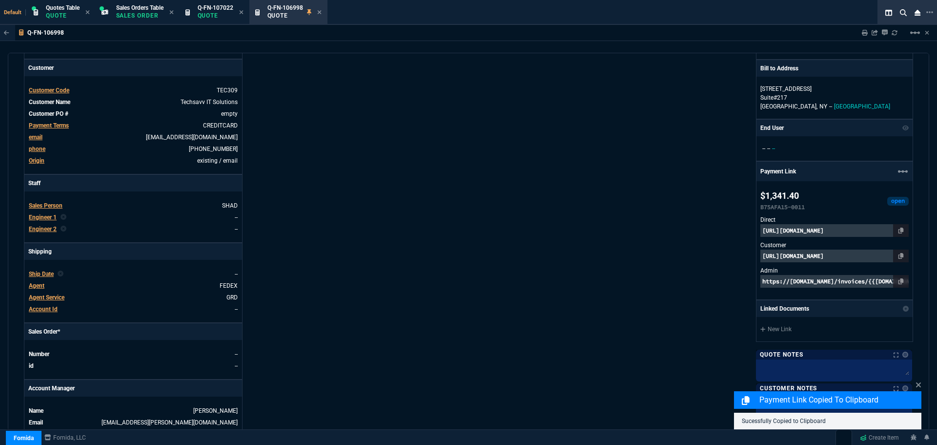
click at [796, 254] on p "https://pay.fornida.com/public/quotes/Q-FN-106998/checkout" at bounding box center [835, 255] width 148 height 13
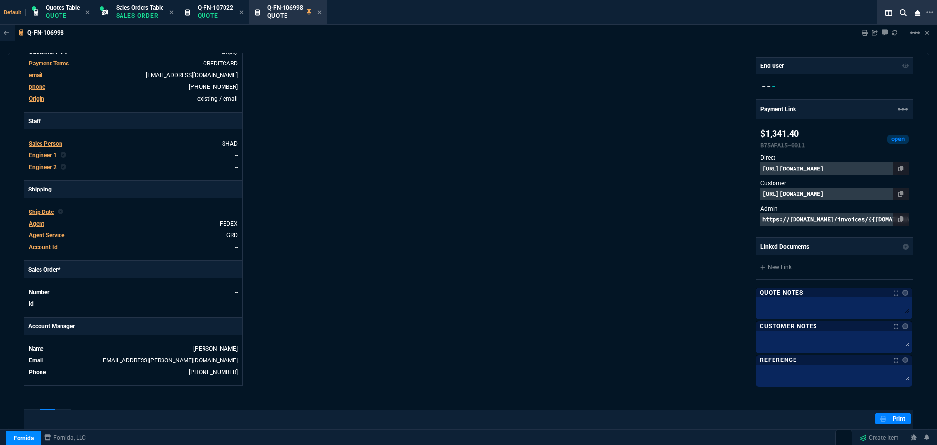
scroll to position [183, 0]
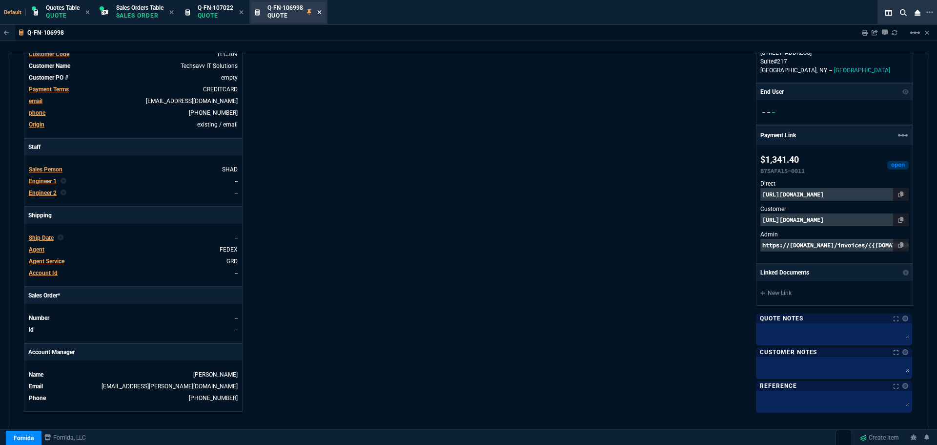
click at [321, 13] on icon at bounding box center [319, 12] width 4 height 4
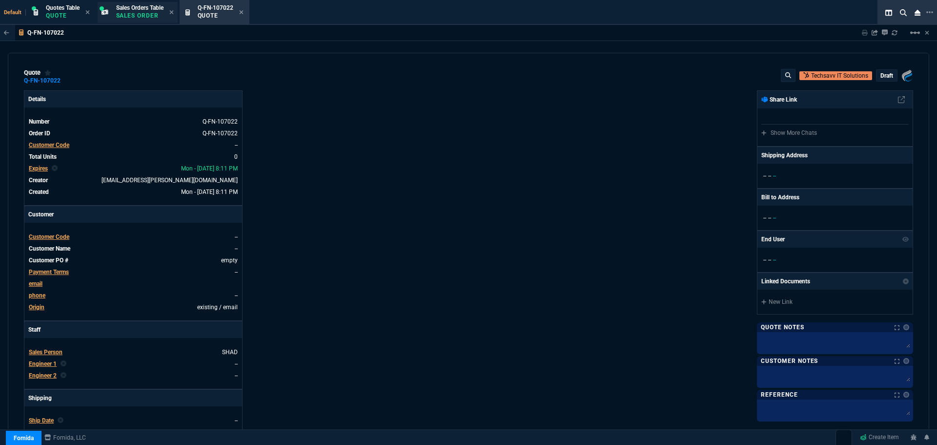
click at [126, 14] on p "Sales Order" at bounding box center [139, 16] width 47 height 8
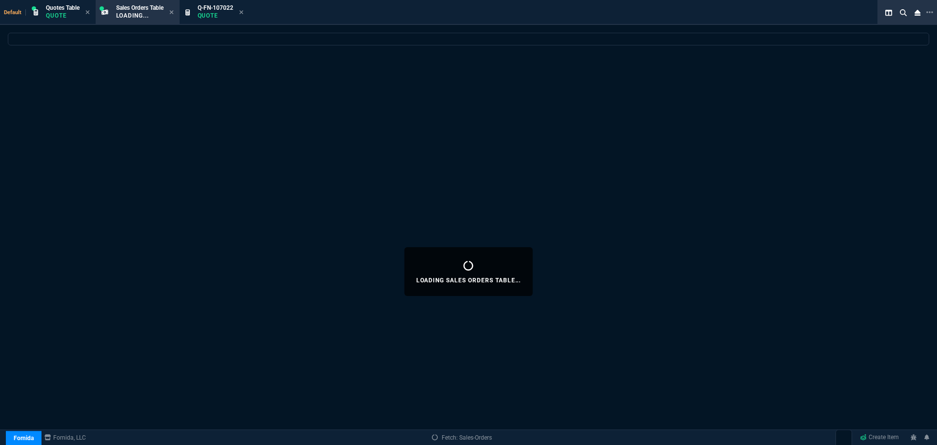
select select
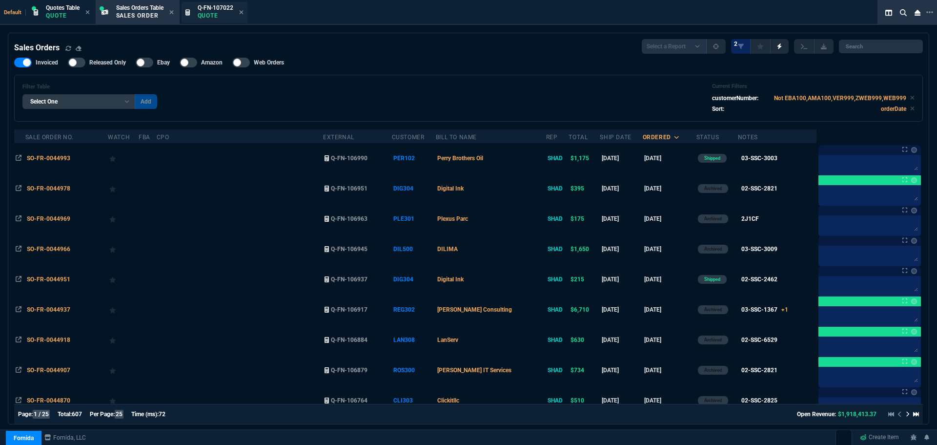
click at [218, 13] on p "Quote" at bounding box center [216, 16] width 36 height 8
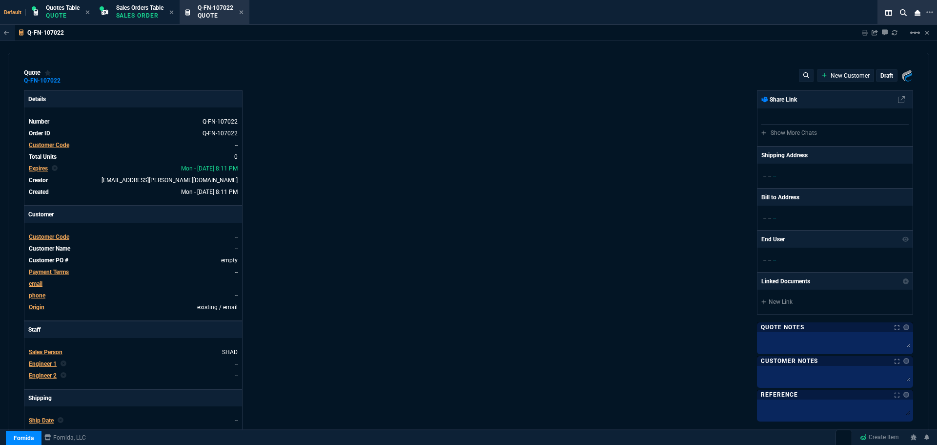
click at [49, 237] on span "Customer Code" at bounding box center [49, 236] width 41 height 7
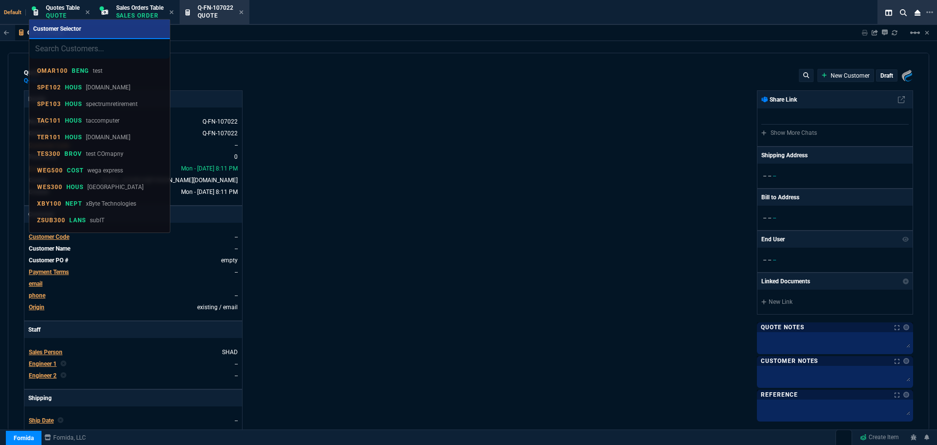
click at [68, 49] on input "search" at bounding box center [99, 49] width 141 height 20
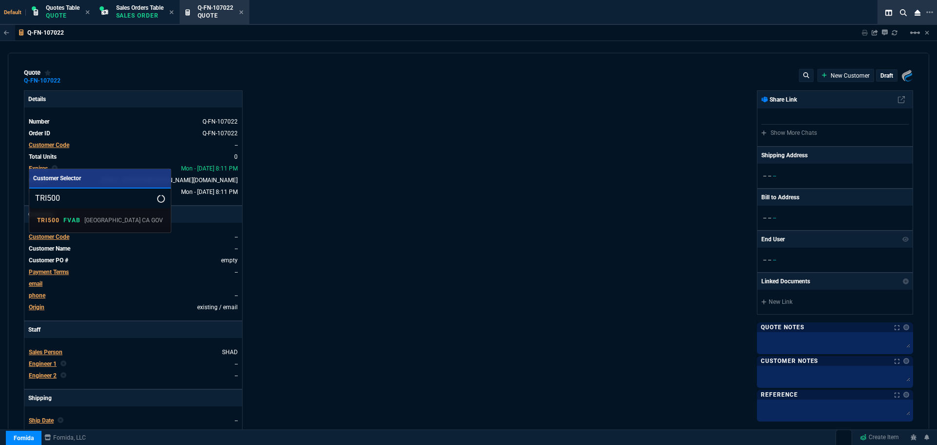
type input "TRI500"
click at [132, 18] on div at bounding box center [468, 222] width 937 height 445
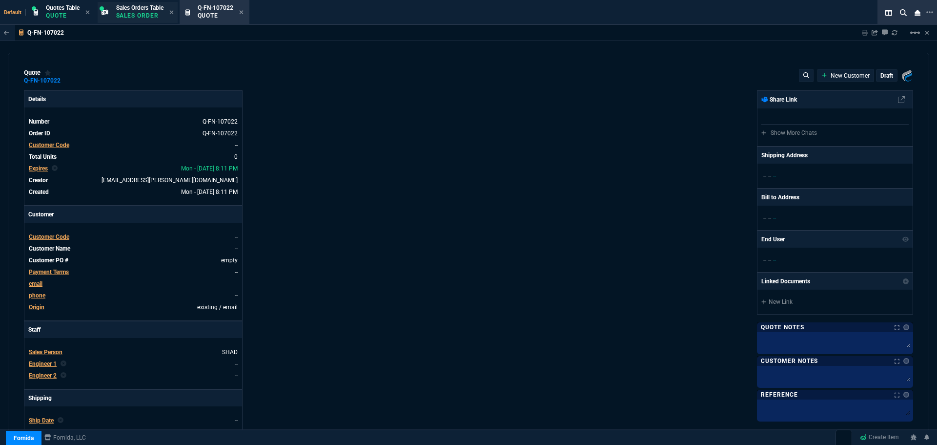
click at [135, 16] on p "Sales Order" at bounding box center [139, 16] width 47 height 8
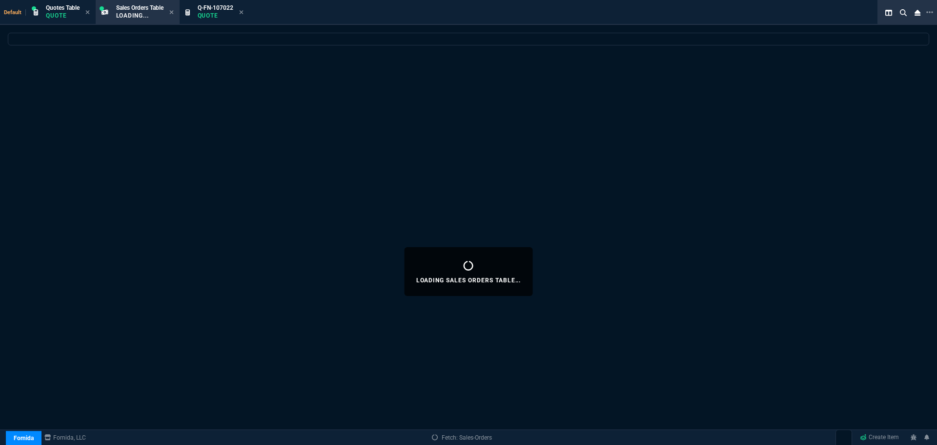
select select
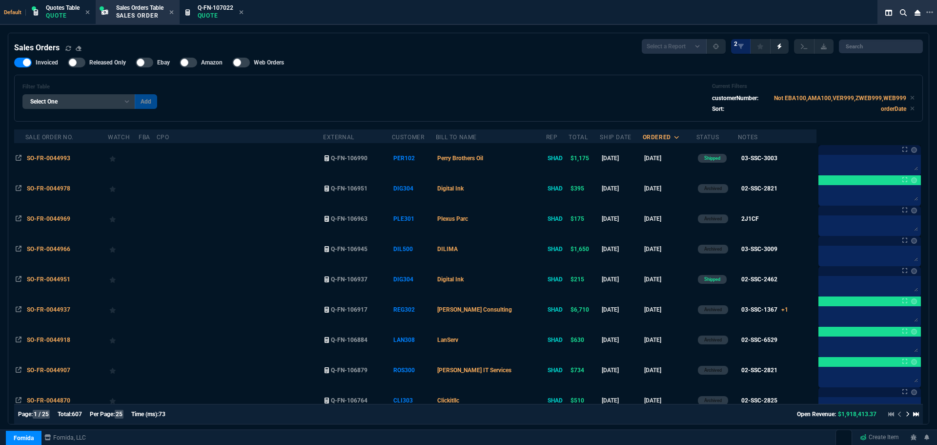
drag, startPoint x: 58, startPoint y: 158, endPoint x: 62, endPoint y: 153, distance: 6.3
click at [58, 158] on span "SO-FR-0044993" at bounding box center [48, 158] width 43 height 7
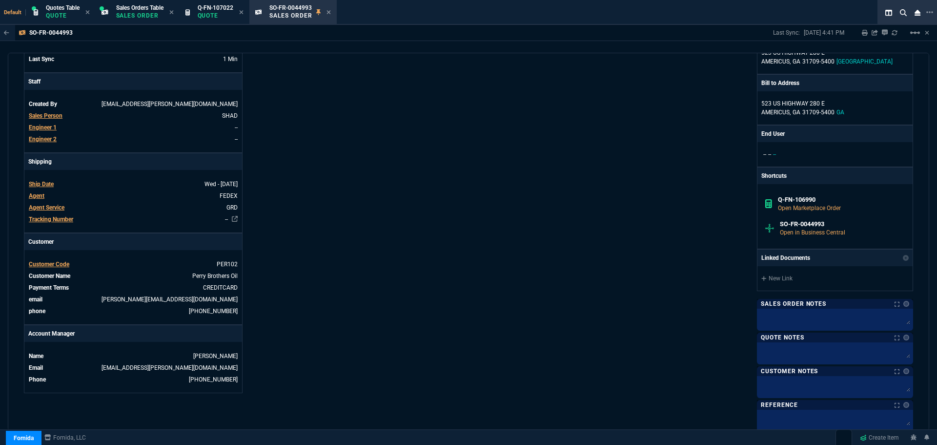
scroll to position [195, 0]
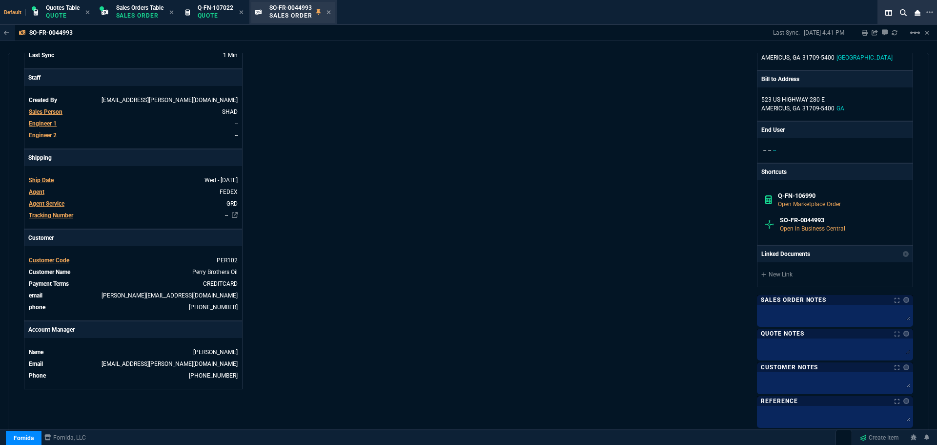
click at [264, 13] on div at bounding box center [259, 13] width 9 height 8
click at [213, 9] on span "Q-FN-107022" at bounding box center [216, 7] width 36 height 7
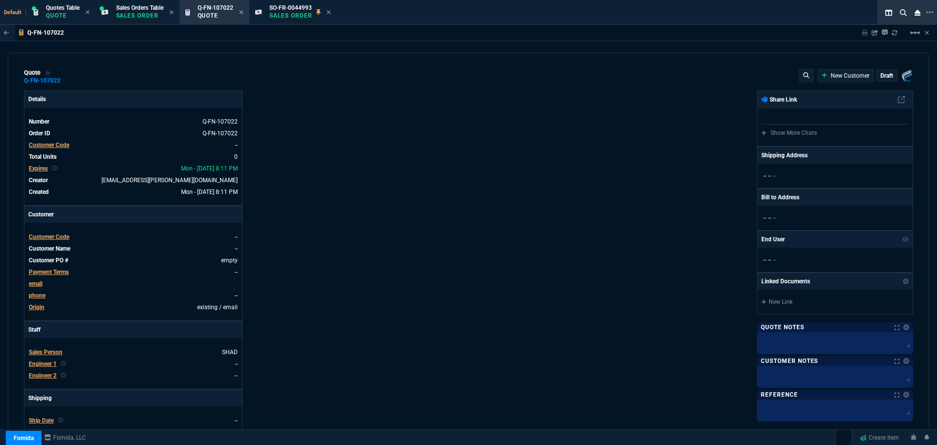
click at [50, 237] on span "Customer Code" at bounding box center [49, 236] width 41 height 7
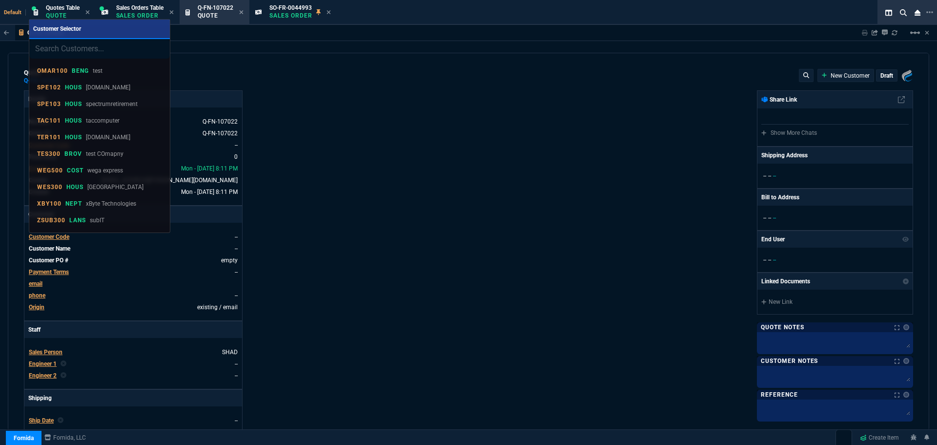
click at [67, 53] on input "search" at bounding box center [99, 49] width 141 height 20
click at [64, 53] on input "search" at bounding box center [99, 49] width 141 height 20
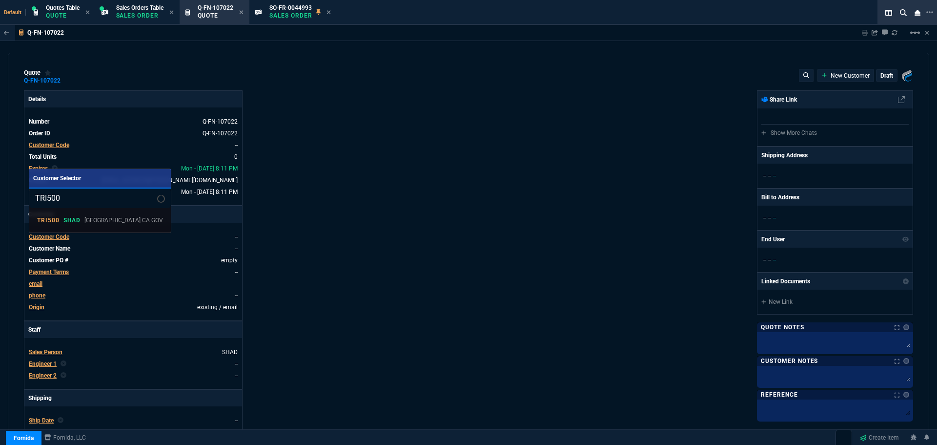
type input "TRI500"
click at [287, 6] on div at bounding box center [468, 222] width 937 height 445
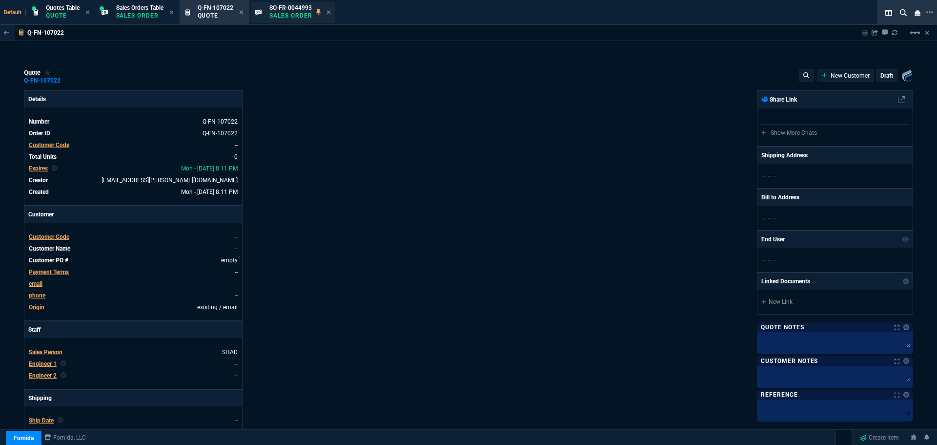
click at [293, 14] on p "Sales Order" at bounding box center [291, 16] width 43 height 8
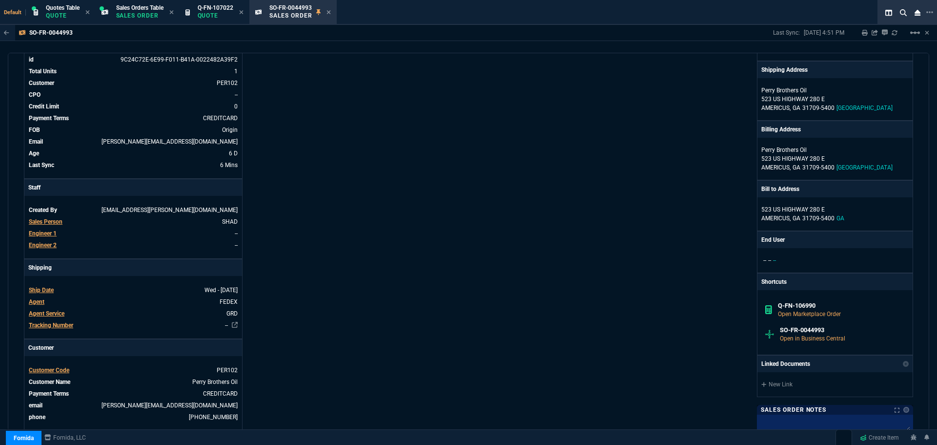
scroll to position [244, 0]
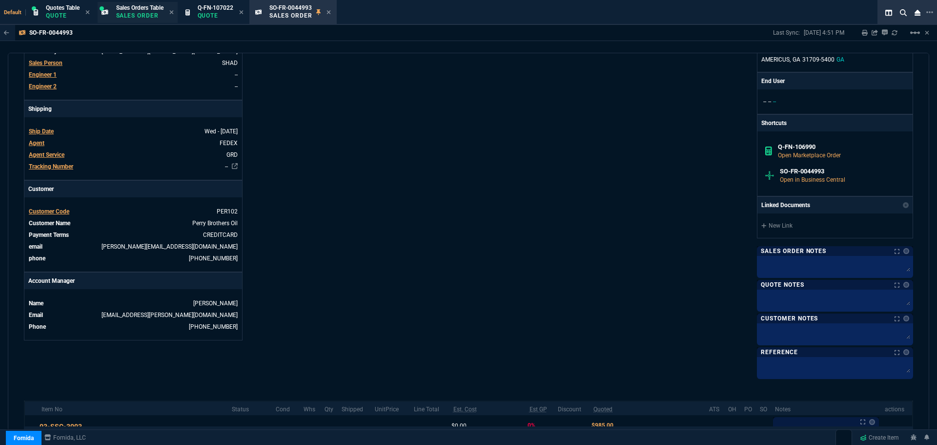
click at [138, 9] on span "Sales Orders Table" at bounding box center [139, 7] width 47 height 7
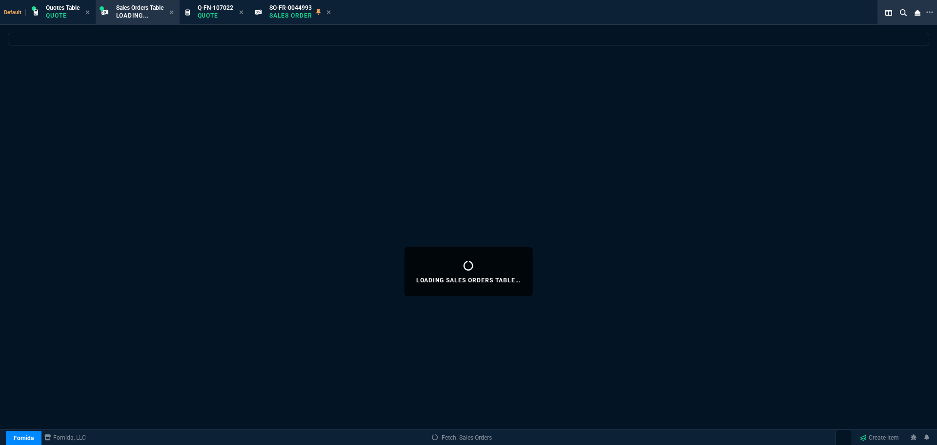
select select
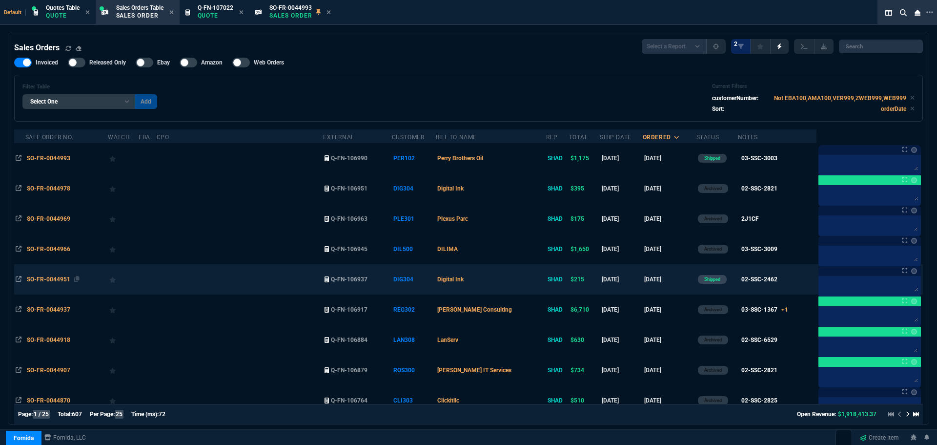
click at [55, 278] on span "SO-FR-0044951" at bounding box center [48, 279] width 43 height 7
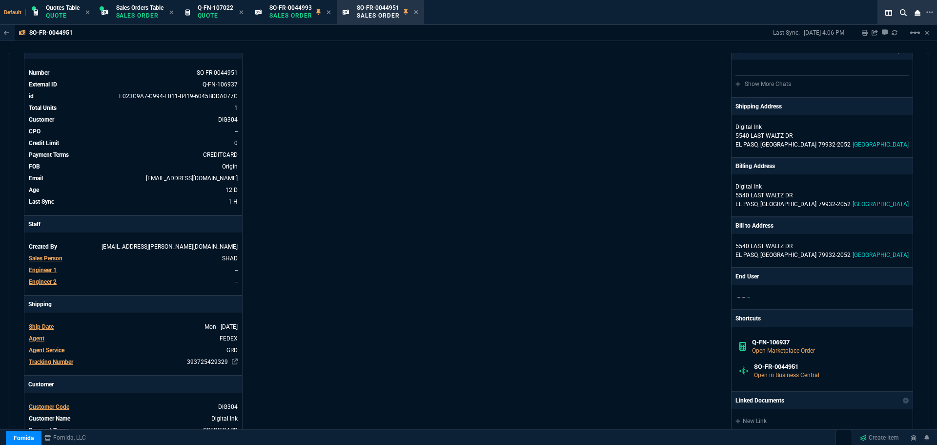
scroll to position [0, 0]
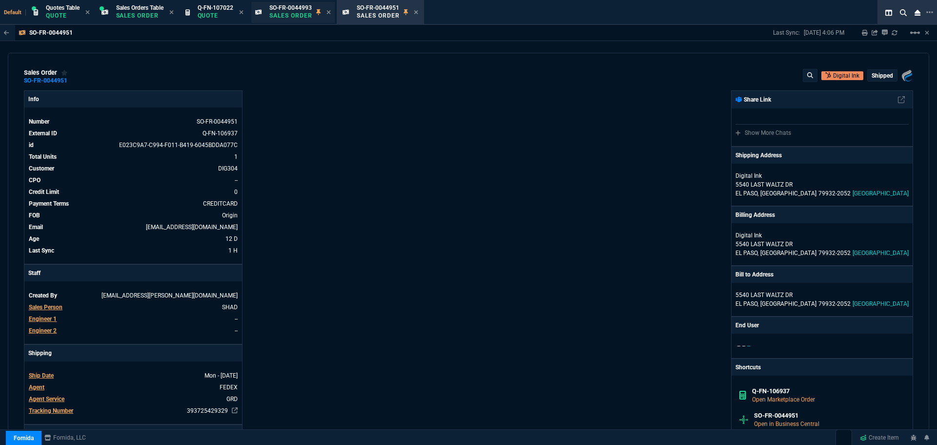
click at [279, 14] on p "Sales Order" at bounding box center [291, 16] width 43 height 8
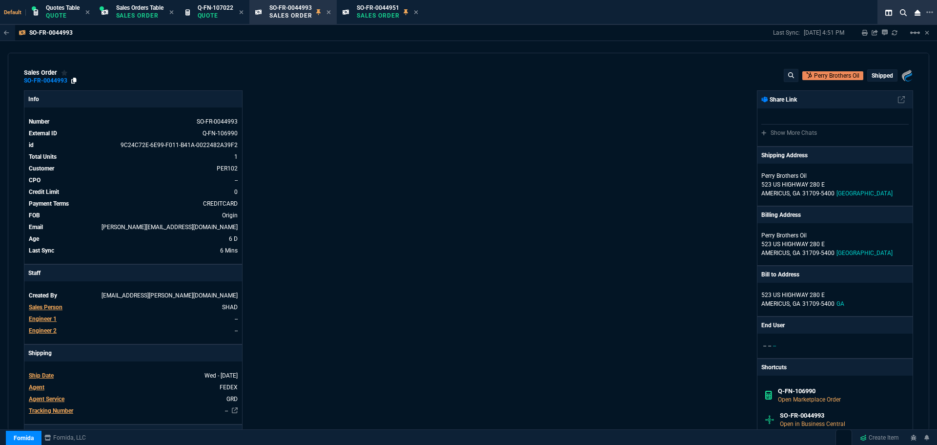
click at [73, 81] on icon at bounding box center [73, 81] width 5 height 6
click at [331, 12] on icon at bounding box center [329, 12] width 4 height 4
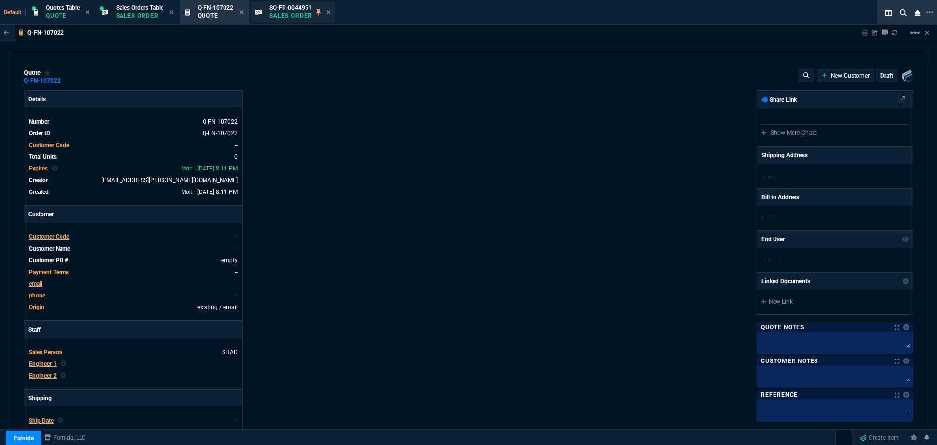
click at [305, 9] on span "SO-FR-0044951" at bounding box center [291, 7] width 42 height 7
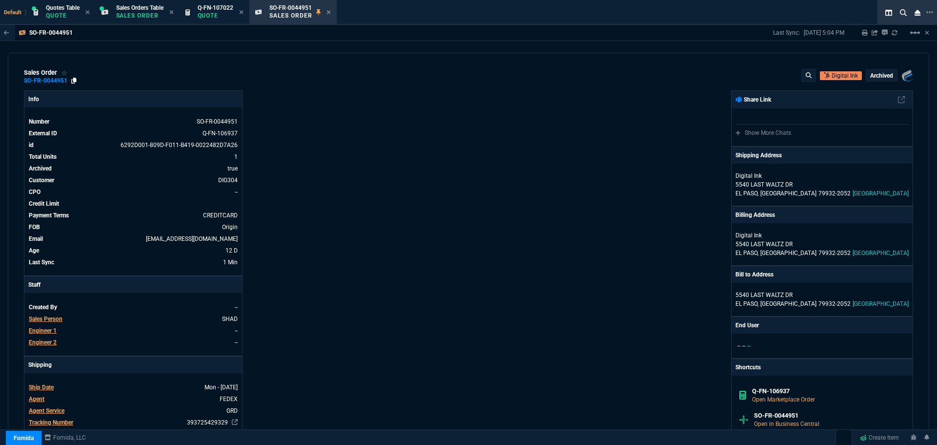
click at [75, 81] on icon at bounding box center [73, 81] width 5 height 6
click at [178, 421] on icon at bounding box center [180, 422] width 5 height 6
click at [331, 12] on icon at bounding box center [329, 12] width 4 height 6
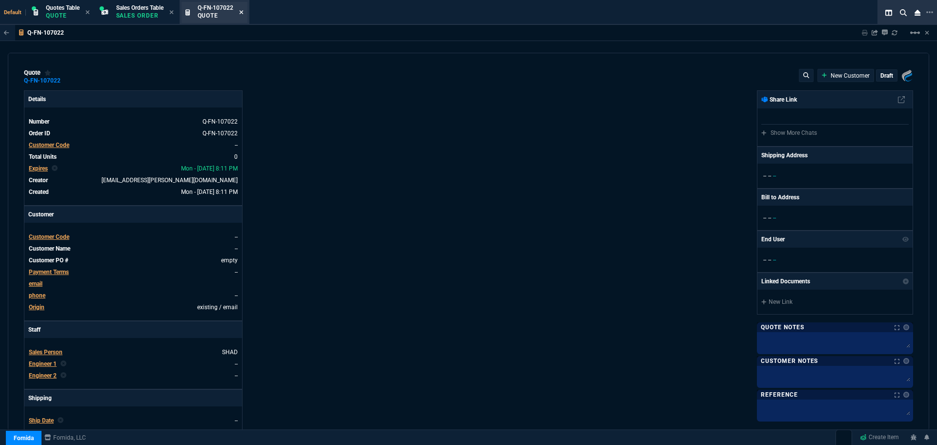
click at [243, 13] on icon at bounding box center [241, 12] width 4 height 4
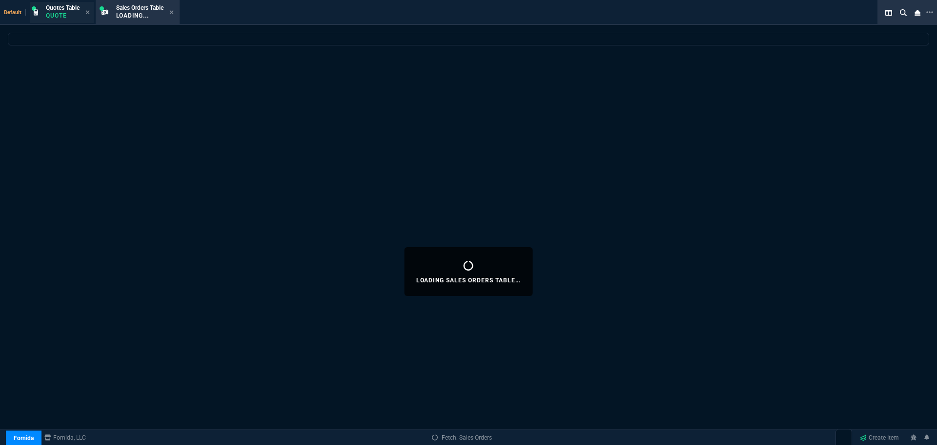
select select
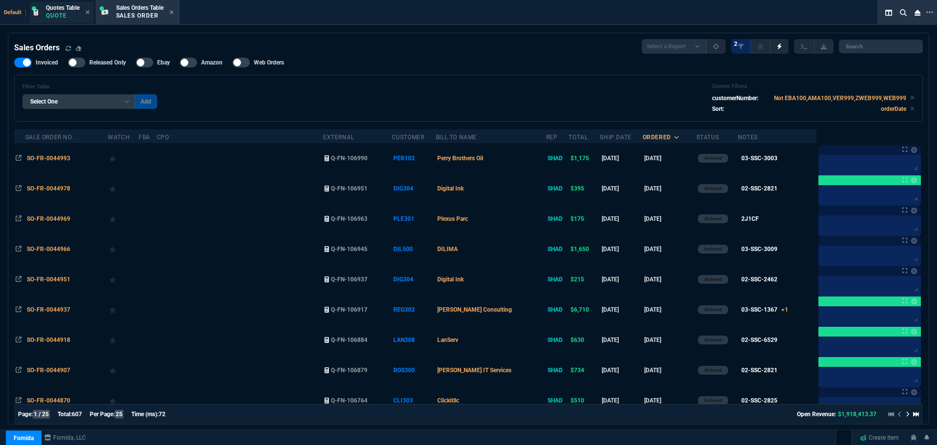
click at [57, 13] on p "Quote" at bounding box center [63, 16] width 34 height 8
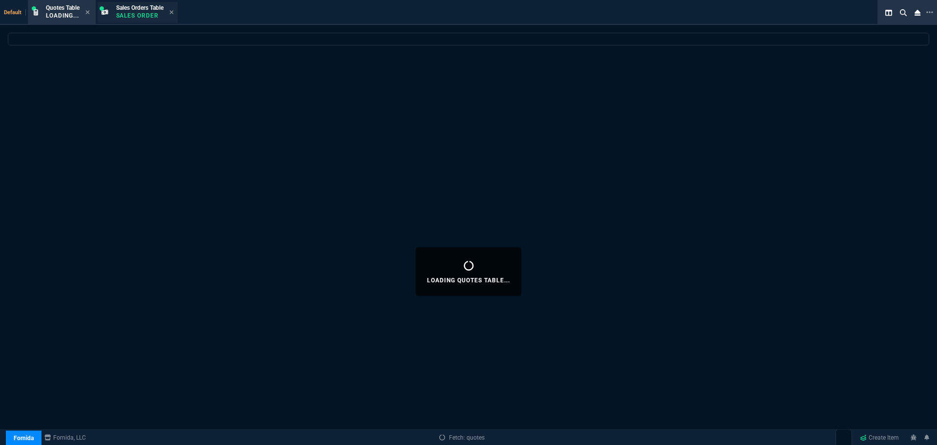
select select
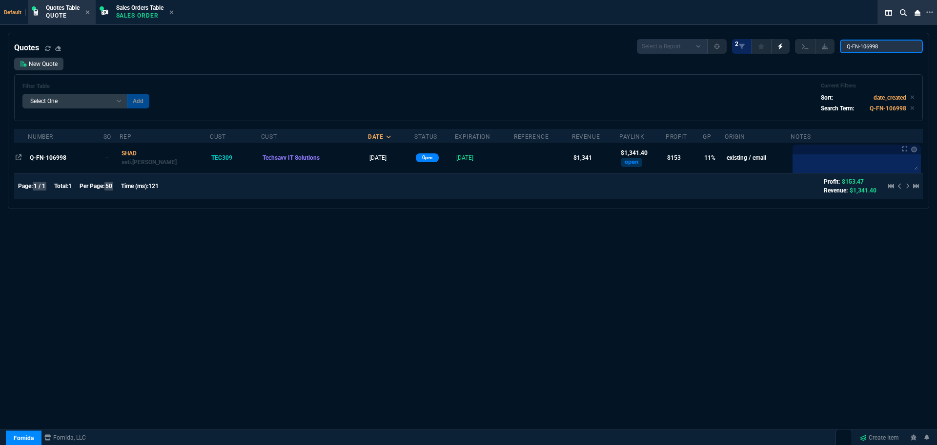
click at [907, 47] on input "Q-FN-106998" at bounding box center [881, 47] width 83 height 14
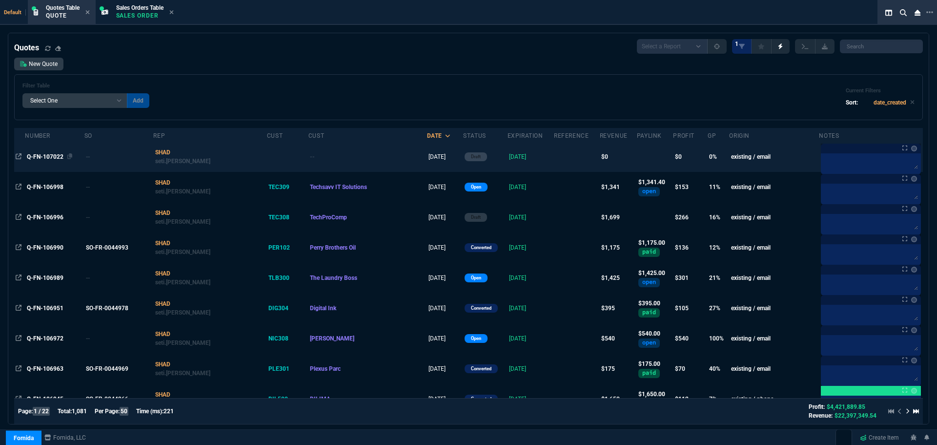
click at [52, 156] on span "Q-FN-107022" at bounding box center [45, 156] width 37 height 7
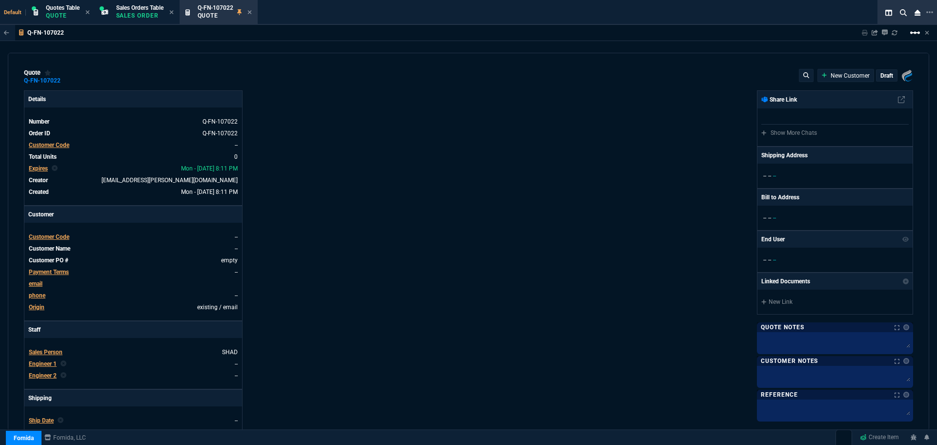
click at [912, 32] on mat-icon "linear_scale" at bounding box center [916, 33] width 12 height 12
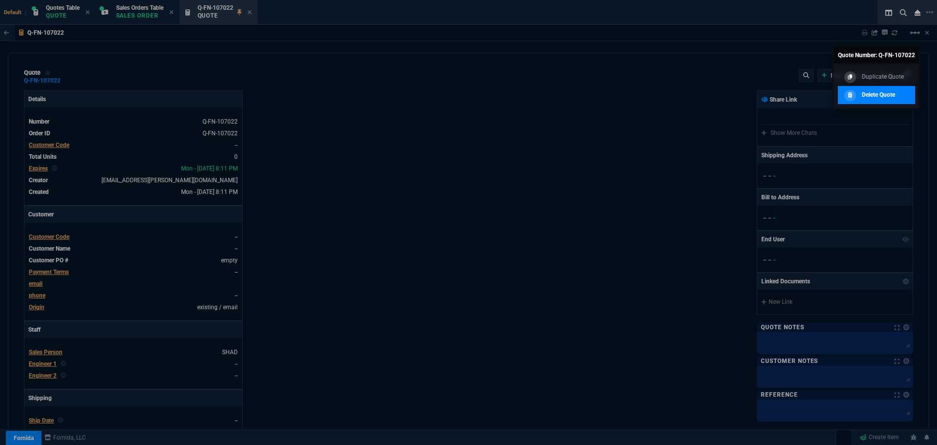
click at [871, 98] on p "Delete Quote" at bounding box center [878, 94] width 33 height 9
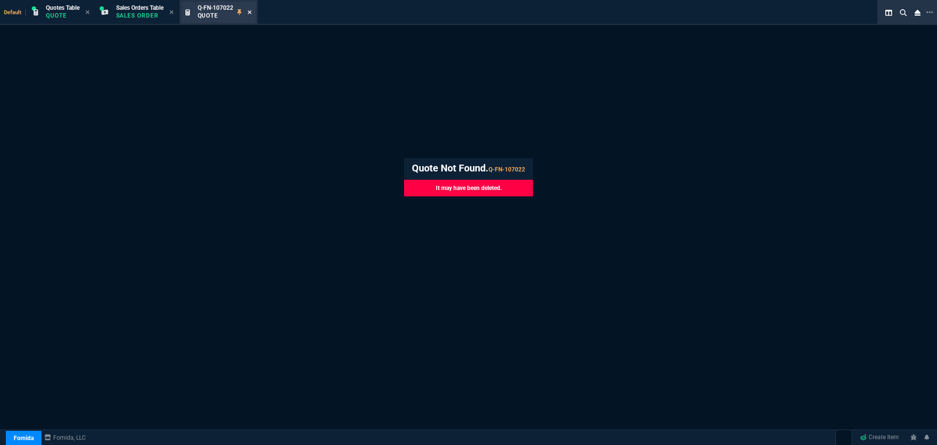
click at [250, 12] on icon at bounding box center [250, 12] width 4 height 6
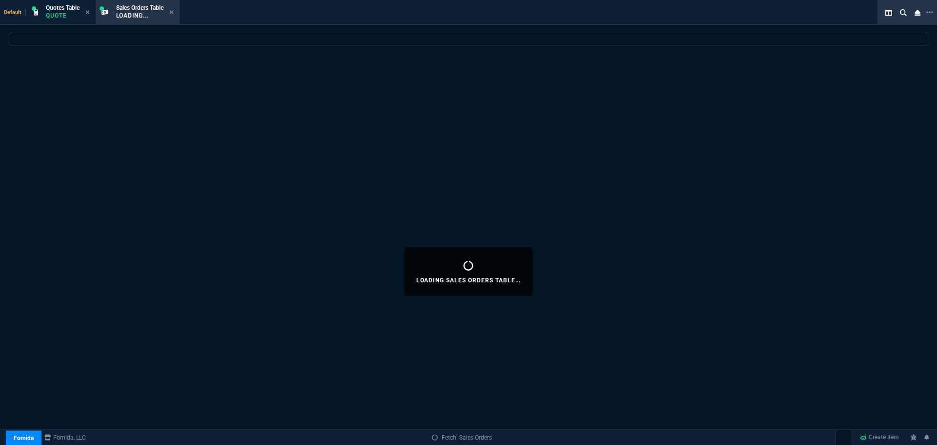
select select
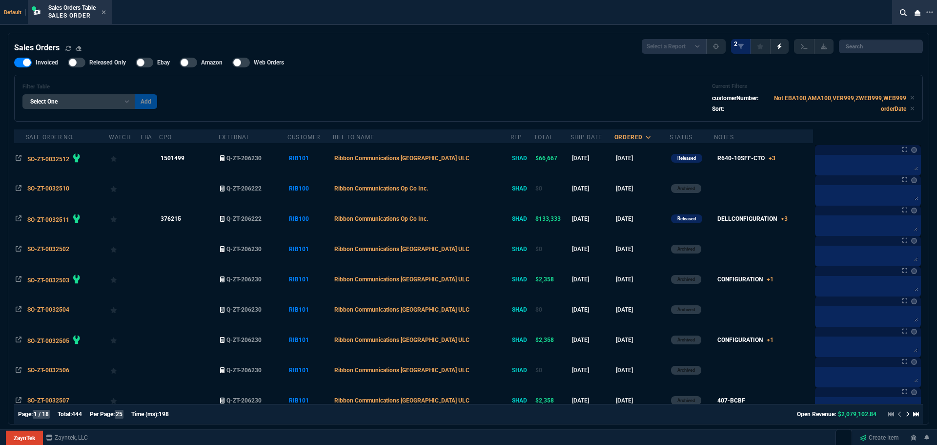
select select "4: SHAD"
select select
click at [930, 11] on icon at bounding box center [930, 12] width 7 height 8
click at [858, 20] on li "Open New Tab" at bounding box center [879, 20] width 97 height 12
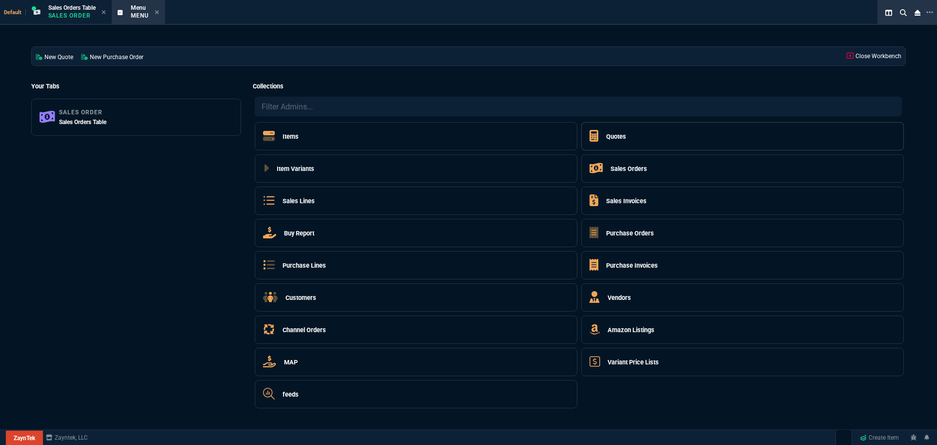
click at [618, 138] on h5 "Quotes" at bounding box center [616, 136] width 20 height 9
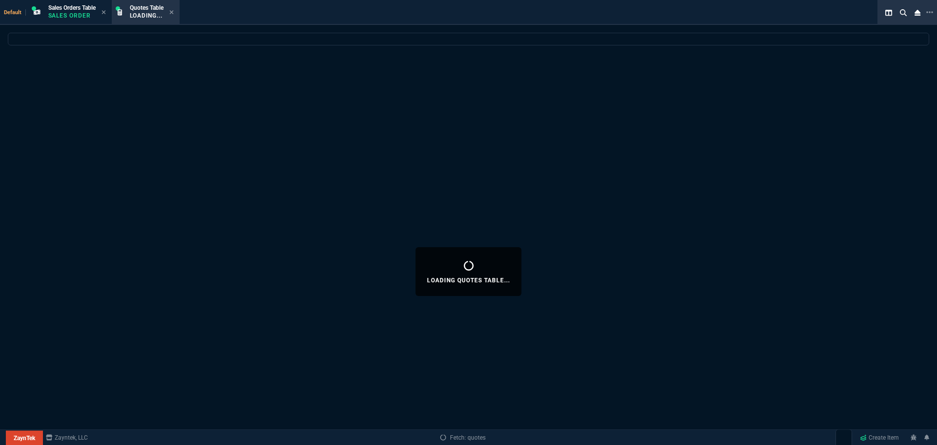
select select
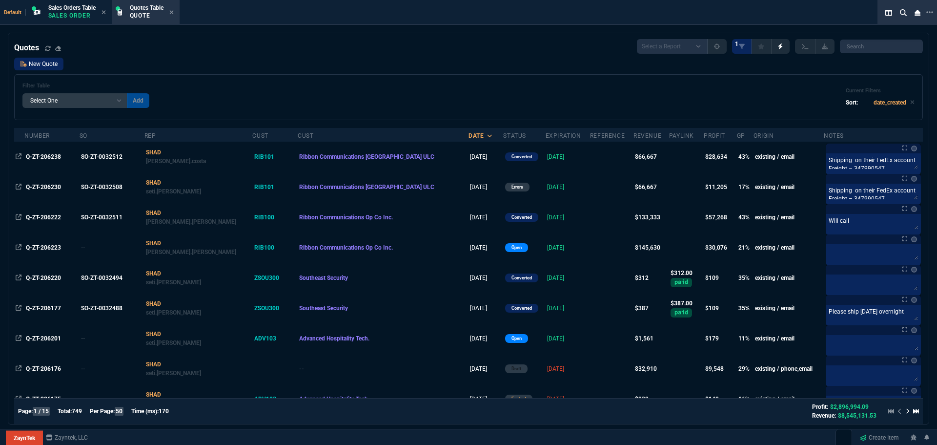
click at [53, 64] on link "New Quote" at bounding box center [38, 64] width 49 height 13
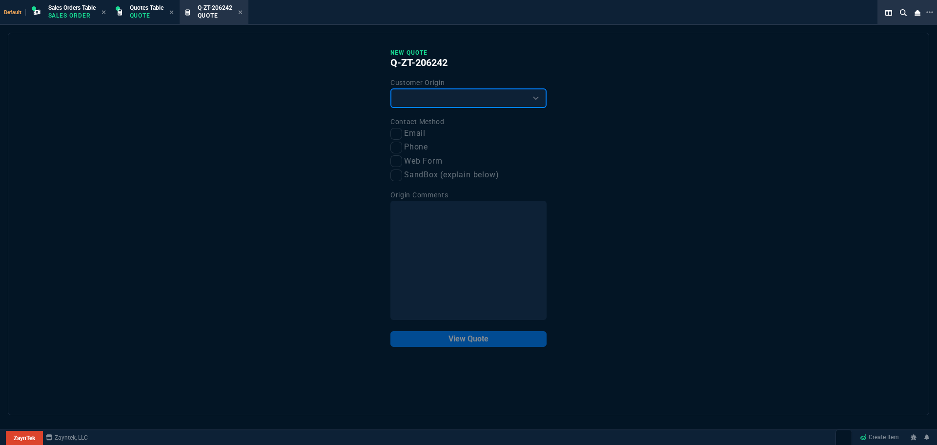
drag, startPoint x: 491, startPoint y: 99, endPoint x: 484, endPoint y: 102, distance: 7.4
click at [491, 99] on select "Existing Customer Amazon Lead (first order) Website Lead (first order) Called (…" at bounding box center [469, 98] width 156 height 20
select select "existing"
click at [391, 89] on select "Existing Customer Amazon Lead (first order) Website Lead (first order) Called (…" at bounding box center [469, 98] width 156 height 20
click at [399, 135] on input "Email" at bounding box center [397, 134] width 12 height 12
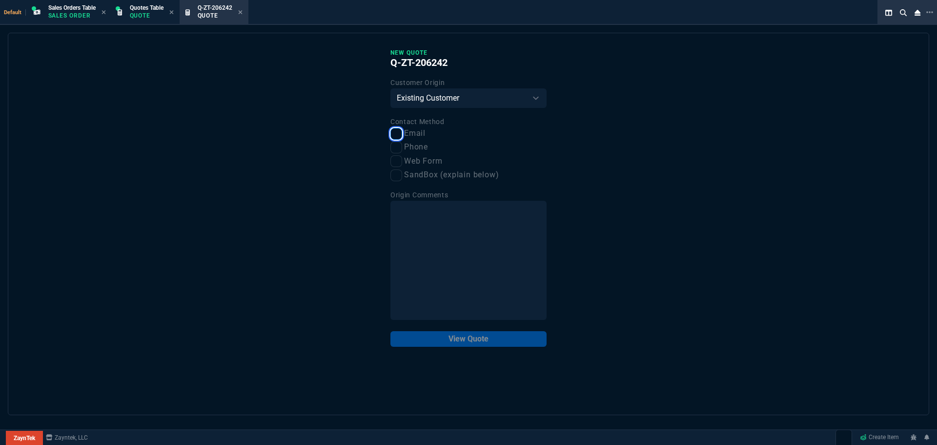
checkbox input "true"
click at [474, 339] on button "View Quote" at bounding box center [469, 339] width 156 height 16
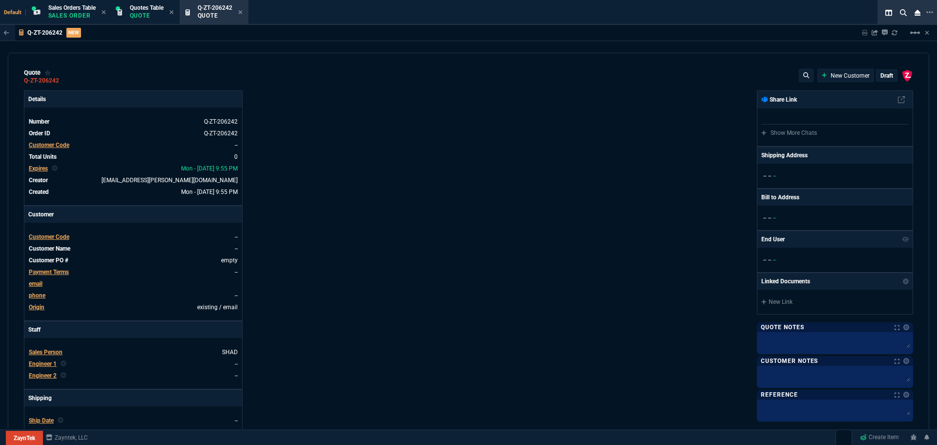
click at [50, 239] on span "Customer Code" at bounding box center [49, 236] width 41 height 7
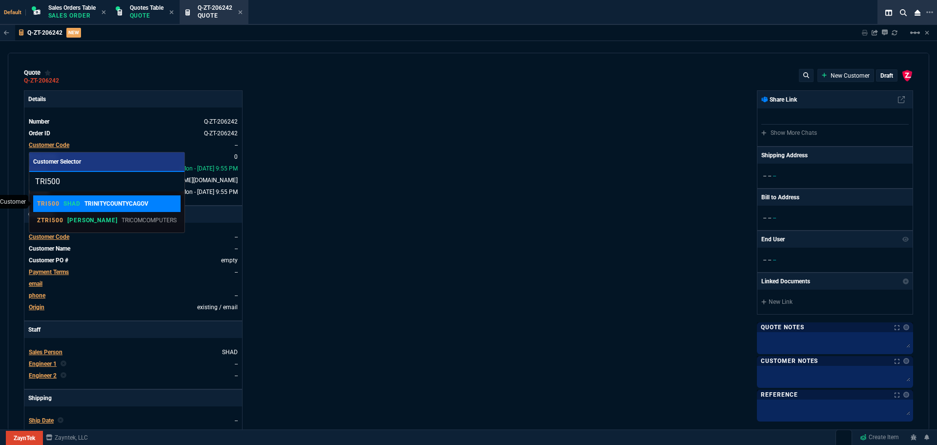
type input "TRI500"
click at [104, 201] on p "TRINITYCOUNTYCAGOV" at bounding box center [116, 203] width 64 height 9
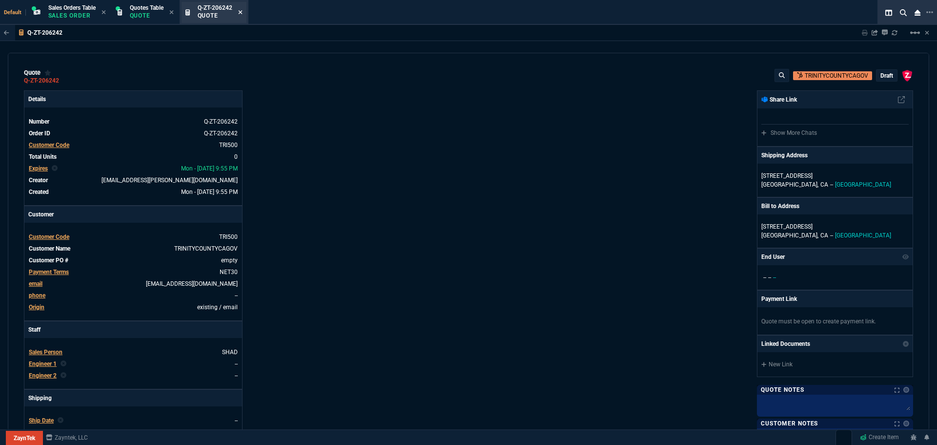
click at [243, 13] on icon at bounding box center [240, 12] width 4 height 6
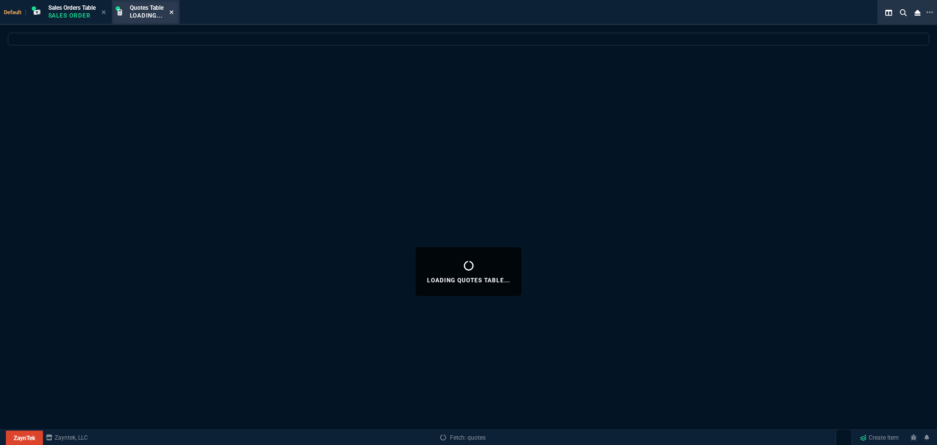
select select
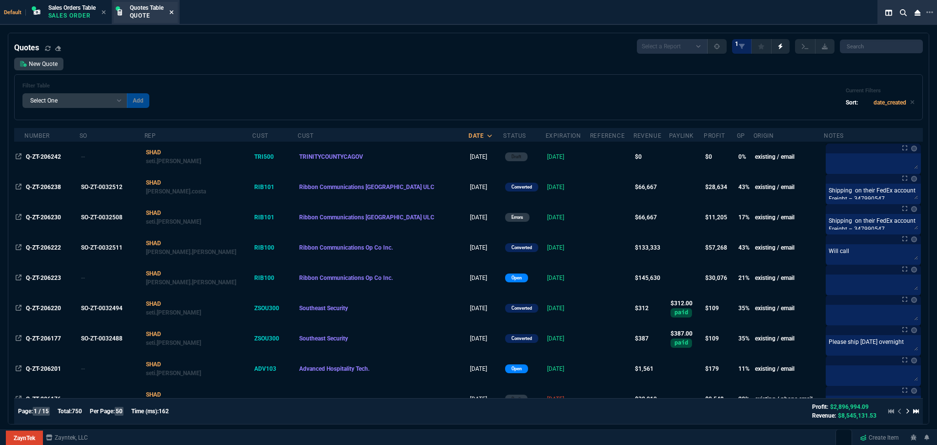
click at [174, 13] on icon at bounding box center [171, 12] width 4 height 6
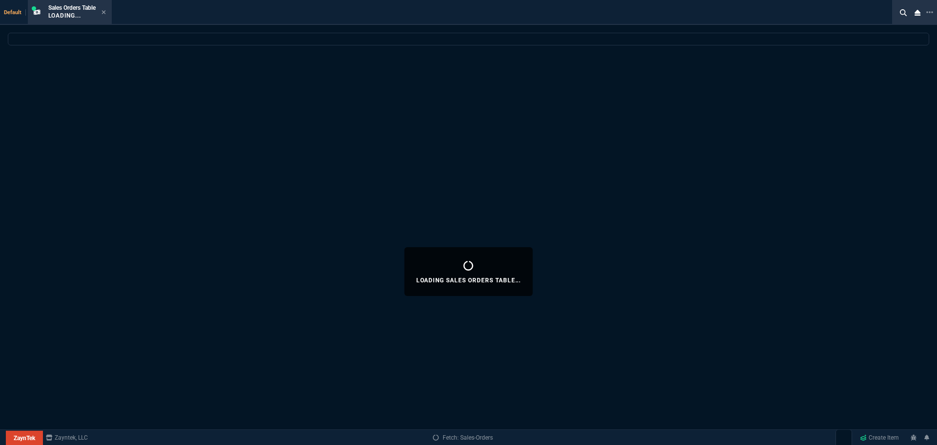
select select
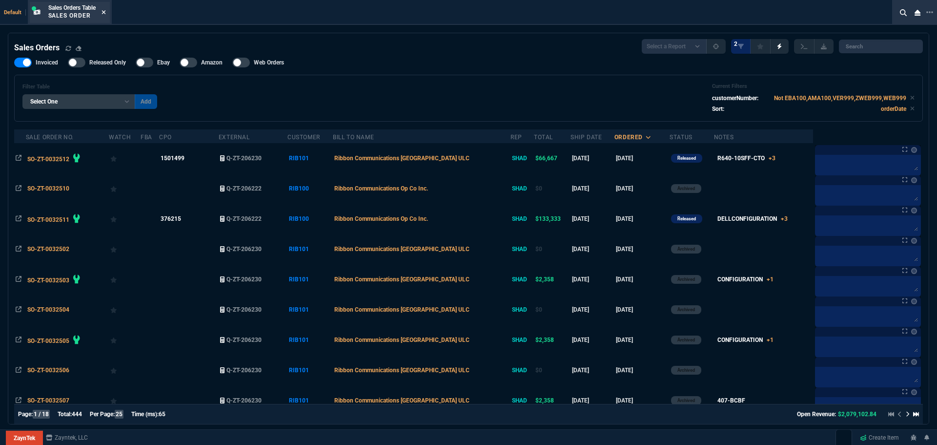
click at [105, 12] on icon at bounding box center [104, 12] width 4 height 4
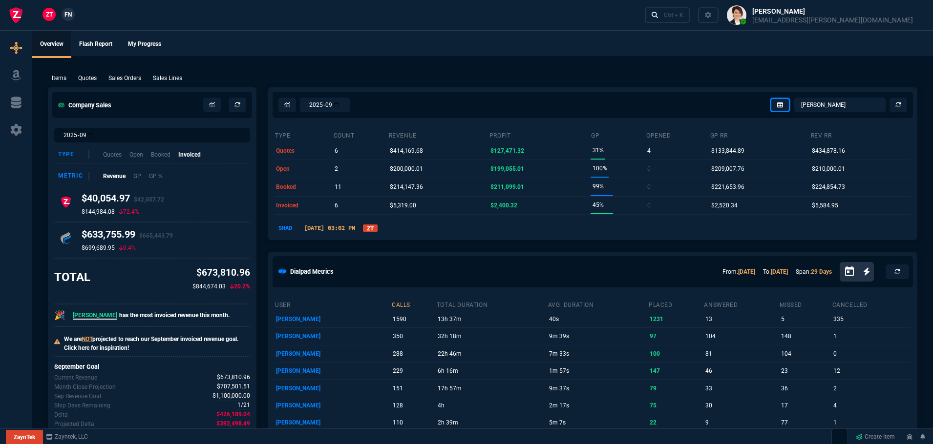
click at [377, 229] on link "ZT" at bounding box center [370, 228] width 15 height 7
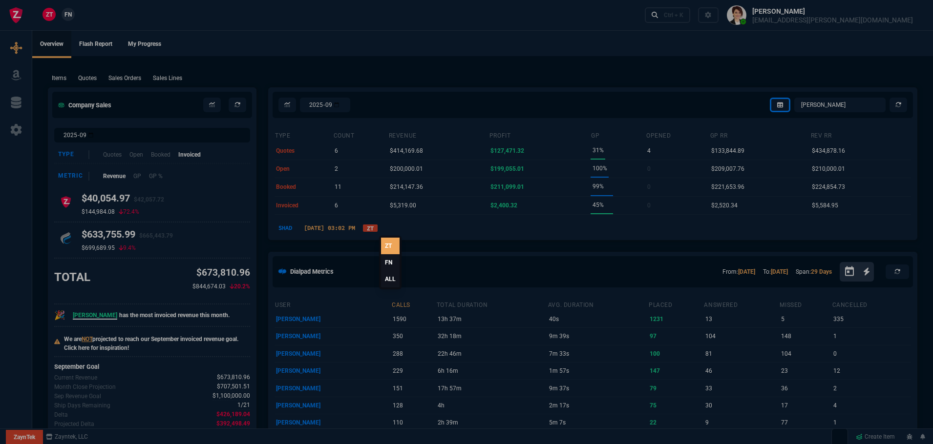
click at [386, 280] on link "ALL" at bounding box center [390, 279] width 19 height 17
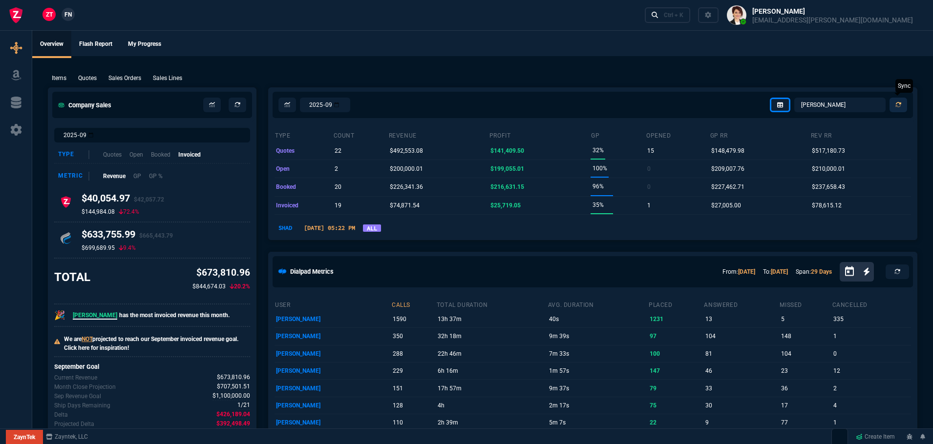
click at [900, 102] on icon at bounding box center [898, 105] width 6 height 6
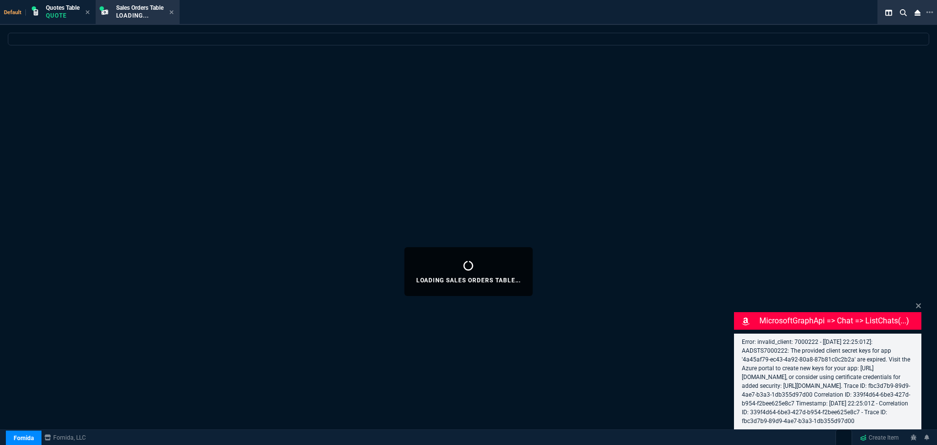
select select "4: SHAD"
select select
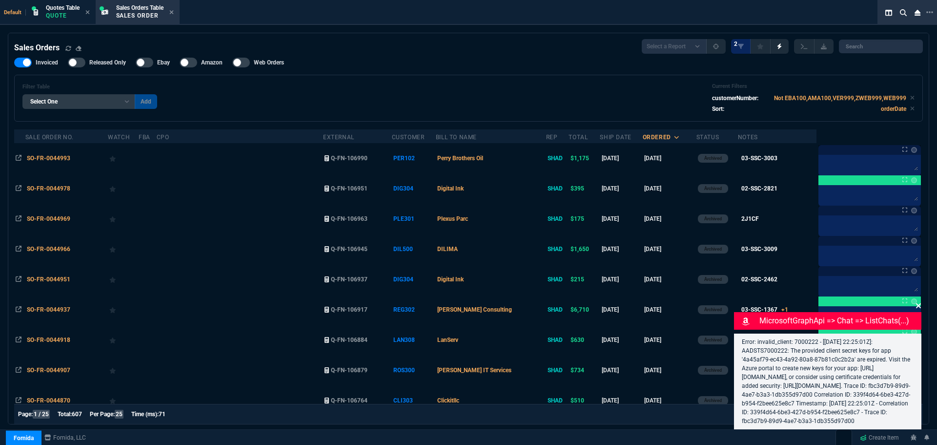
click at [920, 302] on icon at bounding box center [919, 306] width 6 height 8
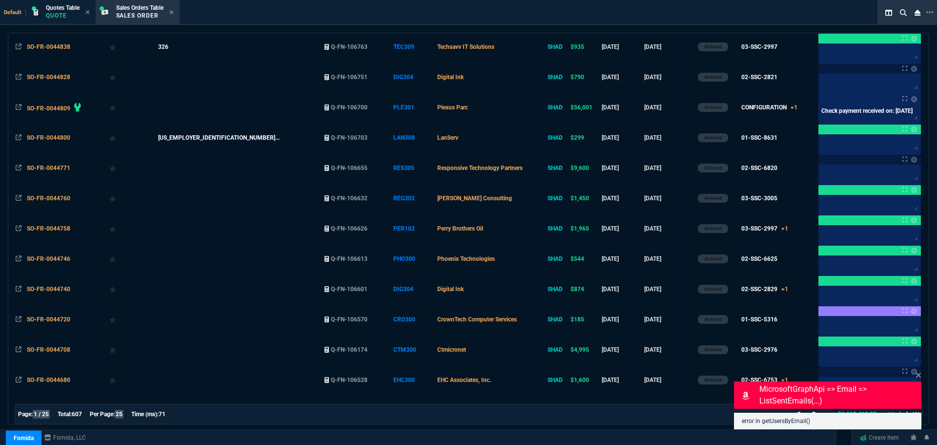
scroll to position [213, 0]
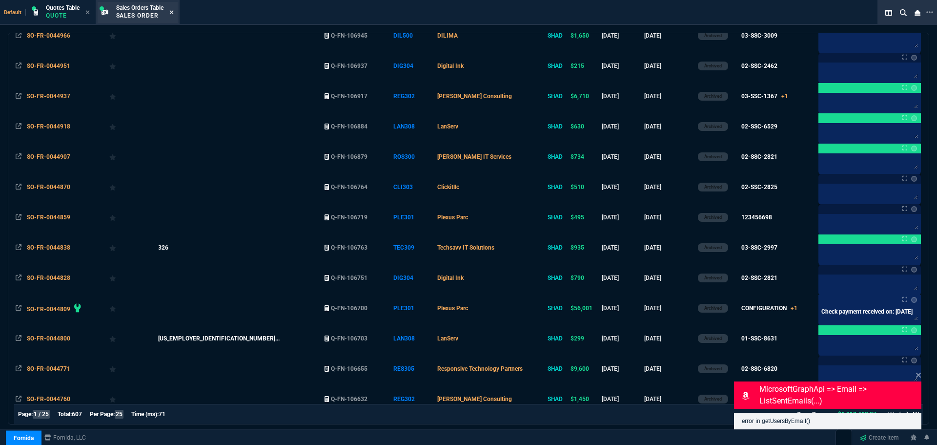
click at [171, 12] on icon at bounding box center [171, 12] width 4 height 6
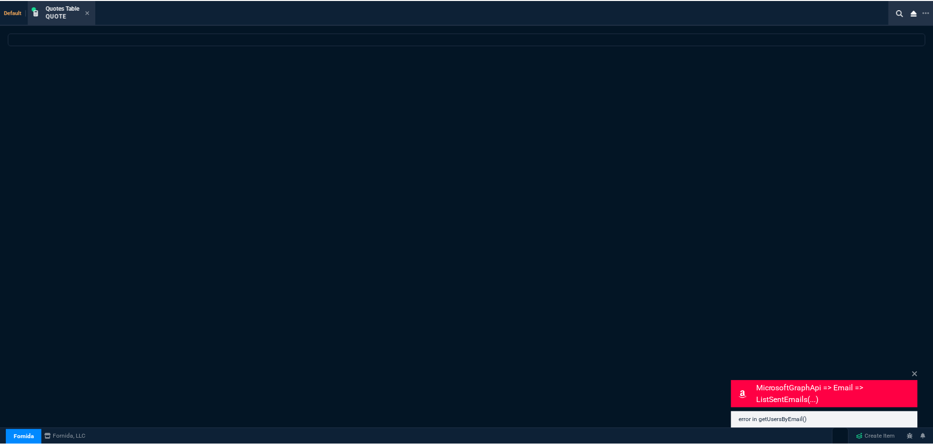
scroll to position [0, 0]
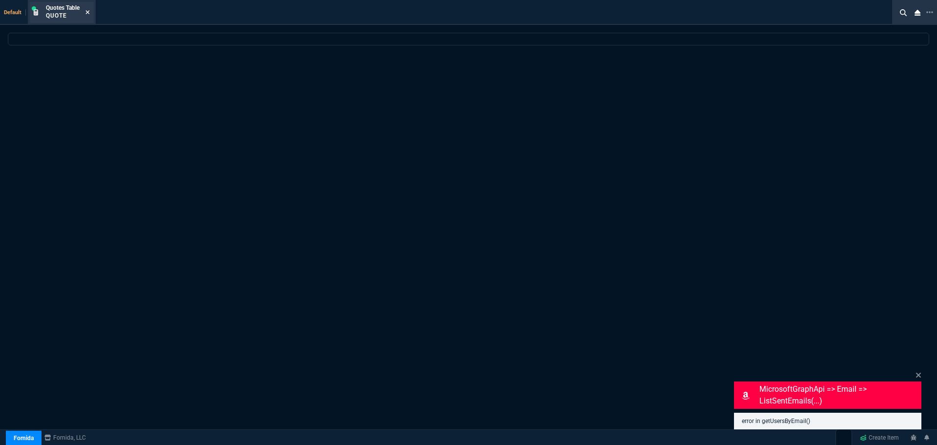
click at [88, 11] on icon at bounding box center [87, 12] width 4 height 6
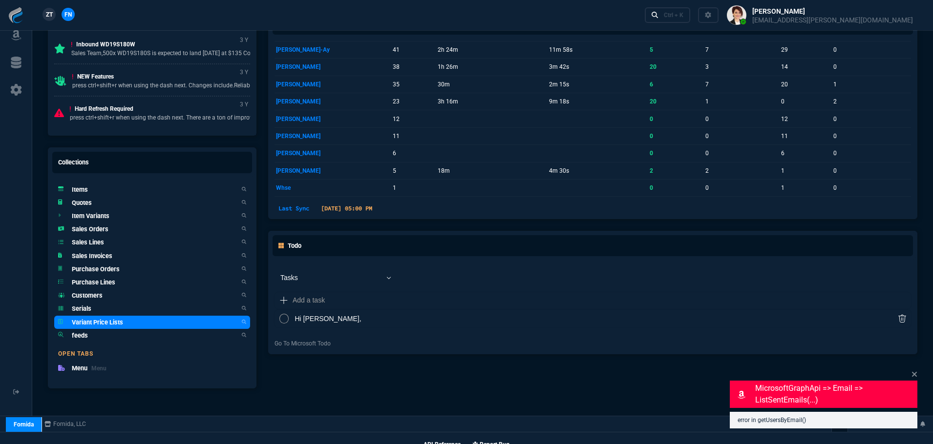
scroll to position [558, 0]
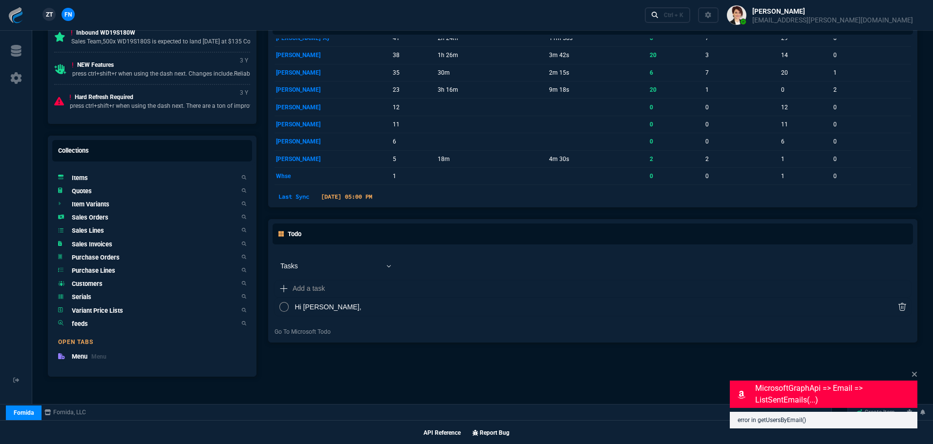
click at [94, 189] on link "Quotes" at bounding box center [152, 191] width 196 height 13
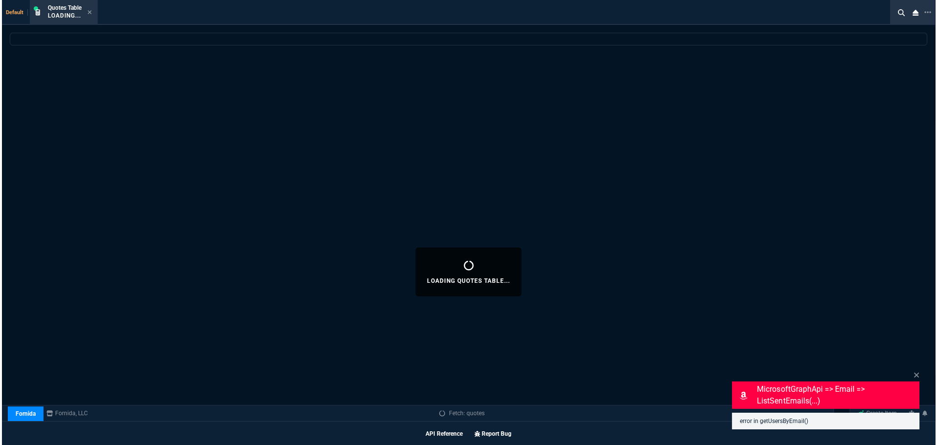
scroll to position [557, 0]
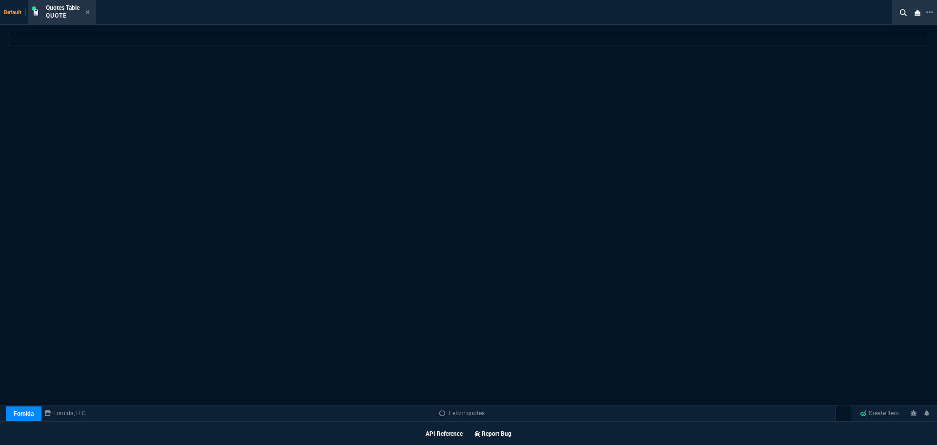
select select
